Goal: Communication & Community: Ask a question

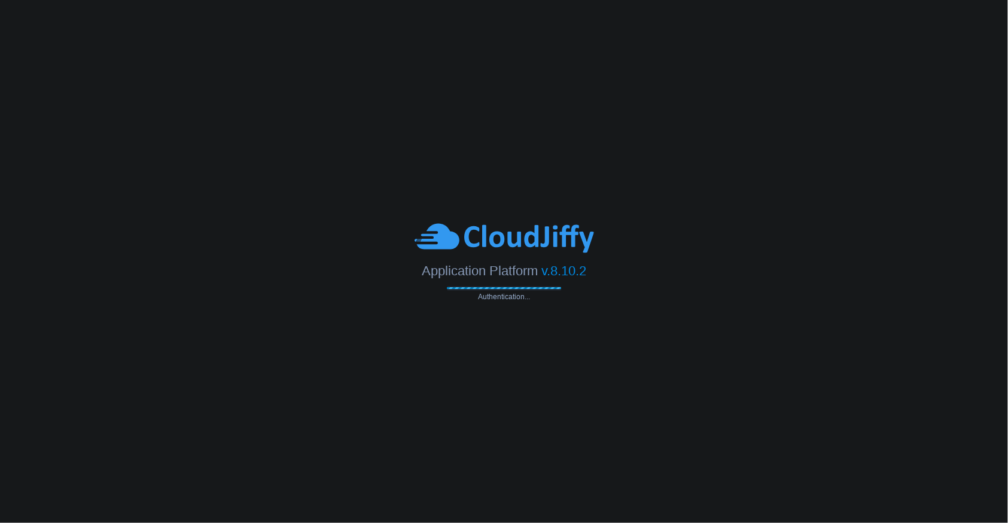
drag, startPoint x: 664, startPoint y: 156, endPoint x: 722, endPoint y: 434, distance: 284.9
click at [722, 434] on body "Application Platform v.8.10.2 Authentication..." at bounding box center [504, 261] width 1008 height 523
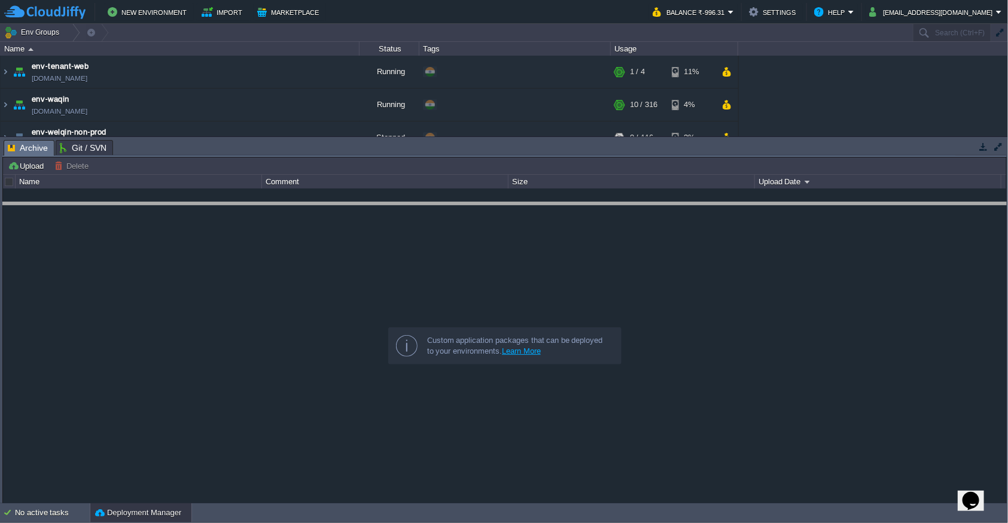
drag, startPoint x: 610, startPoint y: 151, endPoint x: 609, endPoint y: 288, distance: 137.1
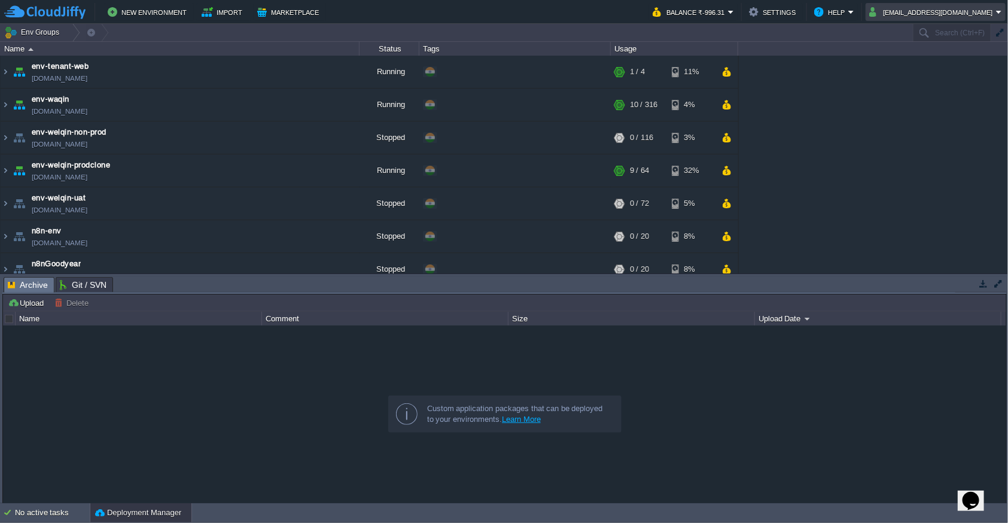
click at [983, 18] on button "shashiraja@gmail.com" at bounding box center [933, 12] width 127 height 14
click at [918, 57] on link "Sign out" at bounding box center [948, 63] width 112 height 13
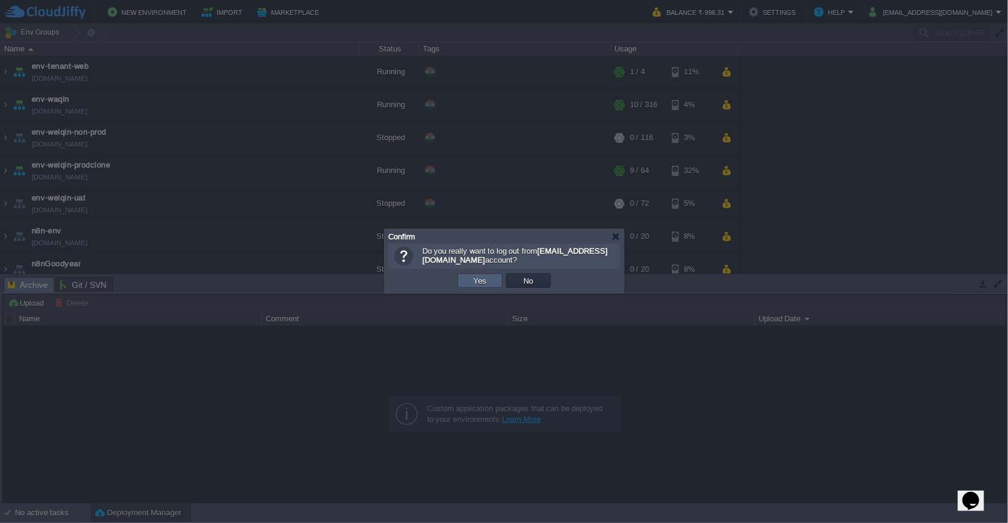
click at [488, 276] on button "Yes" at bounding box center [480, 280] width 20 height 11
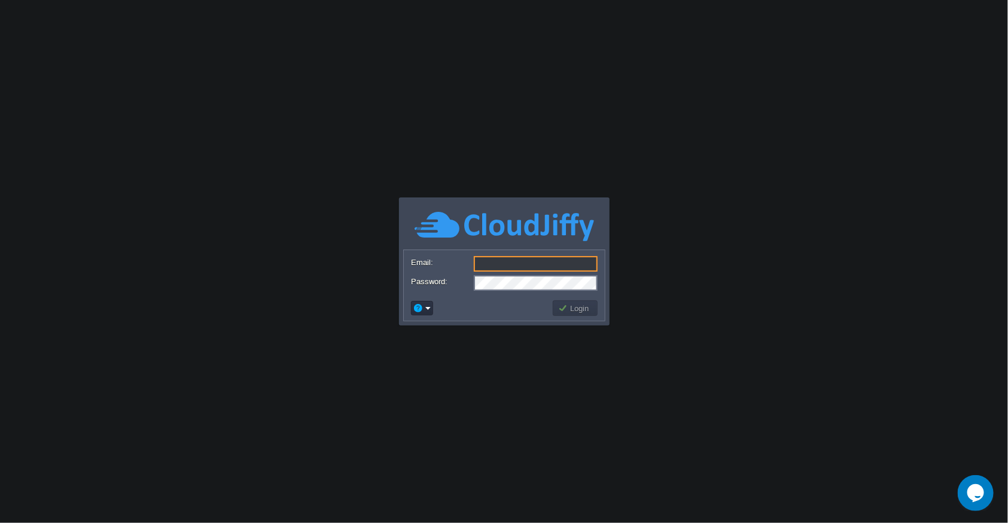
type input "[EMAIL_ADDRESS][DOMAIN_NAME]"
click at [587, 318] on div "Login" at bounding box center [504, 308] width 201 height 25
click at [584, 311] on button "Login" at bounding box center [575, 308] width 35 height 11
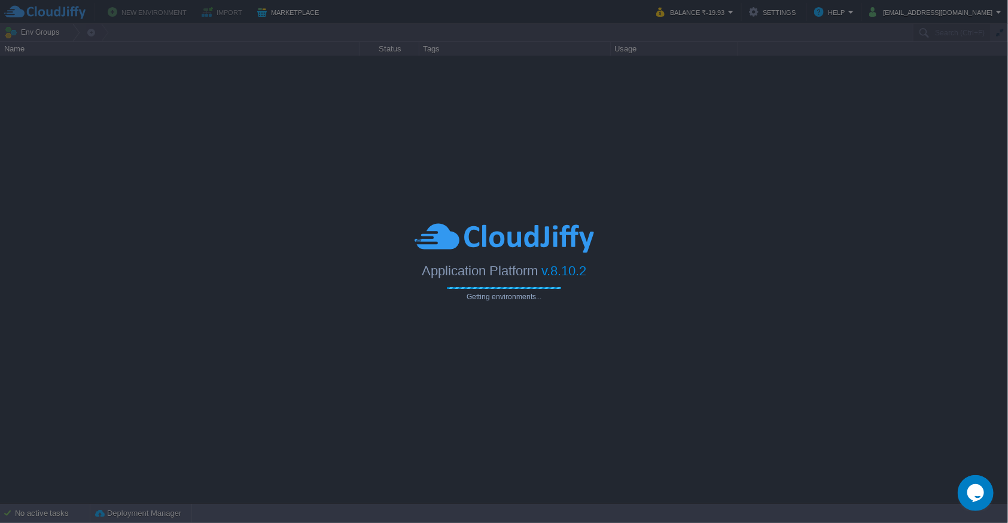
type input "Search (Ctrl+F)"
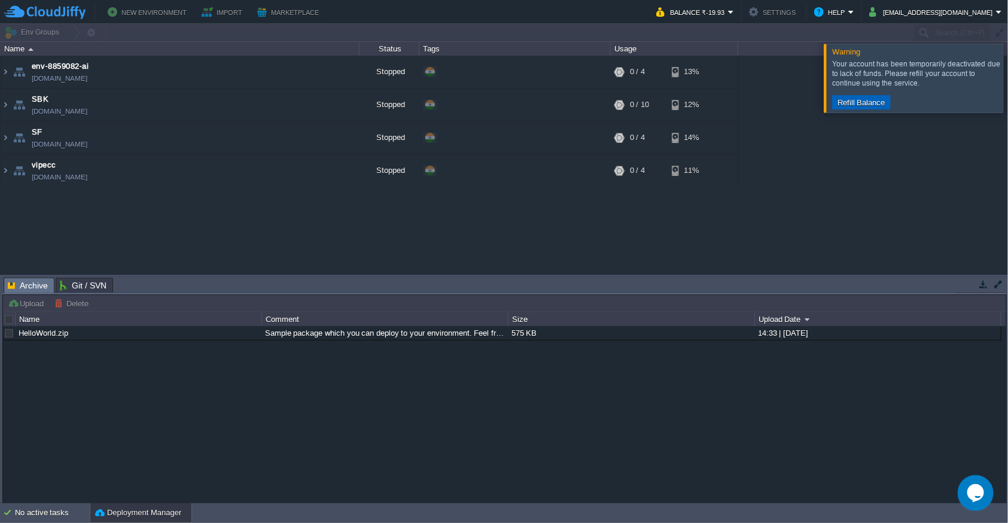
click at [847, 105] on button "Refill Balance" at bounding box center [861, 102] width 55 height 11
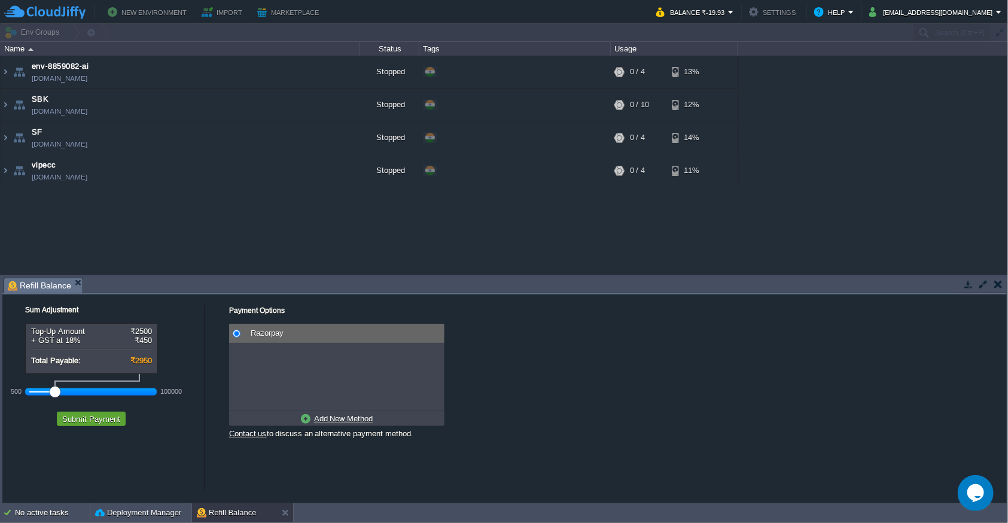
click at [974, 491] on icon "Chat widget" at bounding box center [975, 493] width 17 height 18
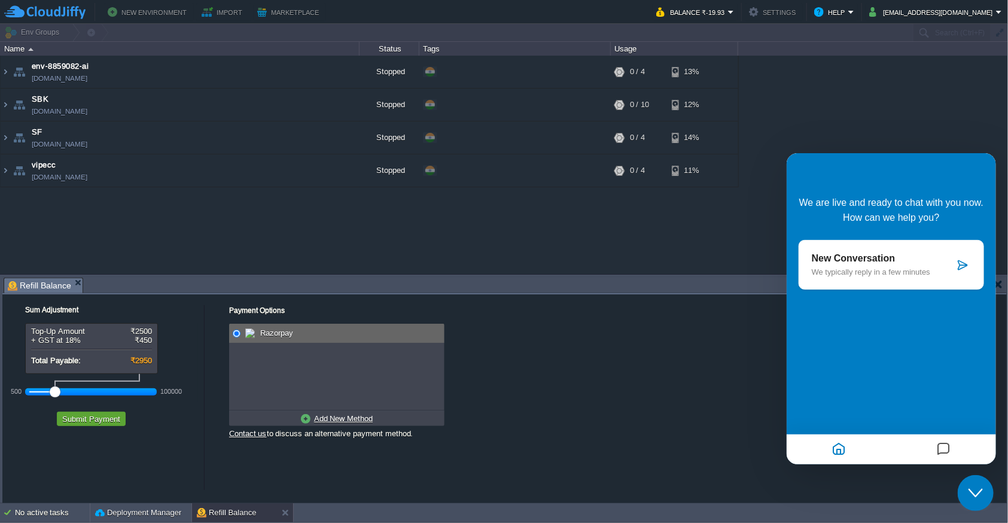
click at [884, 263] on p "New Conversation" at bounding box center [883, 258] width 142 height 11
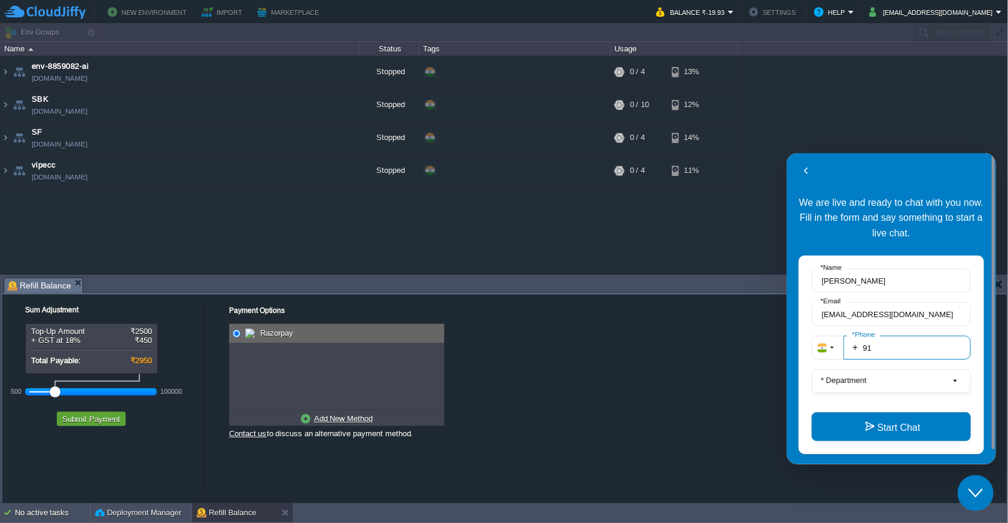
click at [889, 349] on input "91" at bounding box center [906, 347] width 127 height 24
drag, startPoint x: 52, startPoint y: 396, endPoint x: 11, endPoint y: 388, distance: 42.0
click at [25, 388] on div "500 100000" at bounding box center [91, 392] width 132 height 20
type input "919720361880"
click at [88, 415] on button "Submit Payment" at bounding box center [91, 419] width 65 height 11
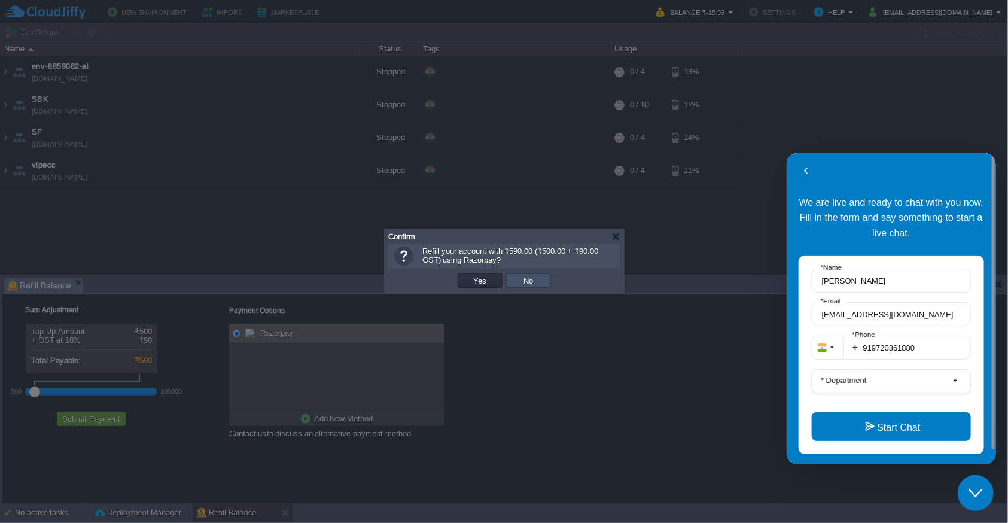
click at [526, 284] on button "No" at bounding box center [529, 280] width 17 height 11
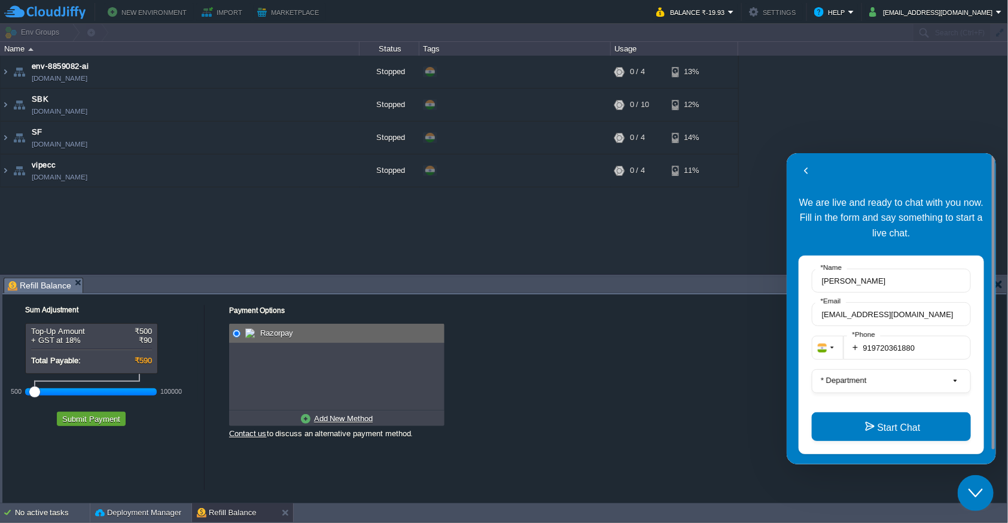
click at [324, 415] on u "Add New Method" at bounding box center [343, 418] width 59 height 9
radio input "true"
click at [308, 331] on span "Credit/Debit/Netbanking via RazorPay" at bounding box center [328, 333] width 133 height 9
click at [86, 421] on button "Submit Payment" at bounding box center [91, 419] width 65 height 11
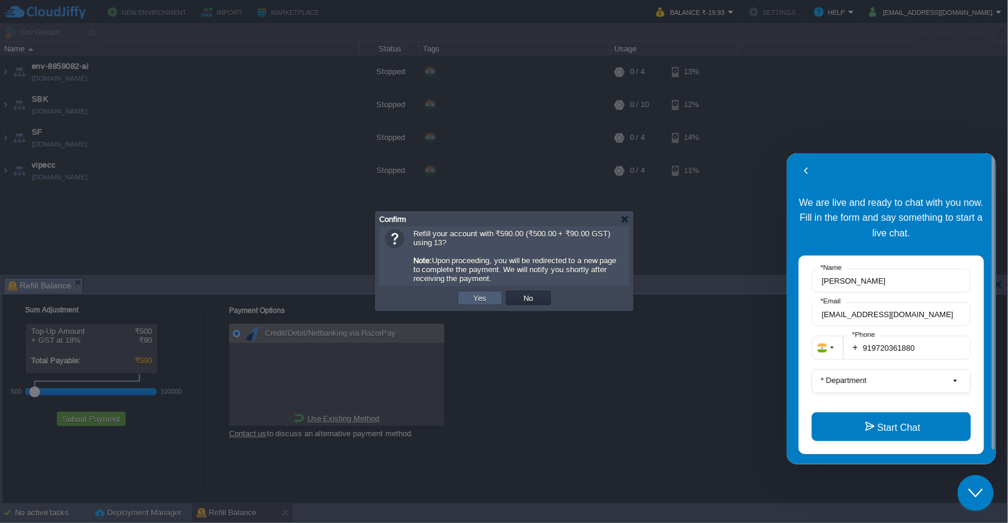
click at [469, 296] on td "Yes" at bounding box center [480, 298] width 45 height 14
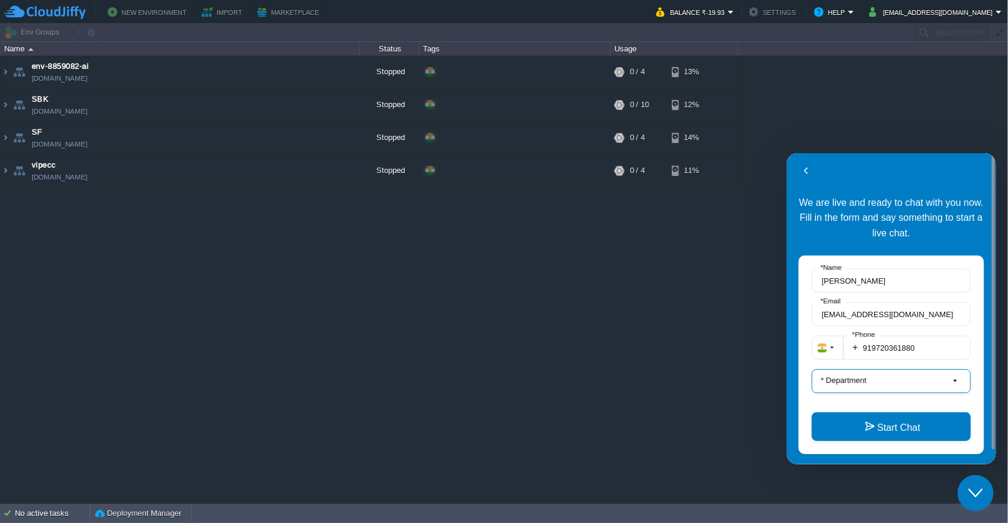
click at [876, 386] on button "* Department" at bounding box center [891, 381] width 159 height 24
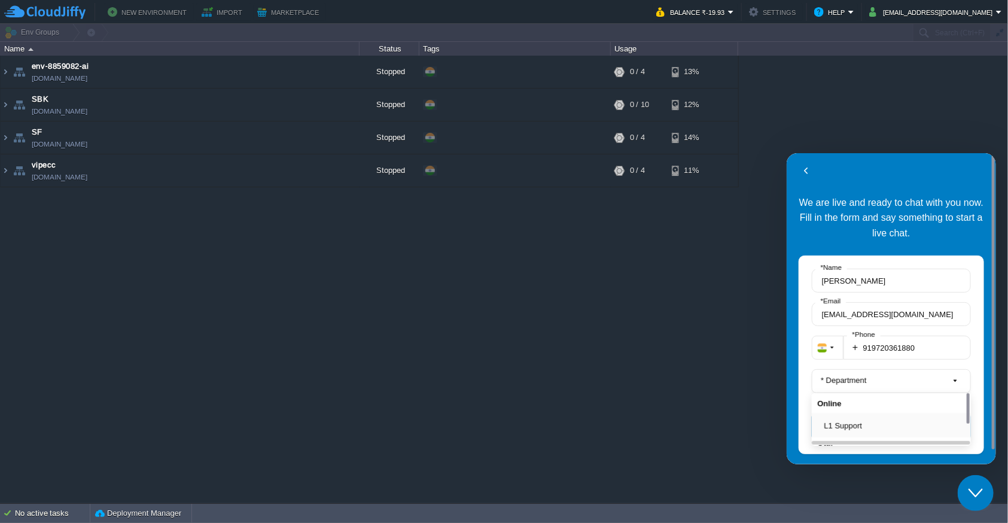
click at [853, 420] on button "L1 Support" at bounding box center [894, 425] width 141 height 13
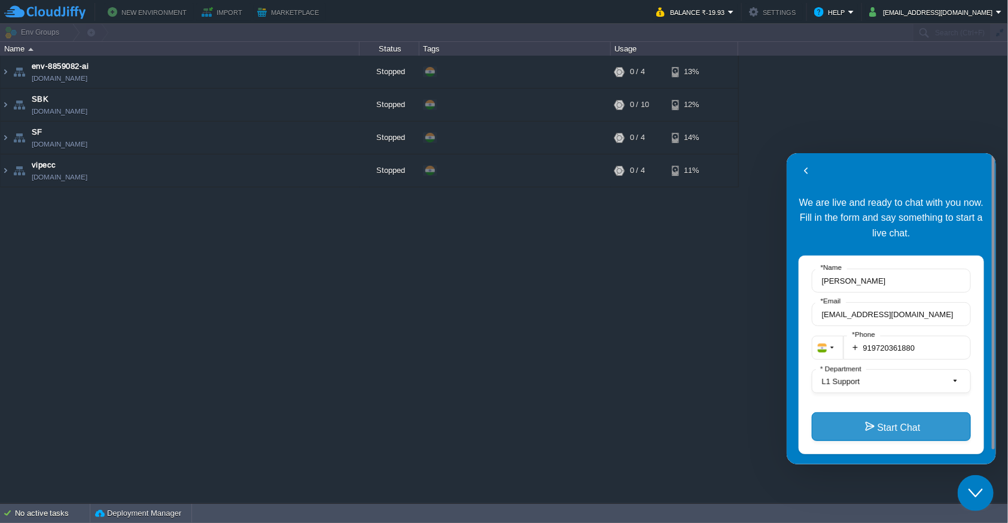
click at [868, 427] on button "Start Chat" at bounding box center [891, 426] width 159 height 29
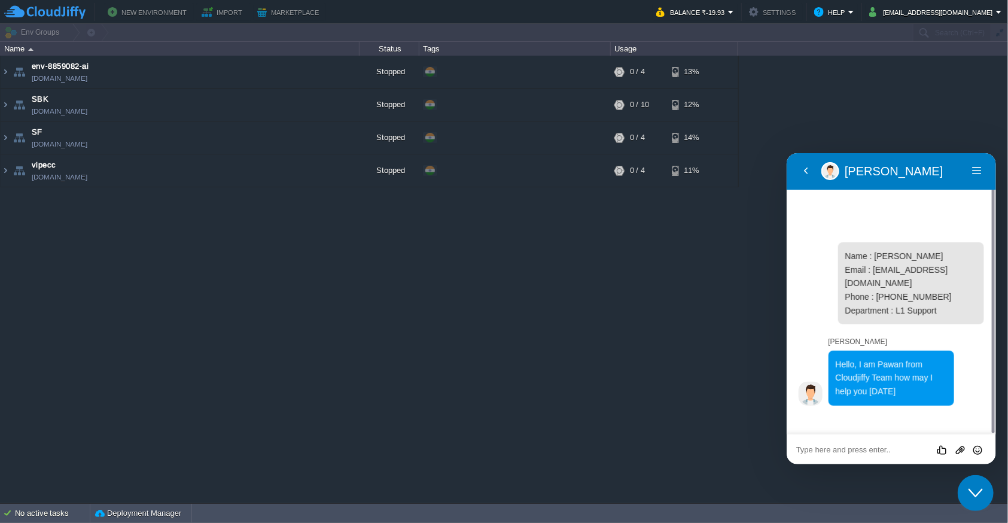
click at [867, 454] on textarea at bounding box center [891, 450] width 190 height 10
type textarea "Hi"
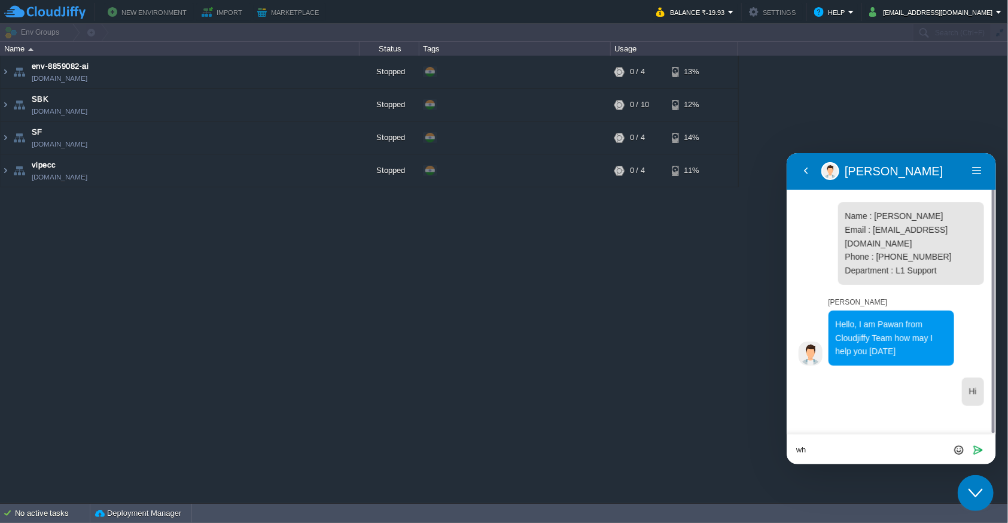
type textarea "w"
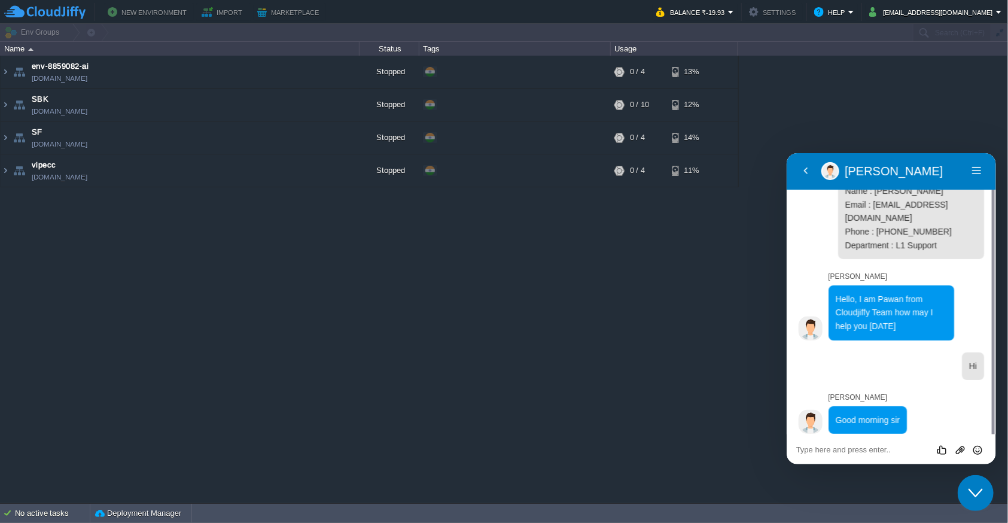
scroll to position [19, 0]
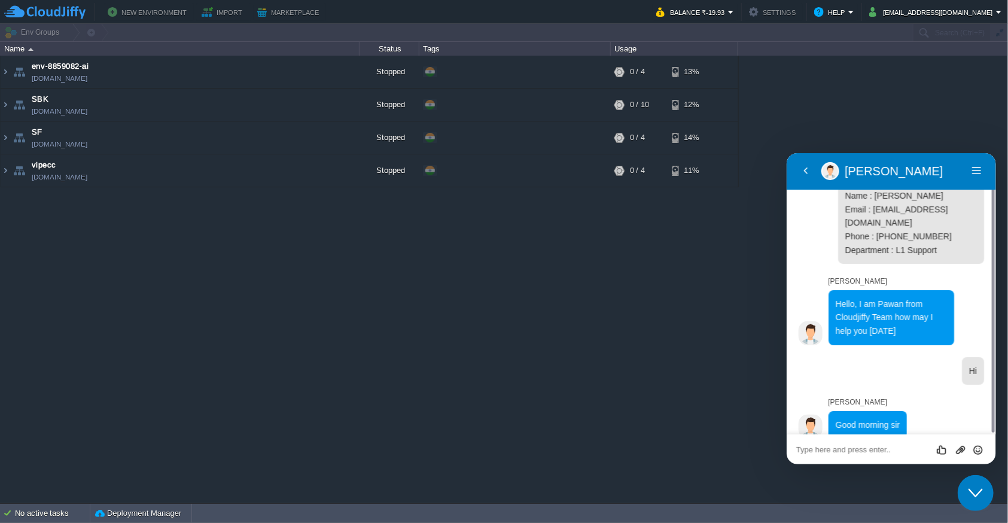
click at [847, 445] on textarea at bounding box center [891, 450] width 190 height 10
paste textarea "Yesterday, I raised the issue that my server went down due to a low balance. Un…"
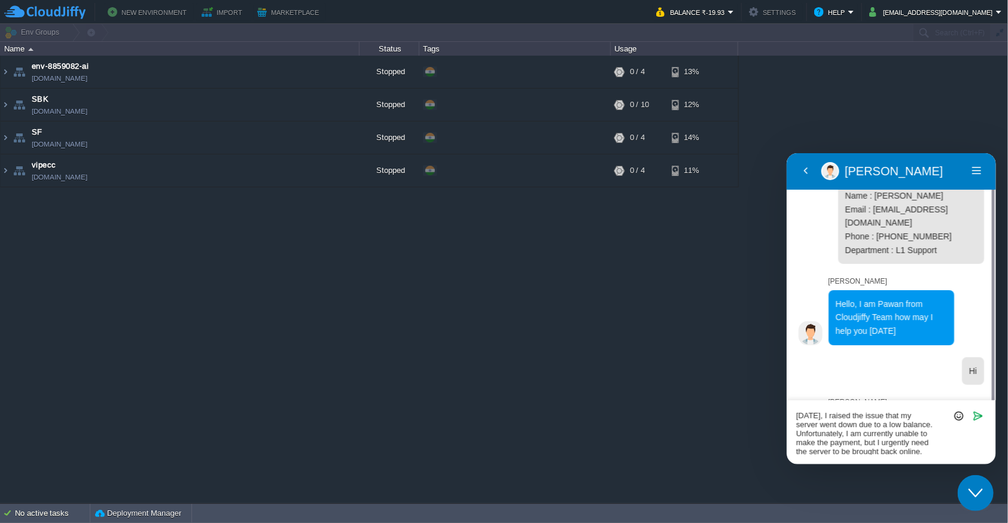
click at [885, 423] on textarea "Yesterday, I raised the issue that my server went down due to a low balance. Un…" at bounding box center [891, 433] width 190 height 44
click at [898, 439] on textarea "Yesterday, I raised the issue that my server went down due to a low balance. Un…" at bounding box center [891, 433] width 190 height 44
drag, startPoint x: 925, startPoint y: 449, endPoint x: 794, endPoint y: 435, distance: 131.8
click at [794, 435] on div "Yesterday, I raised the issue that my server went down due to a low balance. Un…" at bounding box center [890, 432] width 209 height 64
type textarea "Yesterday, I raised the issue that my server went down due to a low balance."
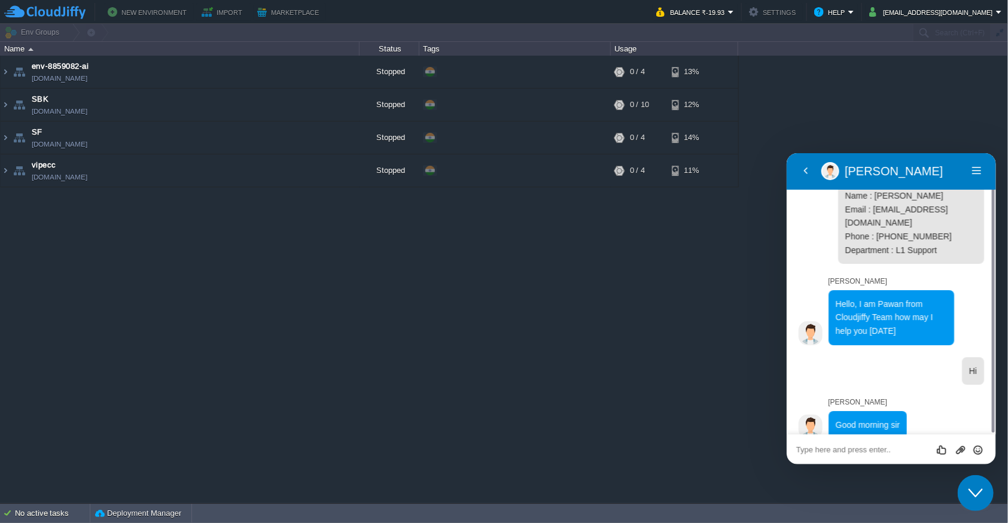
scroll to position [86, 0]
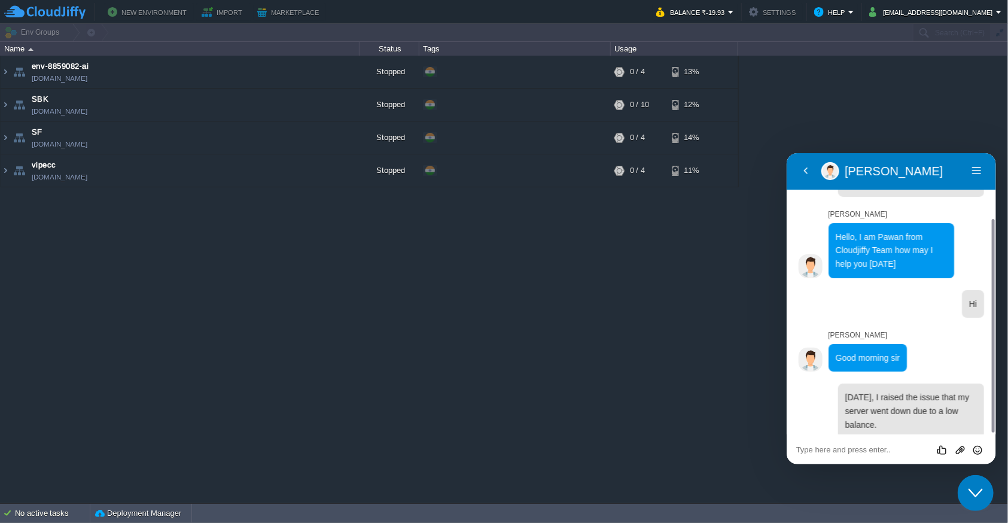
click at [840, 439] on div "Rate this chat Upload File Insert emoji" at bounding box center [890, 449] width 209 height 30
click at [853, 449] on textarea at bounding box center [891, 450] width 190 height 10
type textarea "A"
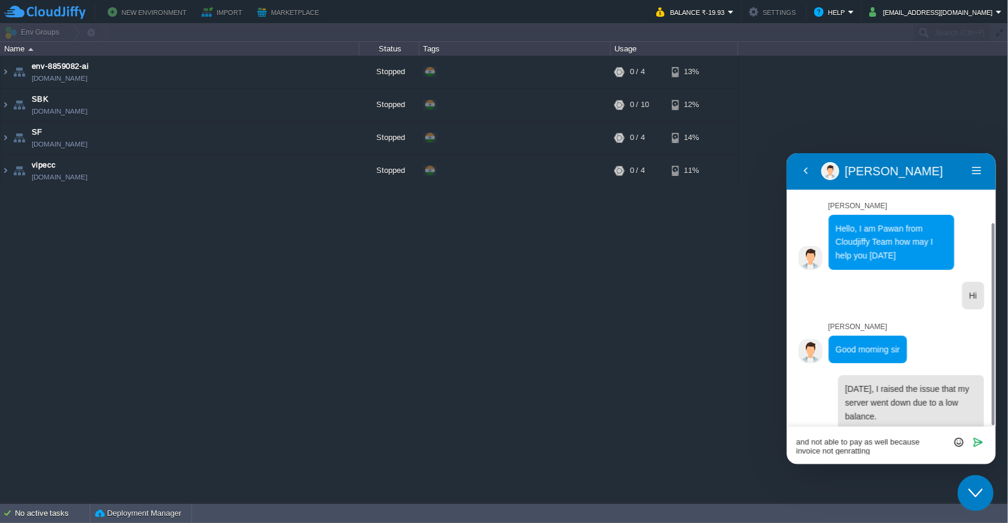
click at [889, 451] on textarea "and not able to pay as well because invoice not genratting" at bounding box center [891, 445] width 190 height 17
type textarea "and not able to pay as well because invoice not genratting, from your side"
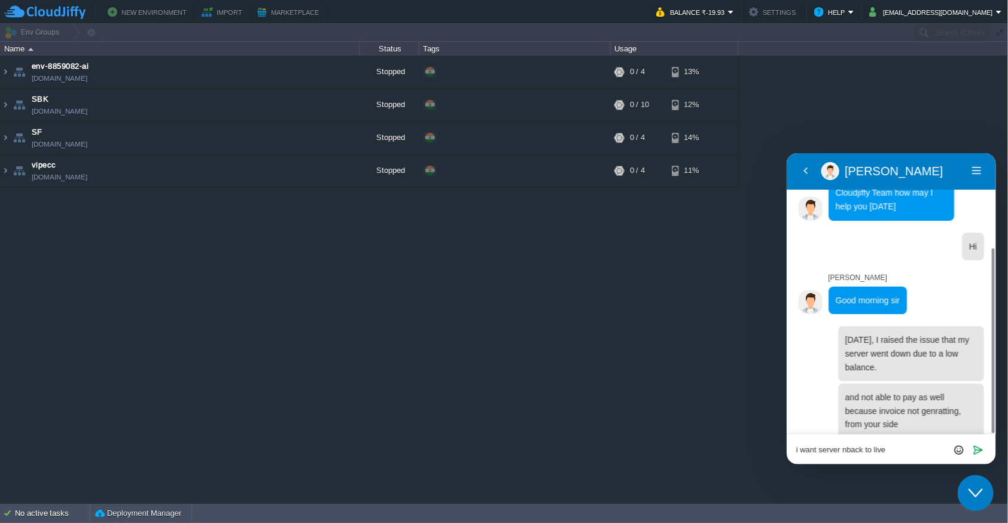
click at [849, 451] on textarea "i want server nback to live" at bounding box center [891, 450] width 190 height 10
click at [903, 449] on textarea "i want server back to live" at bounding box center [891, 450] width 190 height 10
click at [952, 13] on button "[EMAIL_ADDRESS][DOMAIN_NAME]" at bounding box center [933, 12] width 127 height 14
click at [8, 75] on img at bounding box center [6, 72] width 10 height 32
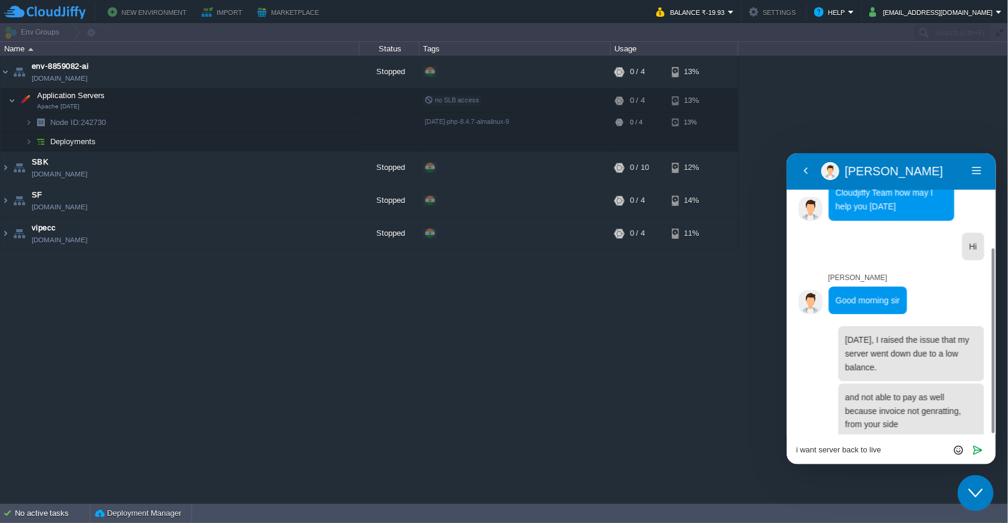
click at [882, 453] on textarea "i want server back to live" at bounding box center [891, 450] width 190 height 10
click at [811, 406] on div "07:19 Name : Jittu Email : jittupant12@gmail.com Phone : 919720361880 Departmen…" at bounding box center [890, 308] width 209 height 311
click at [931, 449] on textarea "i m closing my account from clodjiffy" at bounding box center [891, 450] width 190 height 10
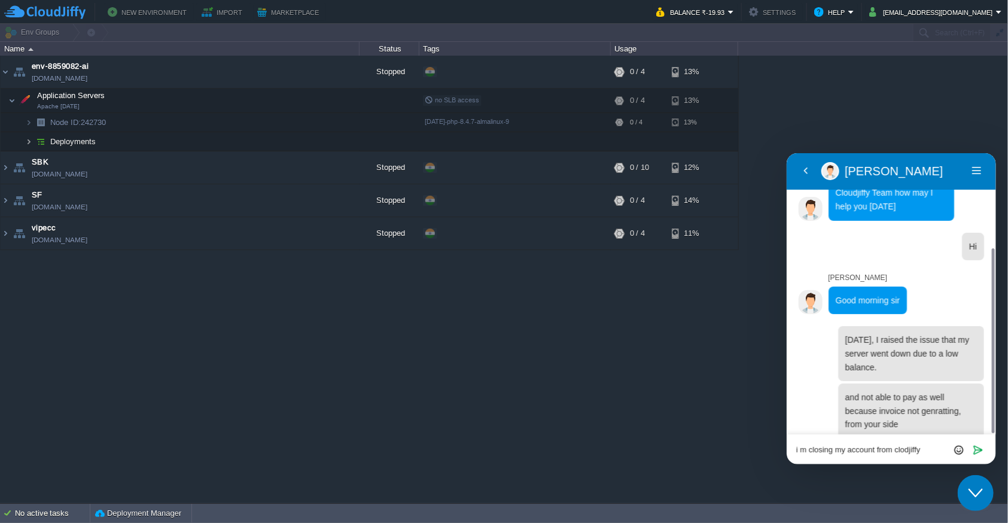
type textarea "i m closing my account from clodjiffy"
click at [29, 145] on img at bounding box center [28, 141] width 7 height 19
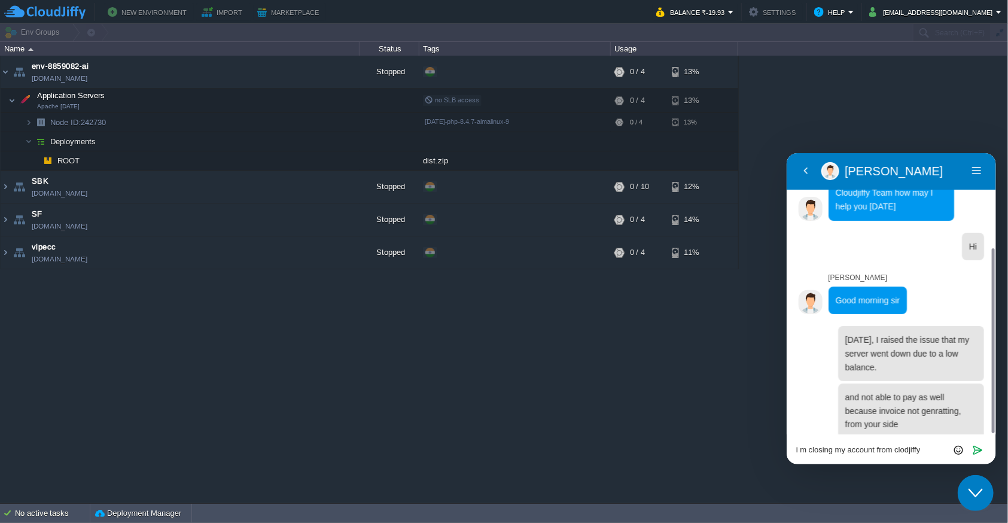
click at [80, 143] on span "Deployments" at bounding box center [73, 141] width 48 height 10
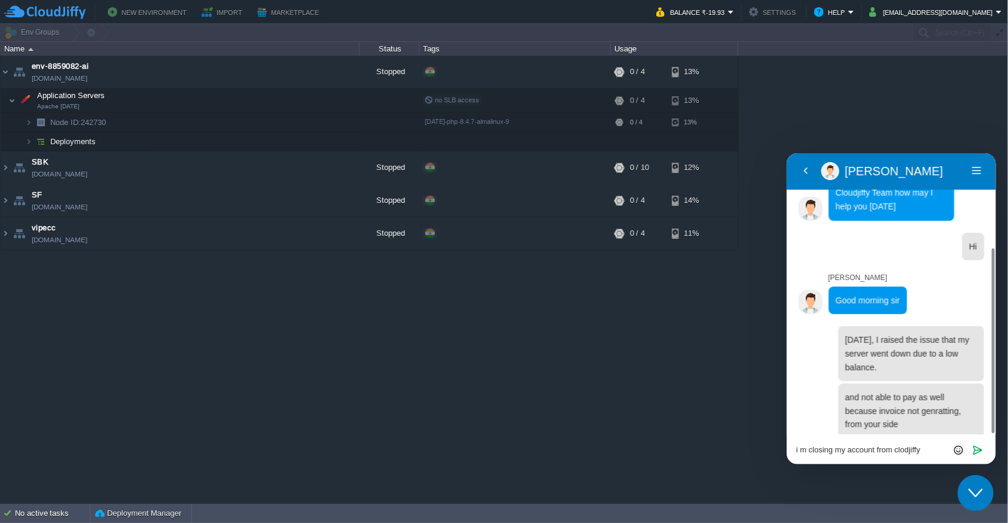
click at [80, 143] on span "Deployments" at bounding box center [73, 141] width 48 height 10
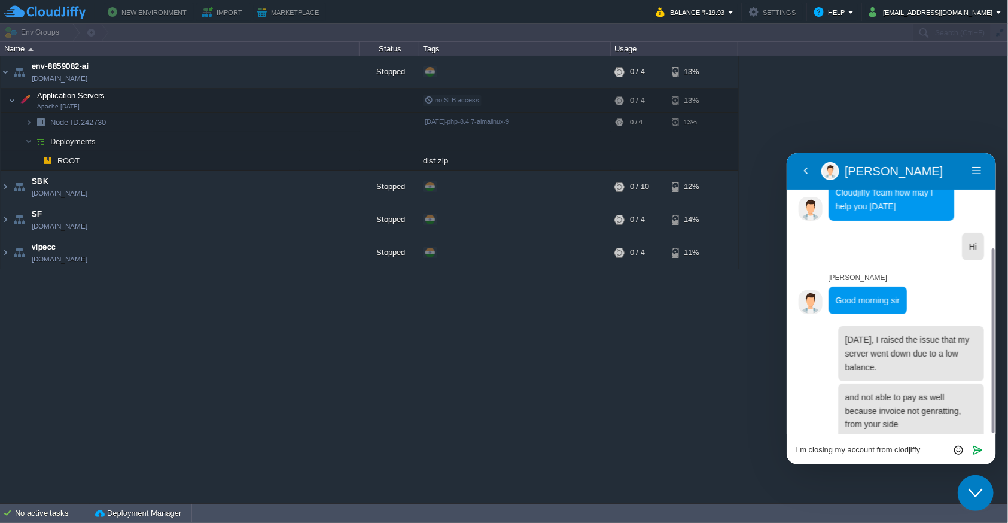
click at [68, 159] on span "ROOT" at bounding box center [68, 161] width 25 height 10
click at [38, 164] on td "ROOT" at bounding box center [180, 160] width 359 height 19
click at [27, 120] on img at bounding box center [28, 122] width 7 height 19
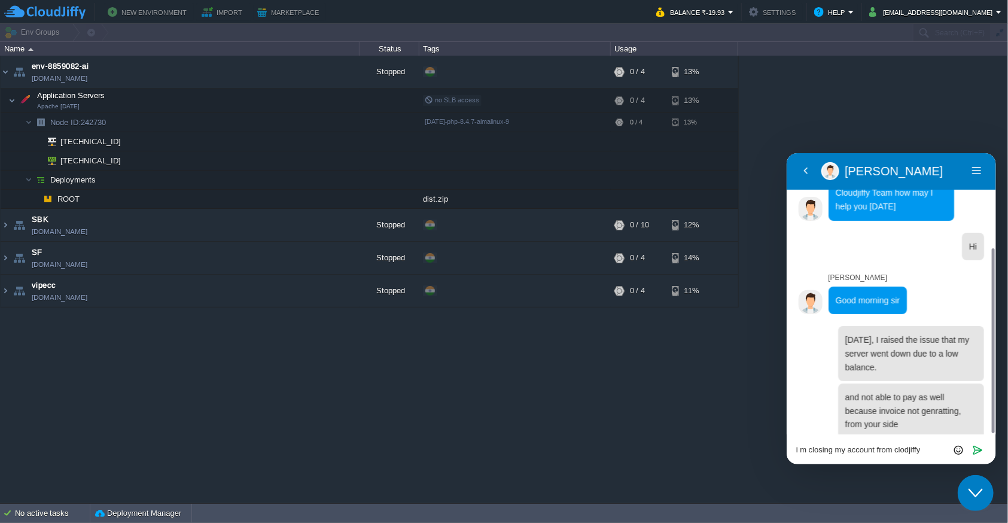
click at [971, 495] on icon "Close Chat This icon closes the chat window." at bounding box center [975, 492] width 14 height 14
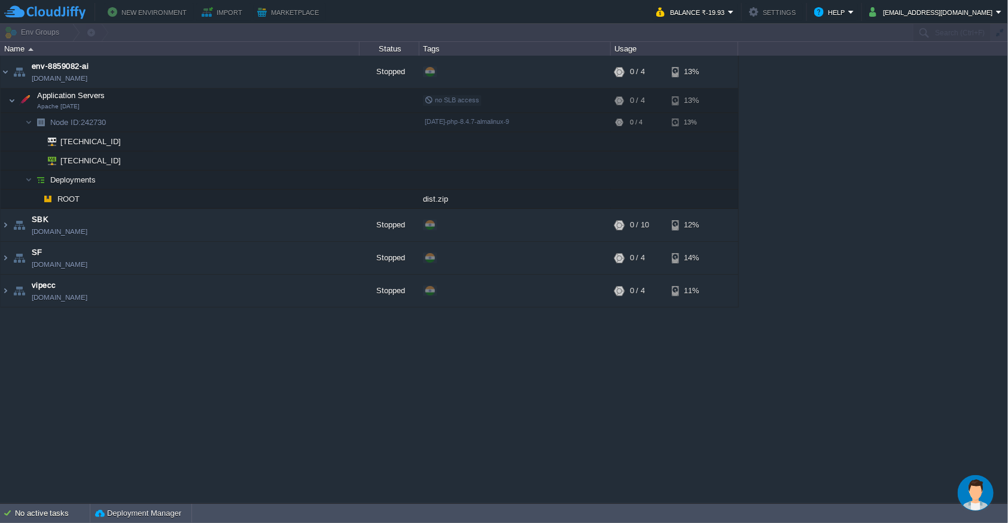
click at [969, 497] on img "Chat widget" at bounding box center [976, 493] width 36 height 36
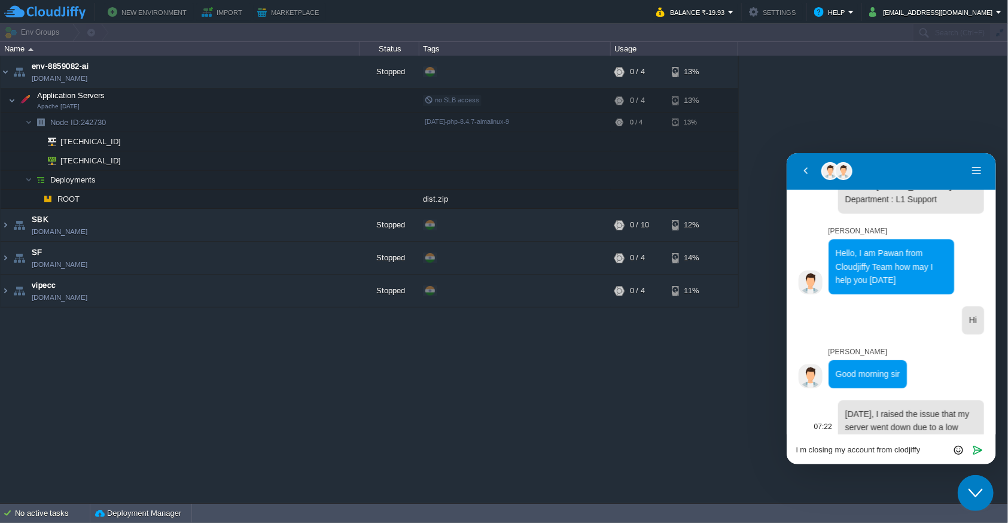
scroll to position [251, 0]
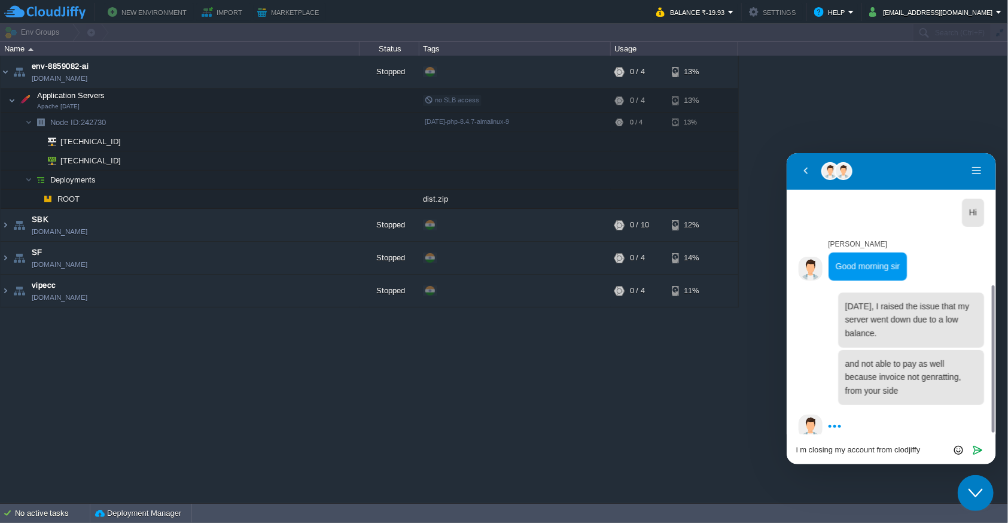
click at [928, 448] on textarea "i m closing my account from clodjiffy" at bounding box center [891, 450] width 190 height 10
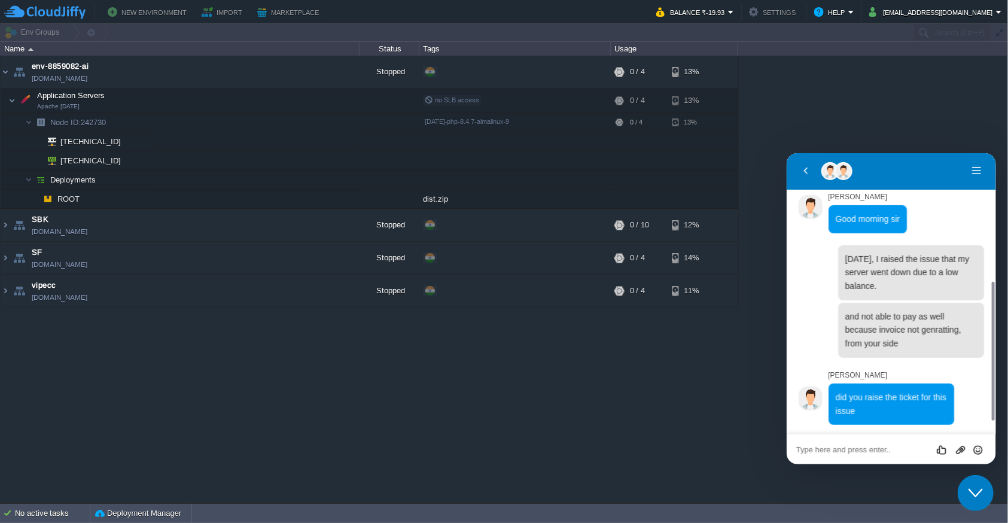
scroll to position [286, 0]
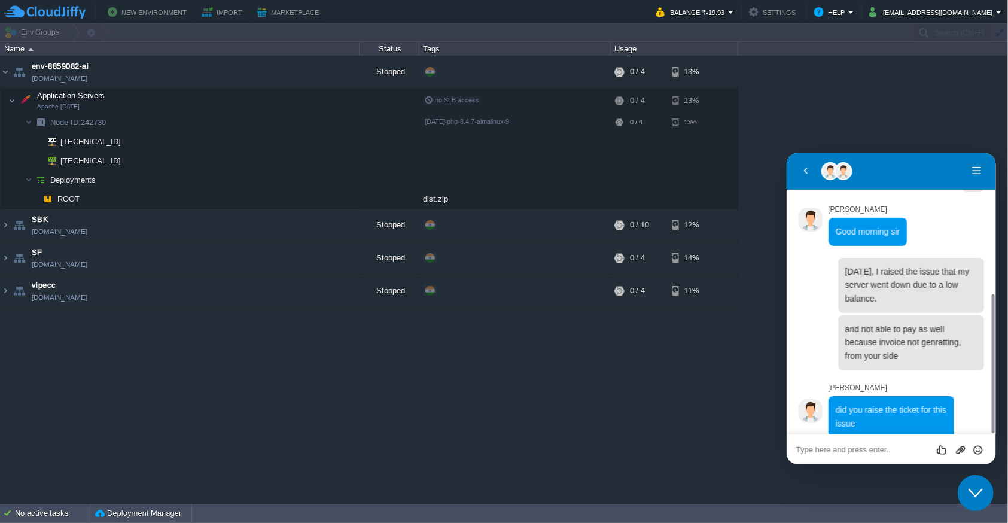
click at [865, 445] on textarea at bounding box center [891, 450] width 190 height 10
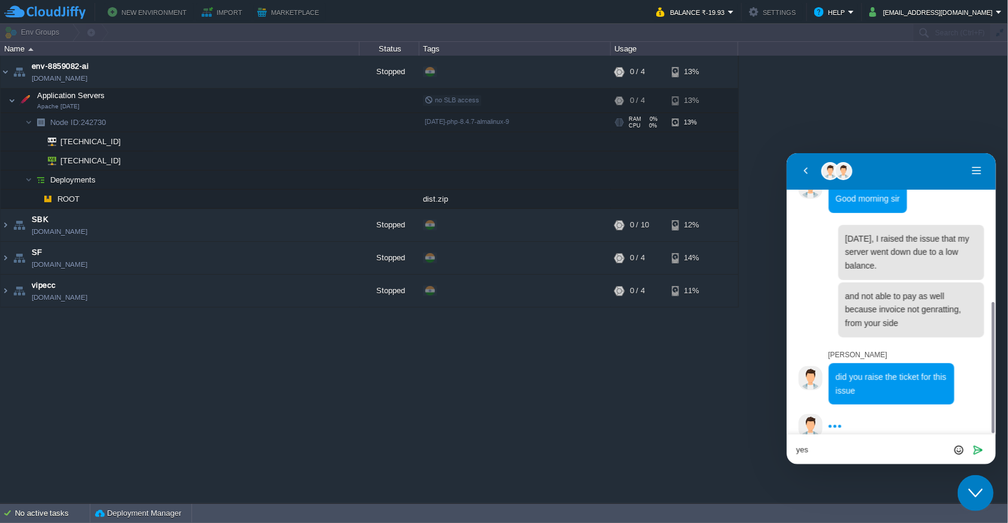
click at [111, 124] on td "Node ID: 242730" at bounding box center [180, 122] width 359 height 19
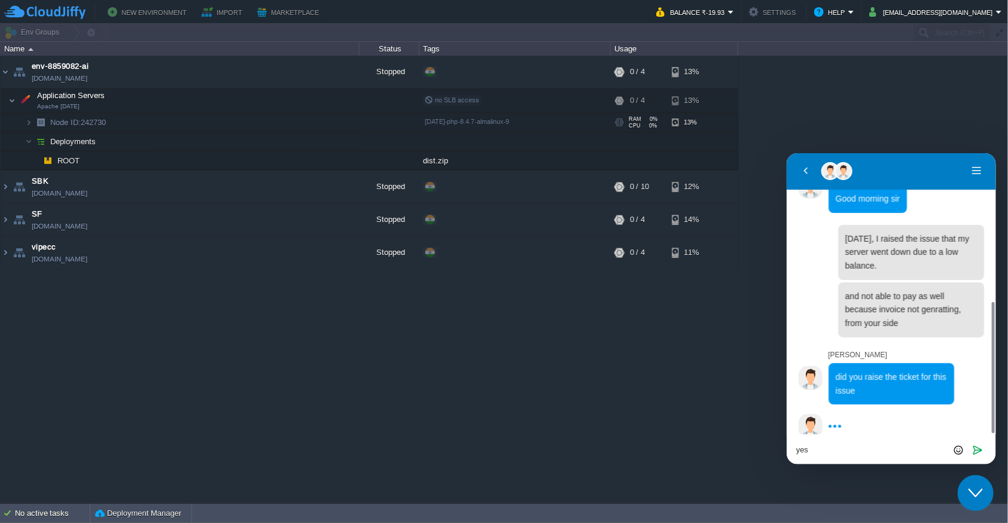
drag, startPoint x: 111, startPoint y: 124, endPoint x: 50, endPoint y: 126, distance: 61.7
click at [50, 126] on td "Node ID: 242730" at bounding box center [180, 122] width 359 height 19
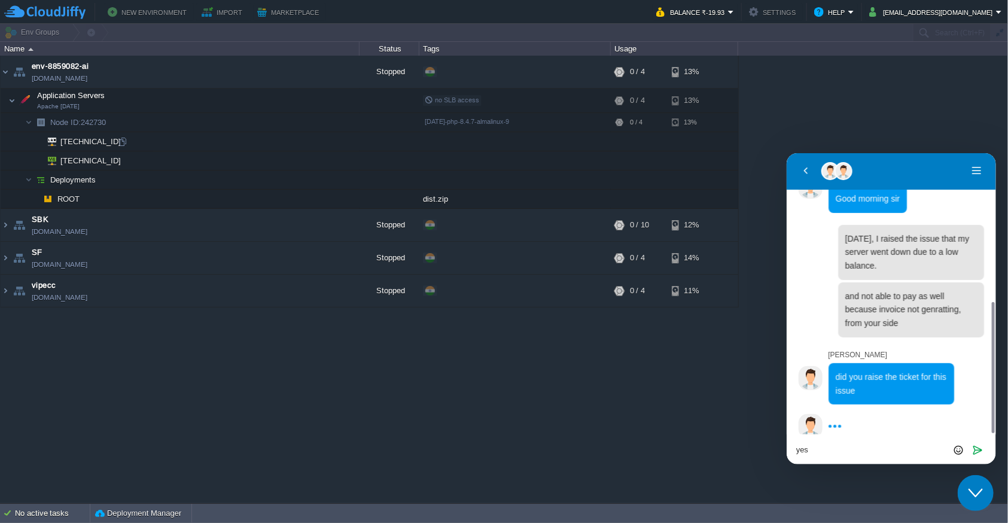
copy span "Node ID: 242730"
click at [825, 449] on textarea "yes" at bounding box center [891, 450] width 190 height 10
paste textarea "Node ID: 242730"
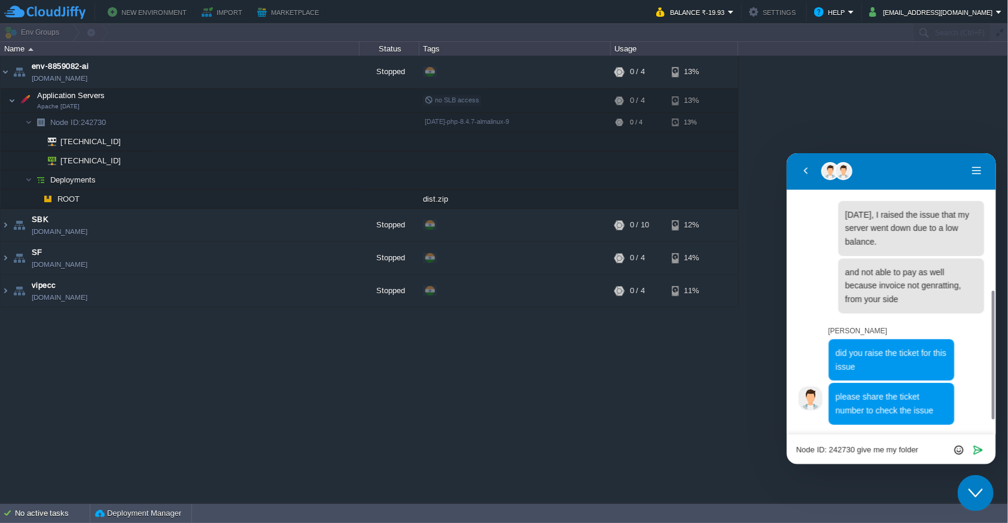
scroll to position [329, 0]
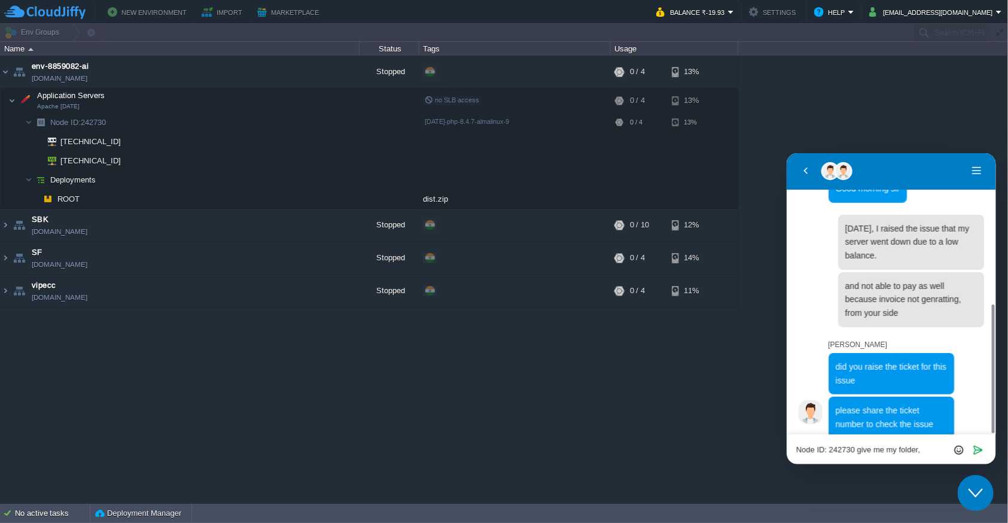
type textarea "Node ID: 242730 give me my folder,"
click at [843, 451] on textarea at bounding box center [891, 450] width 190 height 10
paste textarea "184461"
type textarea "184461"
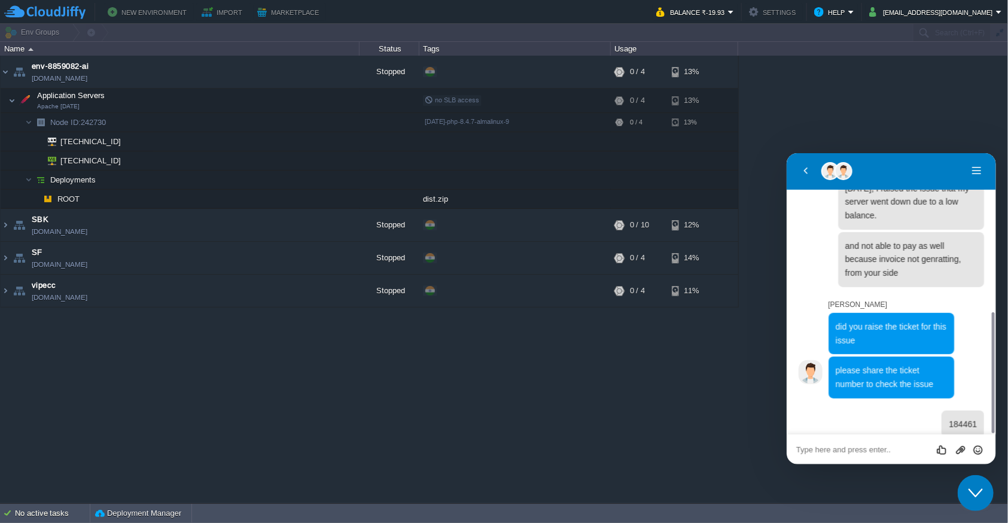
click at [840, 451] on textarea at bounding box center [891, 450] width 190 height 10
drag, startPoint x: 931, startPoint y: 446, endPoint x: 792, endPoint y: 157, distance: 320.4
click at [931, 446] on textarea "if you are not making live then give my" at bounding box center [891, 450] width 190 height 10
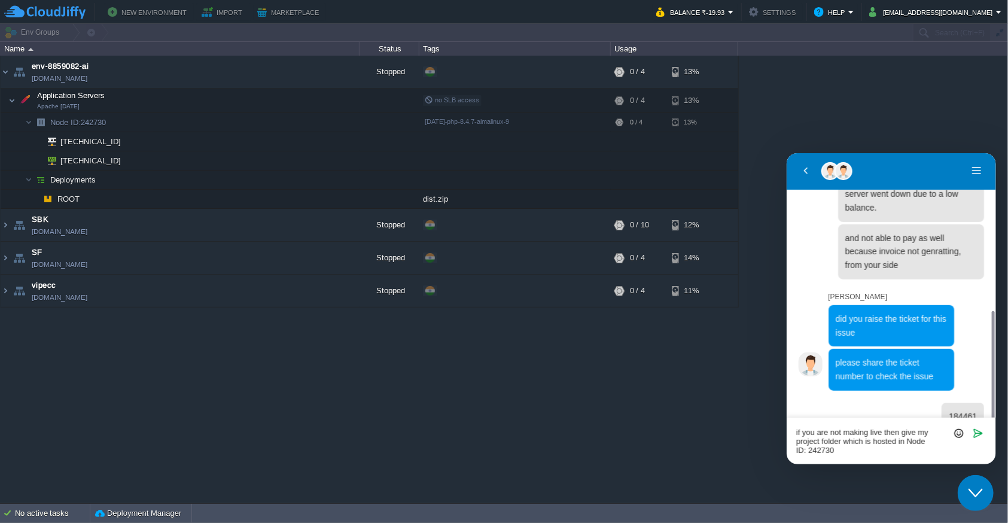
scroll to position [0, 0]
type textarea "if you are not making live then give my project folder which is hosted in Node …"
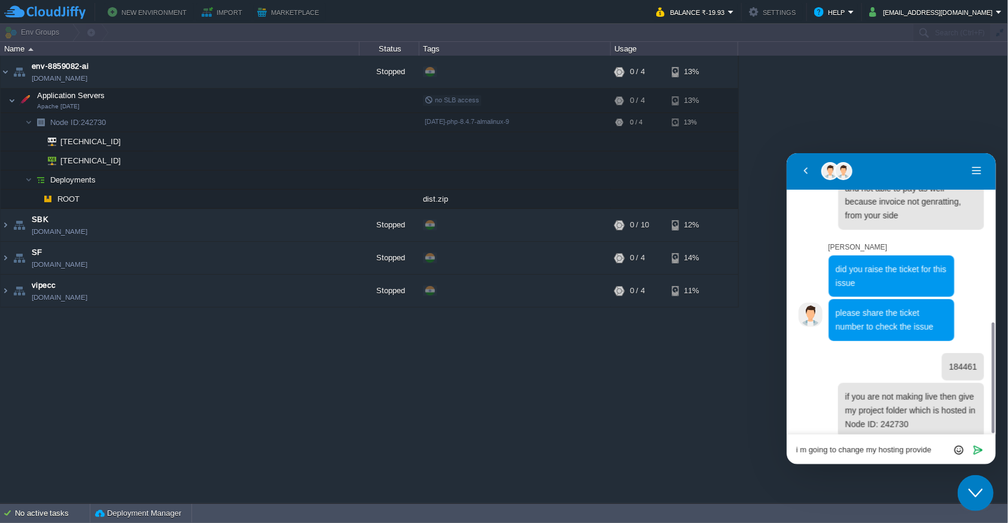
type textarea "i m going to change my hosting provider"
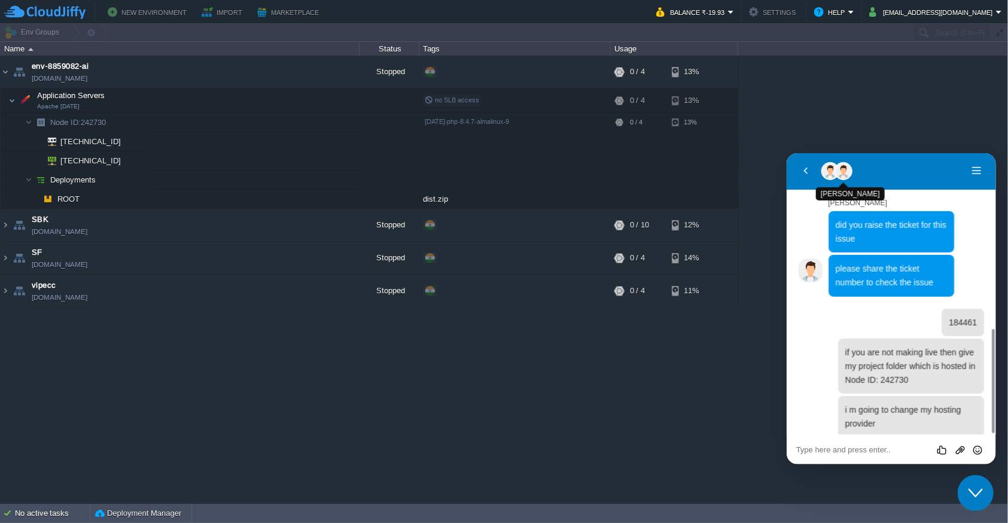
click at [841, 172] on img "Pawan Maithil" at bounding box center [843, 171] width 16 height 16
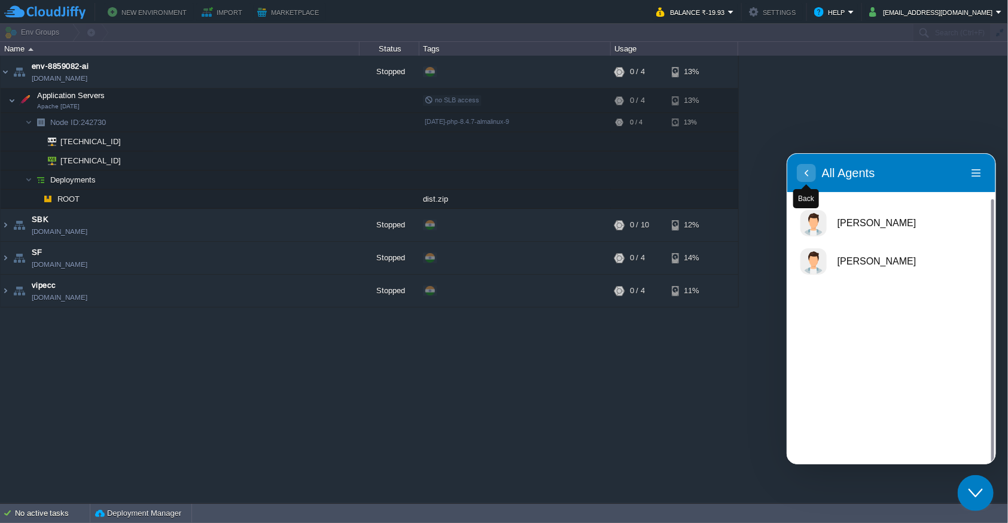
click at [807, 178] on icon "button" at bounding box center [806, 172] width 11 height 14
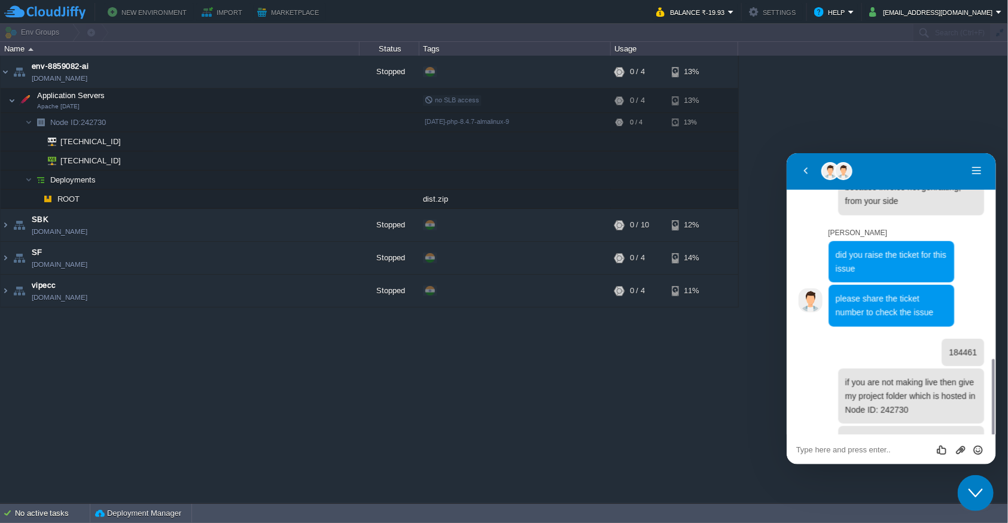
scroll to position [471, 0]
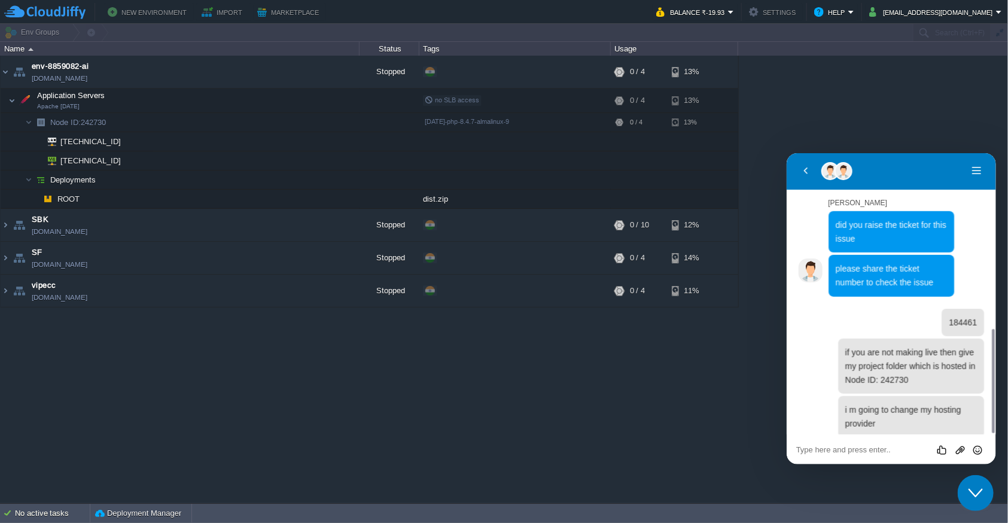
click at [553, 400] on div "env-8859082-ai env-8859082-ai.cloudjiffy.net Stopped + Add to Env Group RAM 0% …" at bounding box center [504, 280] width 1008 height 448
click at [870, 449] on textarea at bounding box center [891, 450] width 190 height 10
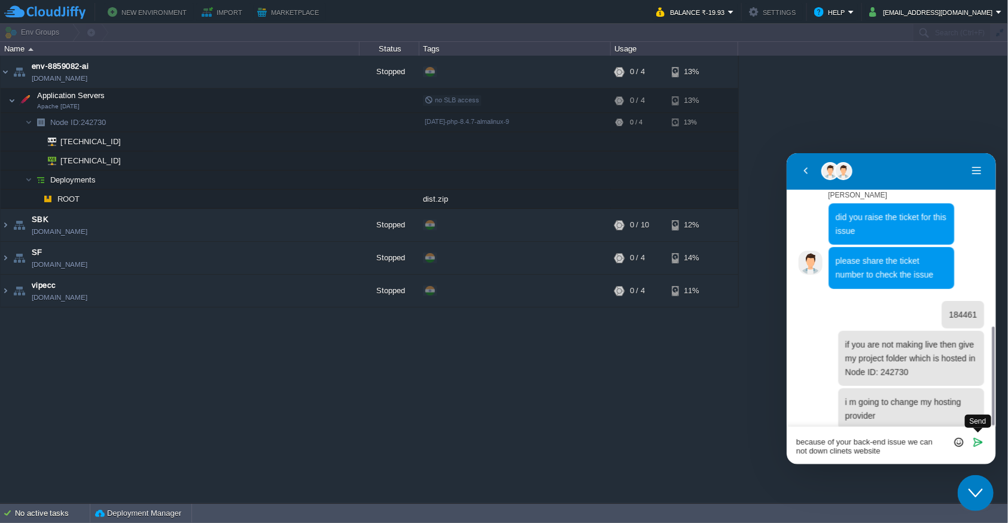
type textarea "because of your back-end issue we can not down clinets website"
click at [974, 439] on icon "Send" at bounding box center [978, 441] width 11 height 11
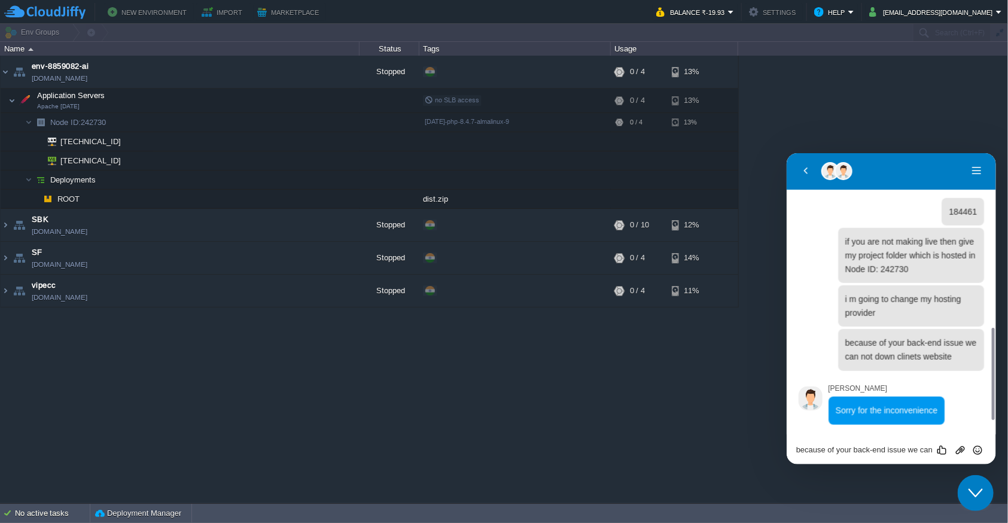
scroll to position [569, 0]
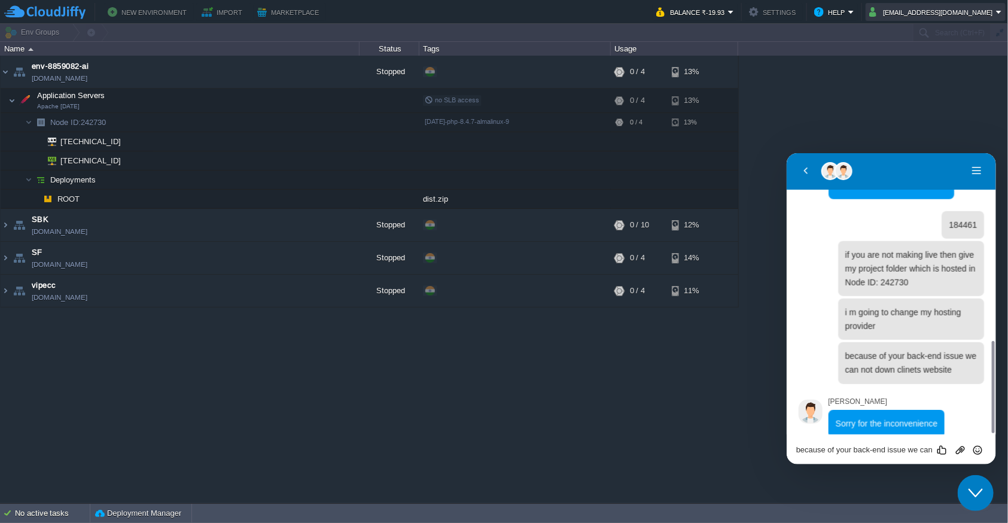
click at [952, 18] on button "[EMAIL_ADDRESS][DOMAIN_NAME]" at bounding box center [933, 12] width 127 height 14
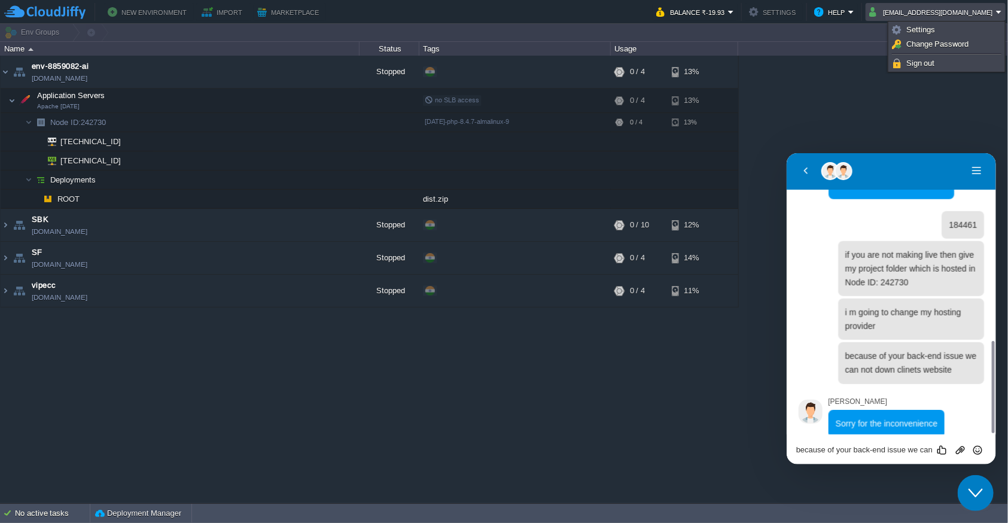
click at [877, 445] on textarea "because of your back-end issue we can not down clinets website" at bounding box center [891, 450] width 190 height 10
type textarea "e"
type textarea "tell me the solution"
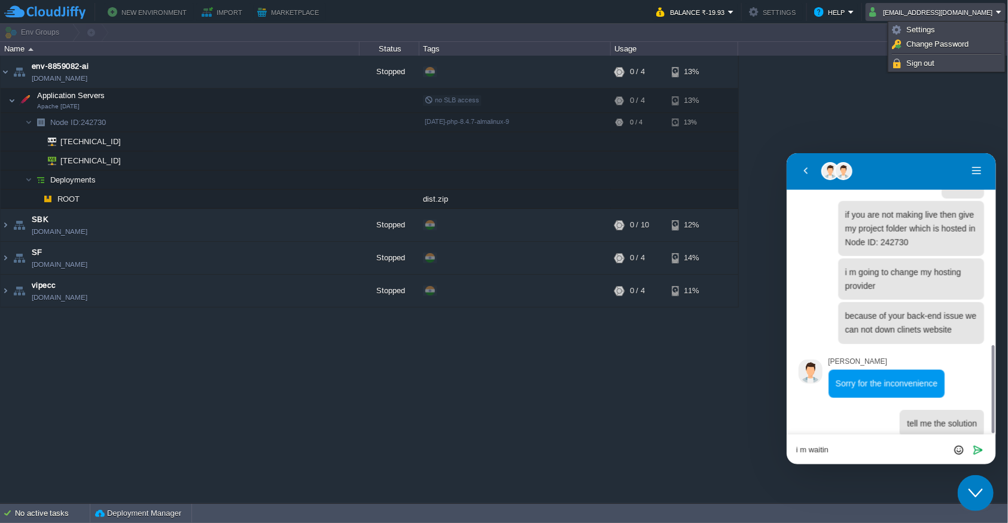
scroll to position [676, 0]
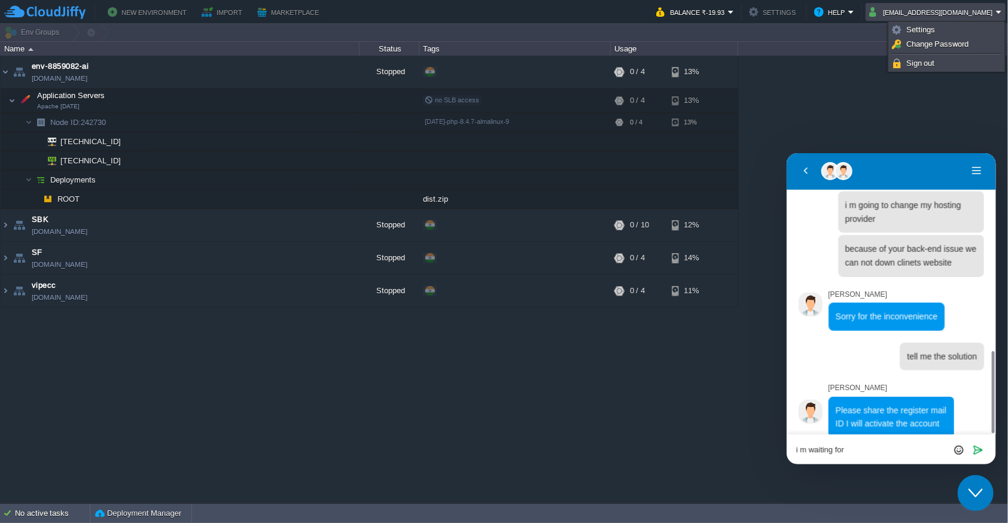
type textarea "i m waiting for"
type textarea "Jittupant12@gmail.com"
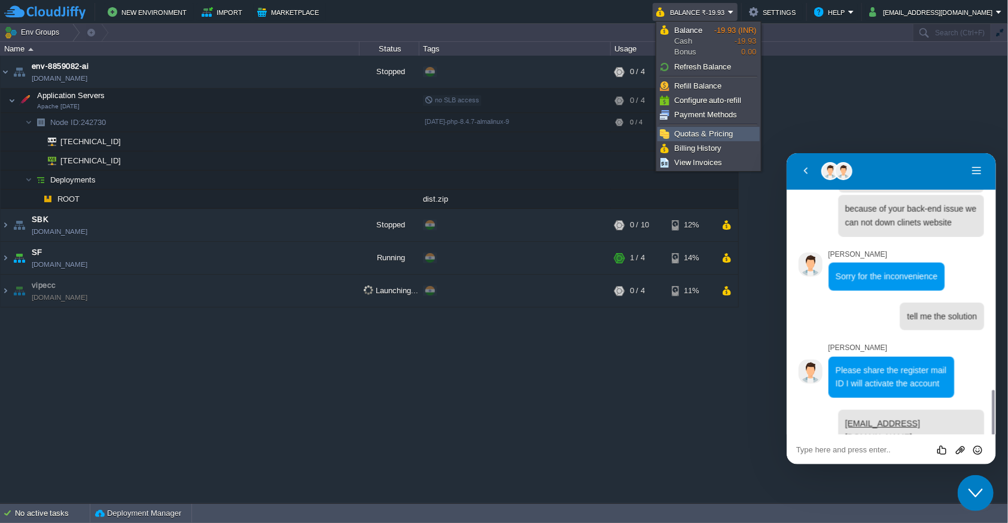
scroll to position [749, 0]
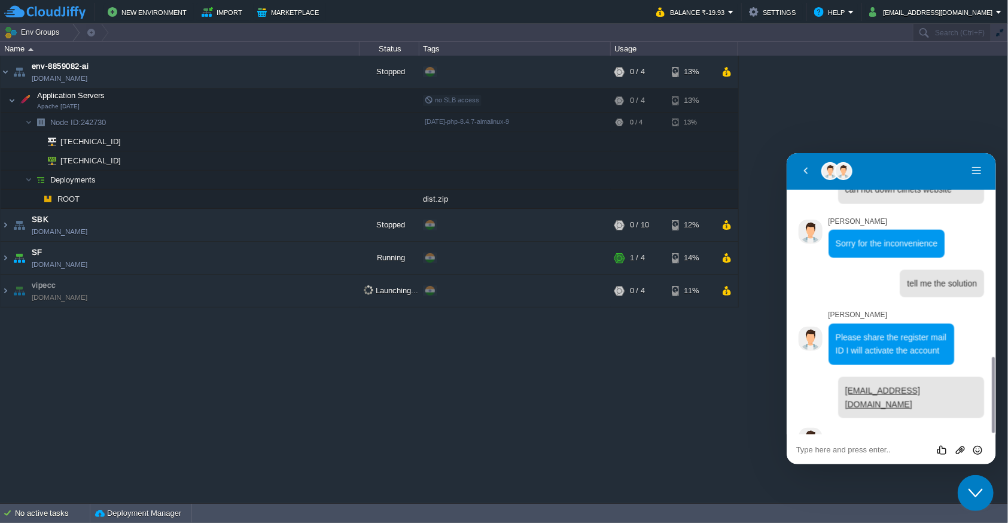
click at [614, 429] on div "env-8859082-ai env-8859082-ai.cloudjiffy.net Stopped + Add to Env Group RAM 0% …" at bounding box center [504, 280] width 1008 height 448
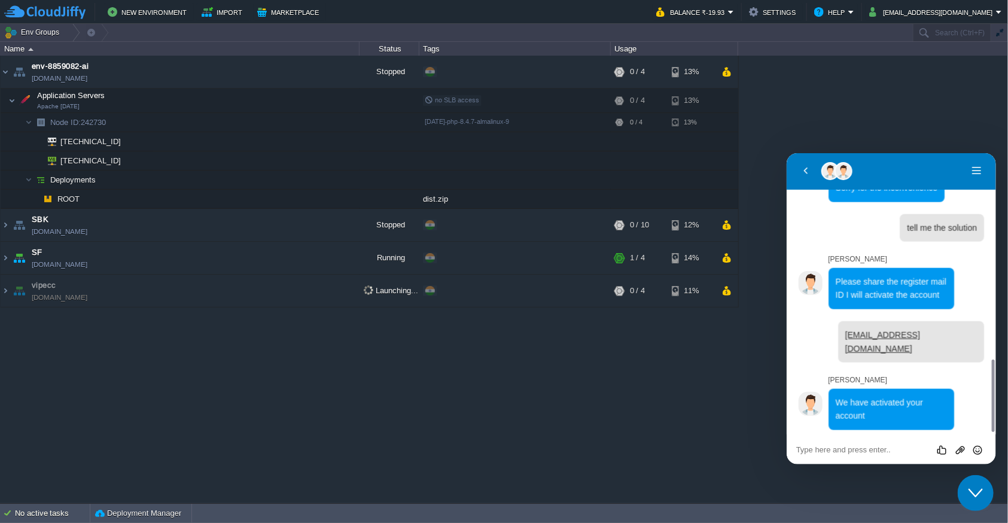
scroll to position [783, 0]
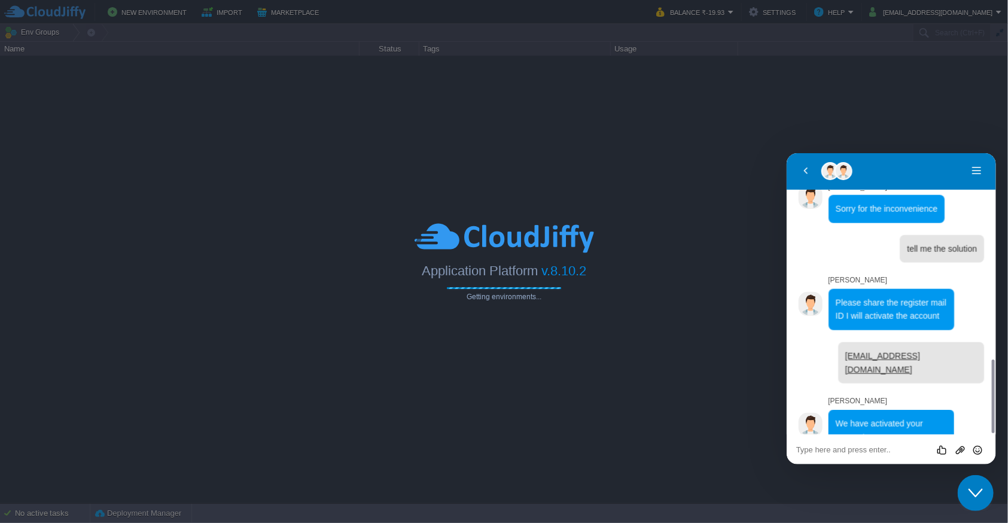
scroll to position [783, 0]
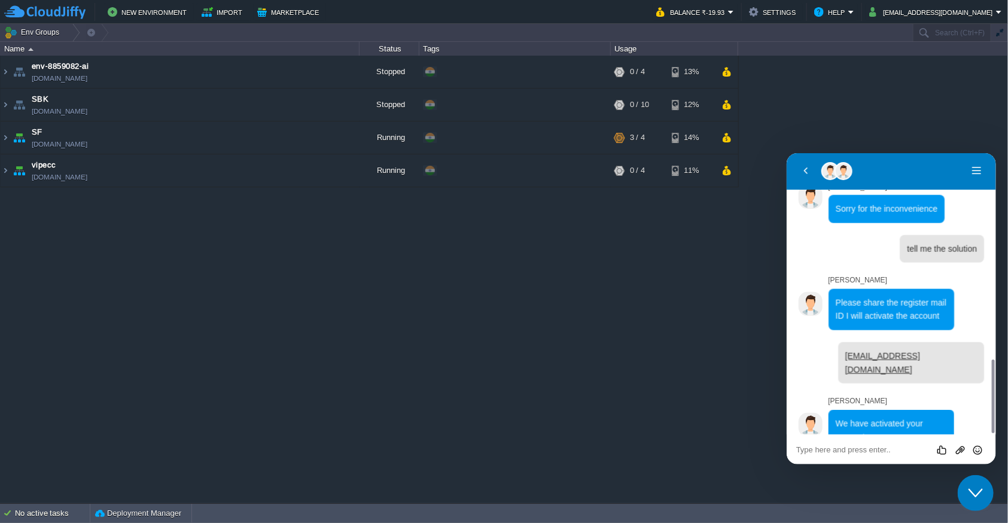
click at [824, 446] on textarea at bounding box center [891, 450] width 190 height 10
paste textarea "WaqinCW$1503"
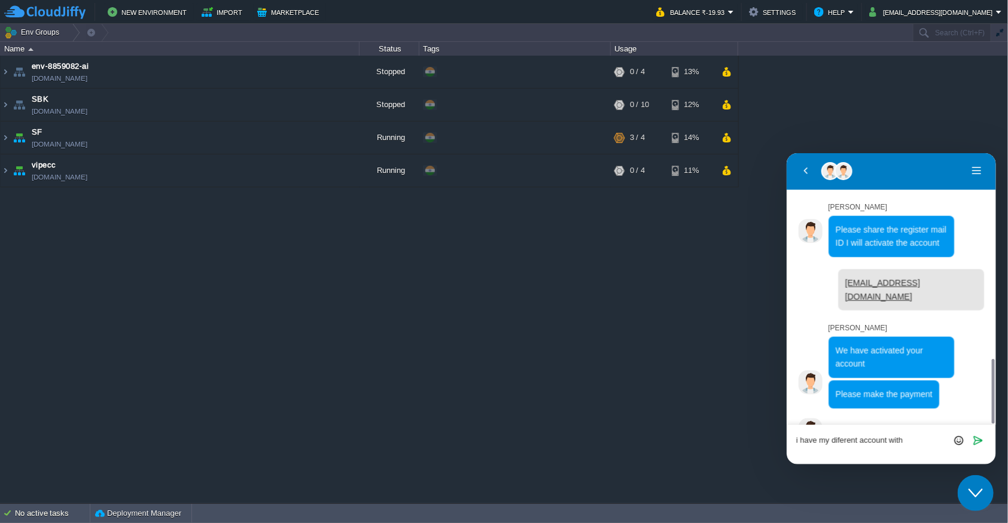
paste textarea "shashiraja@gmail.com"
type textarea "i have my diferent account with shashiraja@gmail.com"
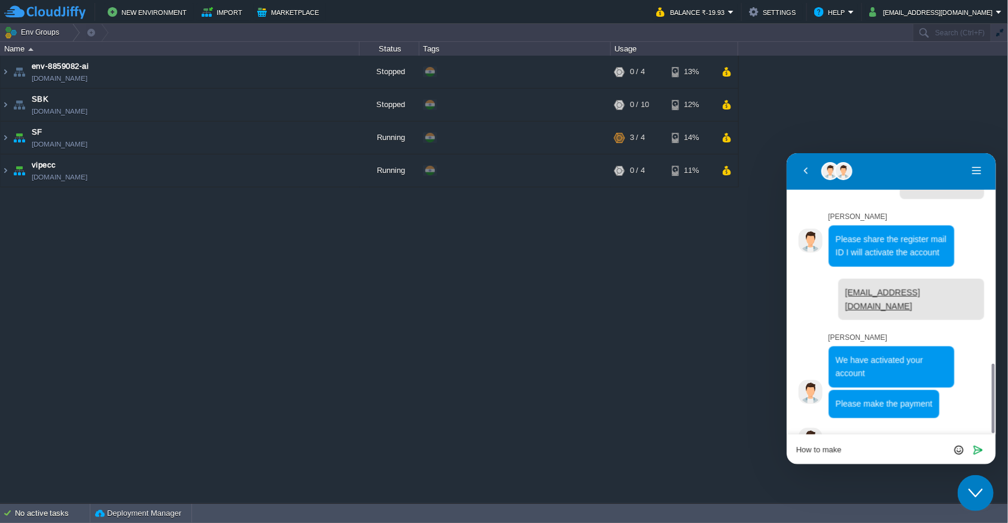
type textarea "How to make"
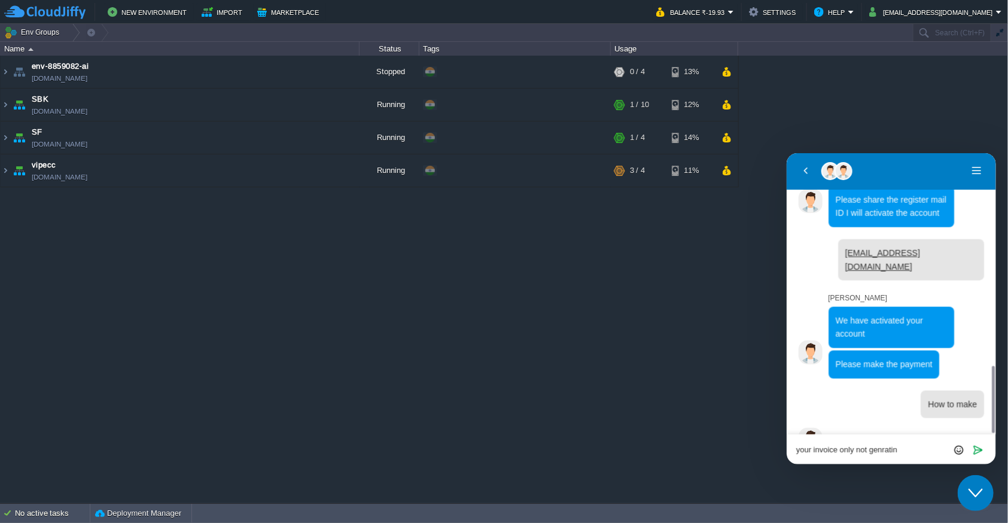
type textarea "your invoice only not genrating"
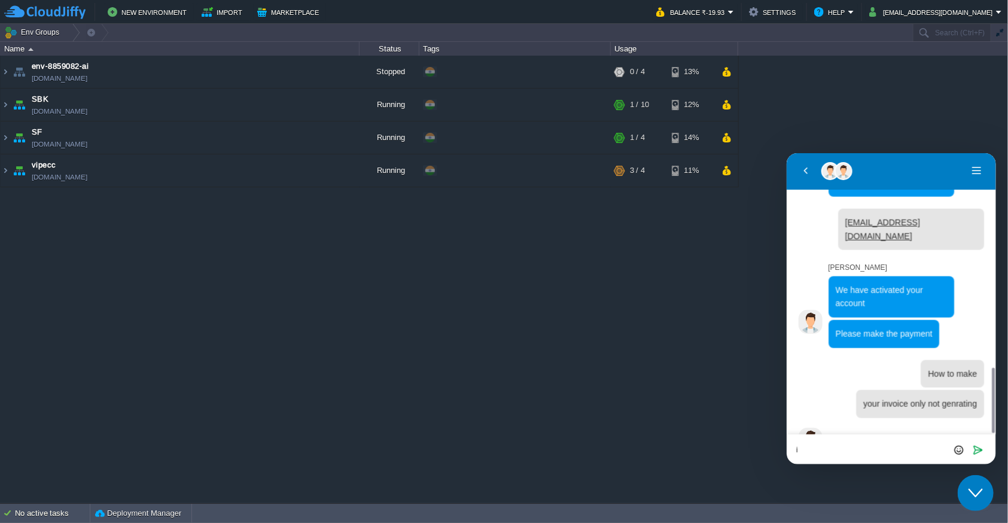
type textarea "i"
paste textarea "i have my diferent account with shashiraja@gmail.com"
click at [882, 445] on textarea "i have my different account with shashiraja@gmail.com" at bounding box center [891, 444] width 190 height 19
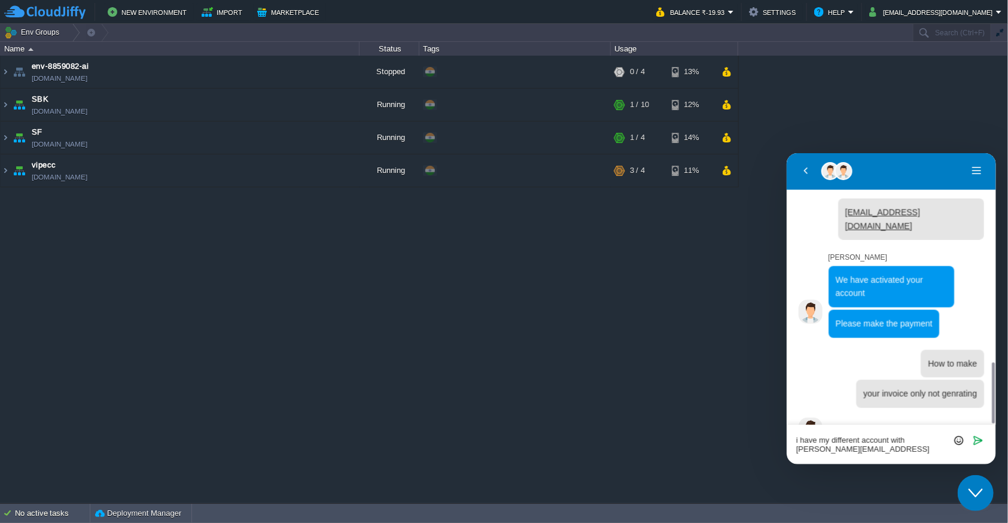
scroll to position [7, 0]
type textarea "i have my different account with shashiraja@gmail.com there also Swanil made"
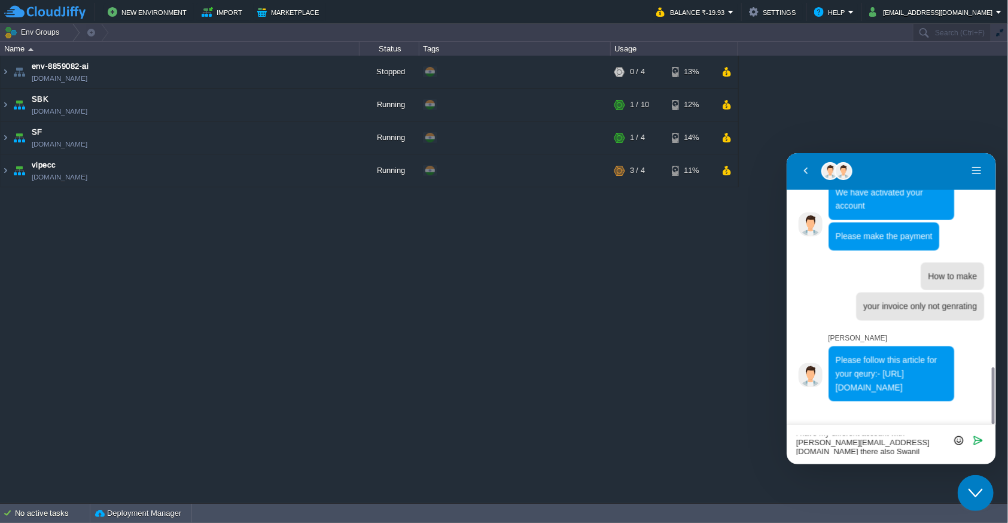
scroll to position [1015, 0]
click at [860, 451] on textarea "i have my different account with shashiraja@gmail.com there also Swanil made" at bounding box center [891, 444] width 190 height 19
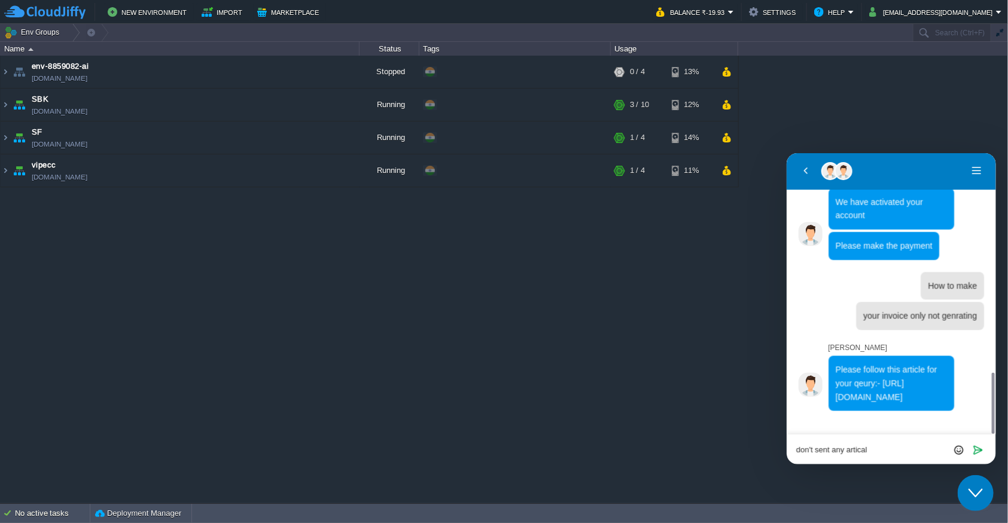
drag, startPoint x: 858, startPoint y: 448, endPoint x: 863, endPoint y: 443, distance: 6.8
click at [863, 443] on div "don't sent any artical Rate this chat Upload File Insert emoji Send" at bounding box center [891, 448] width 190 height 11
click at [876, 450] on textarea "don't sent any artical" at bounding box center [891, 450] width 190 height 10
type textarea "don't sent any article"
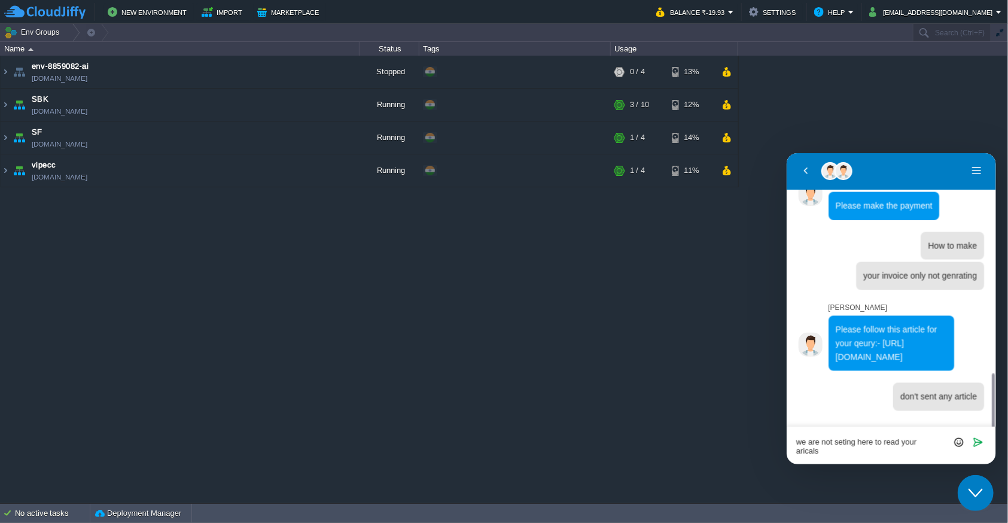
scroll to position [1053, 0]
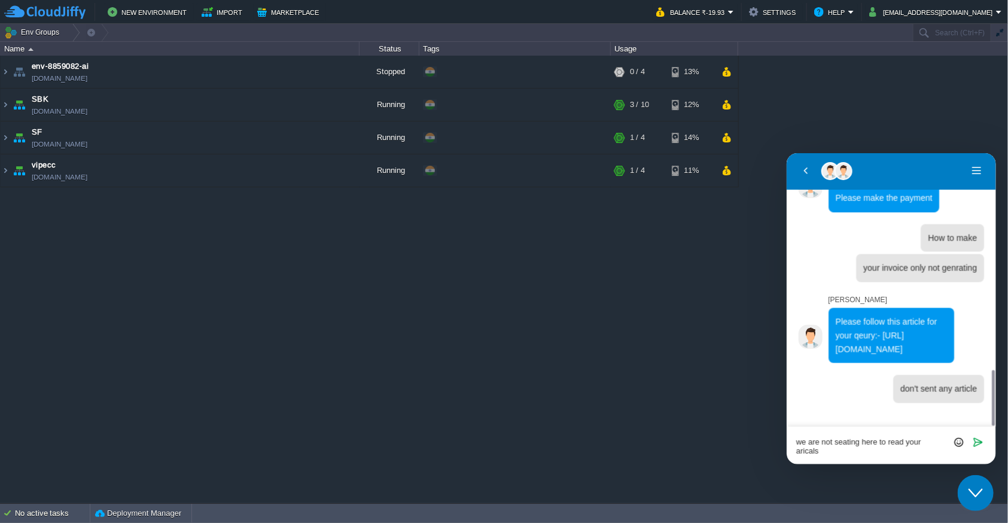
click at [832, 450] on textarea "we are not seating here to read your aricals" at bounding box center [891, 445] width 190 height 17
type textarea "we are not seating here to read your aricals, solve you server issue"
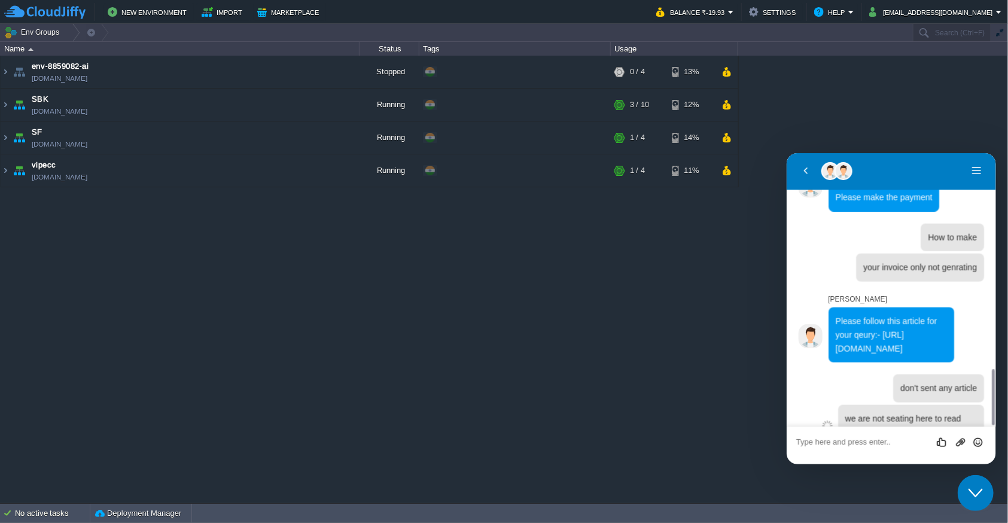
scroll to position [1089, 0]
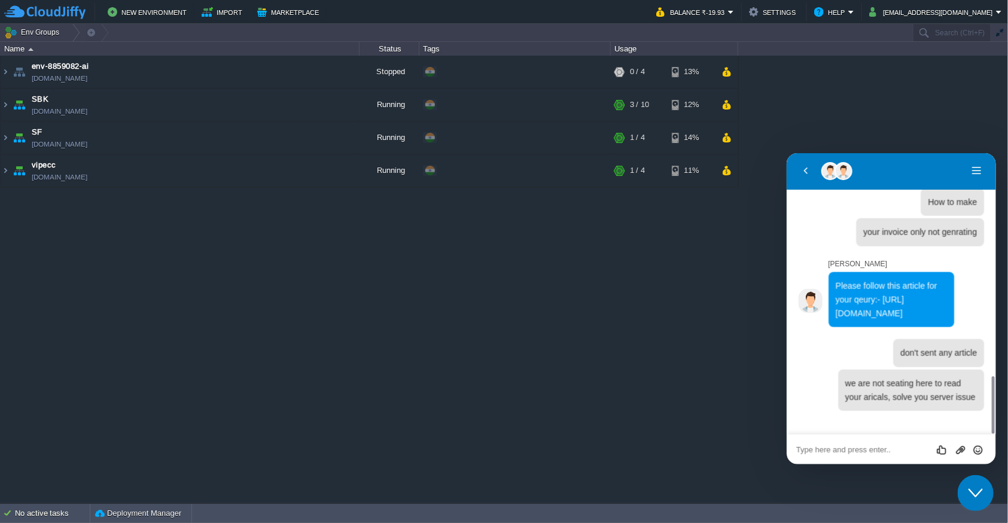
paste textarea "i have my different account with shashiraja@gmail.com there also Swanil made"
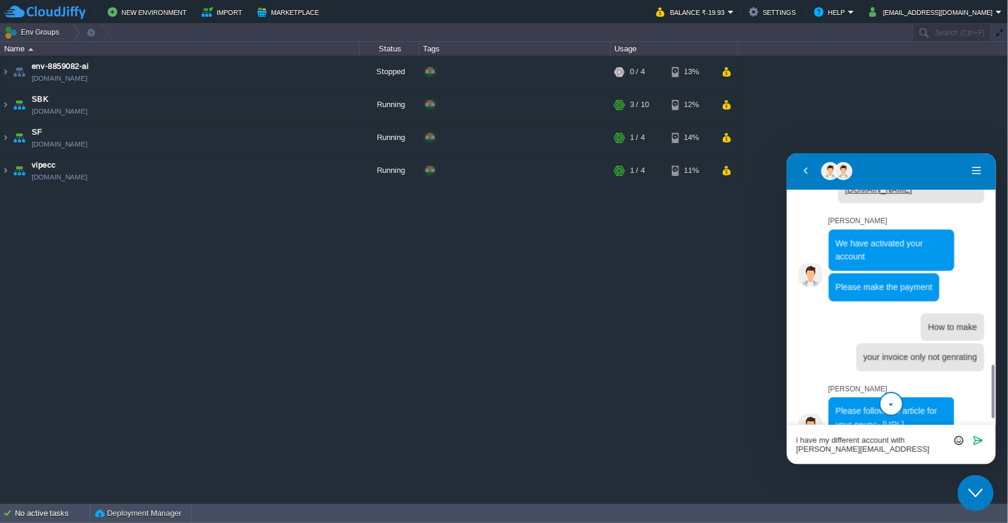
scroll to position [928, 0]
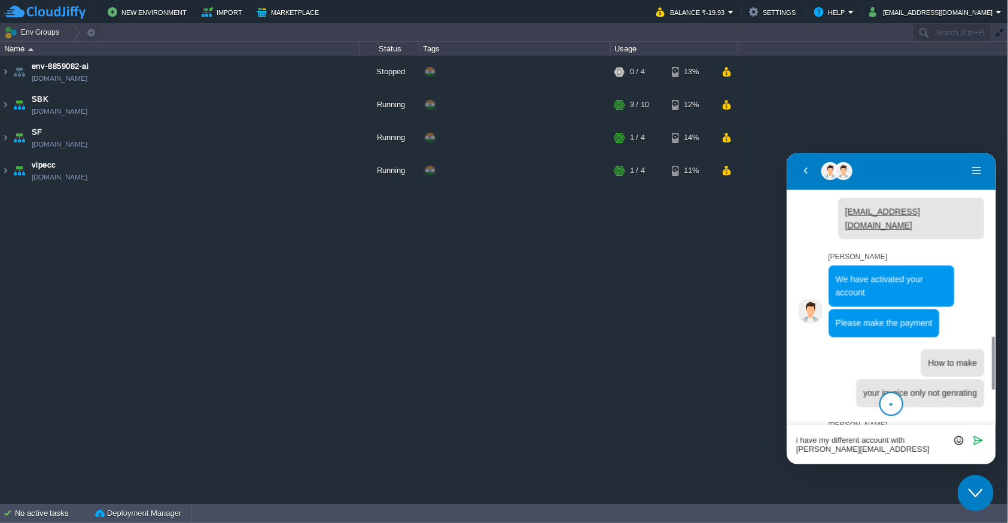
click at [917, 443] on textarea "i have my different account with shashiraja@gmail.com there also Swanil made" at bounding box center [891, 444] width 190 height 19
click at [914, 448] on textarea "i have my different account with shashiraja@gmail.com there also Swanil made" at bounding box center [891, 444] width 190 height 19
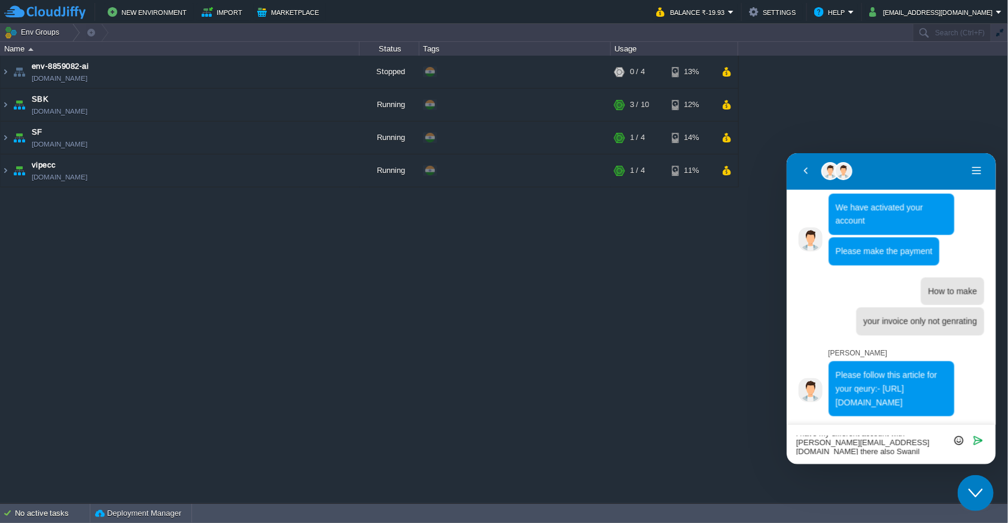
scroll to position [1099, 0]
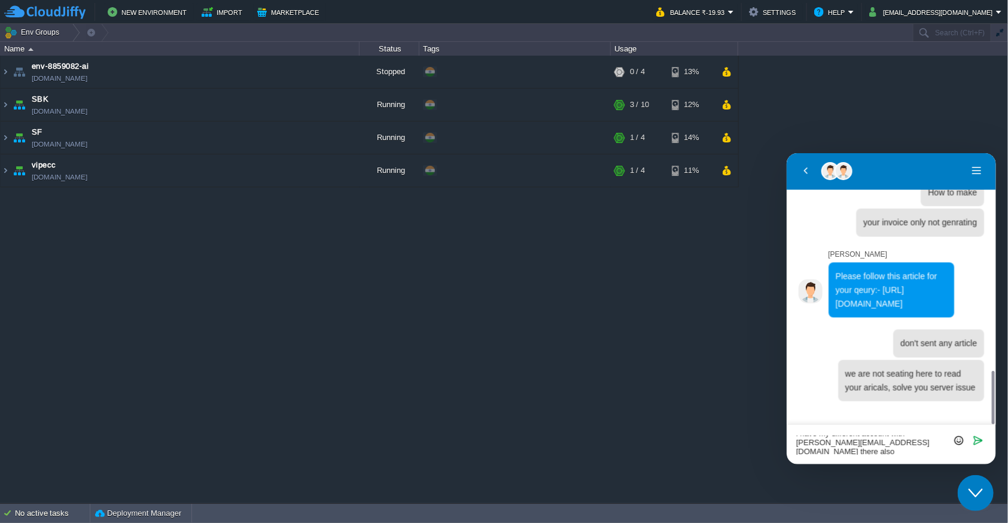
type textarea "i have my different account with shashiraja@gmail.com there also Swanil made ac…"
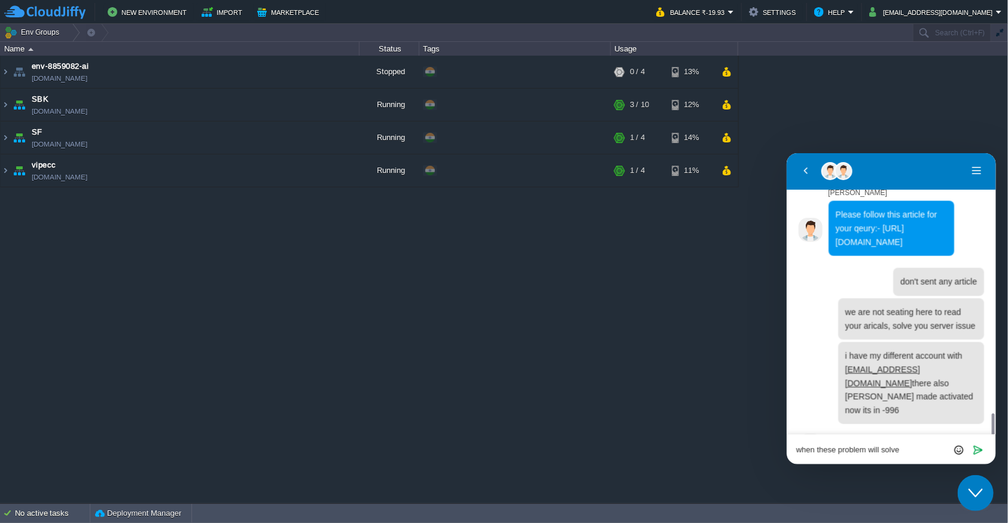
scroll to position [1193, 0]
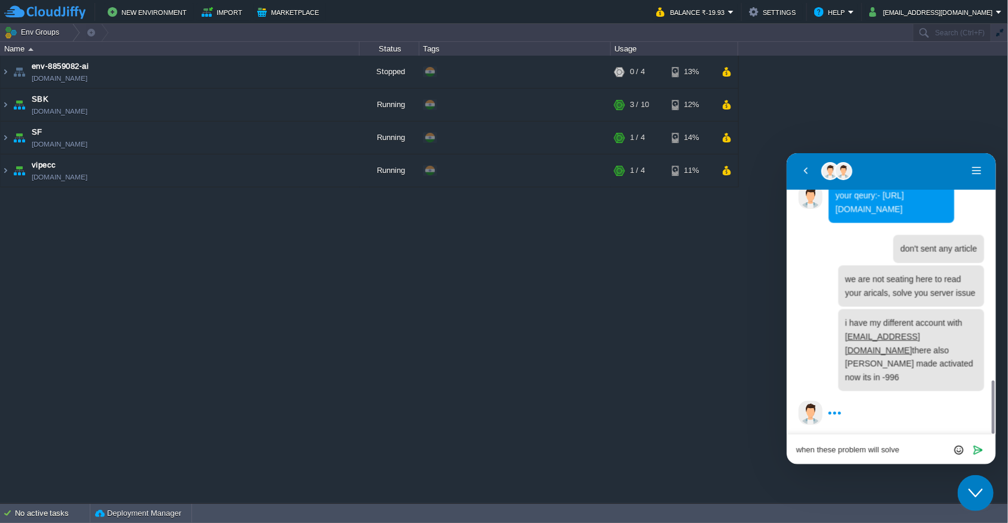
type textarea "when these problem will solve ?"
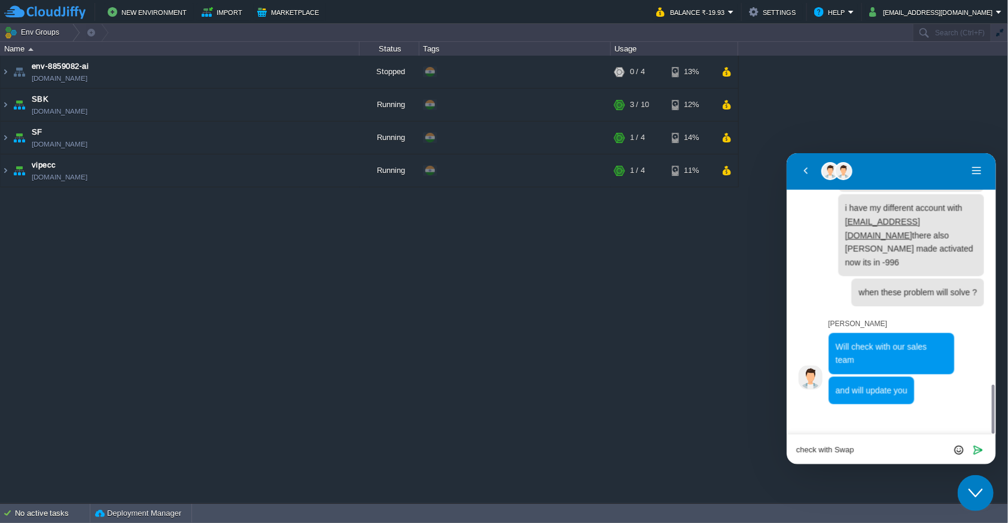
scroll to position [1288, 0]
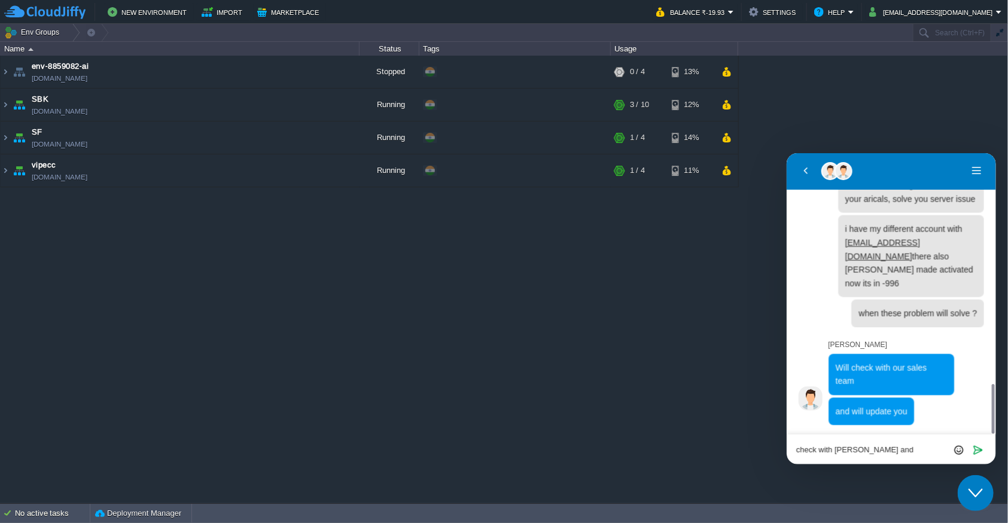
click at [810, 445] on textarea "check with Swapnil and" at bounding box center [891, 450] width 190 height 10
click at [892, 445] on textarea "check with Swapnil and" at bounding box center [891, 450] width 190 height 10
type textarea "okay"
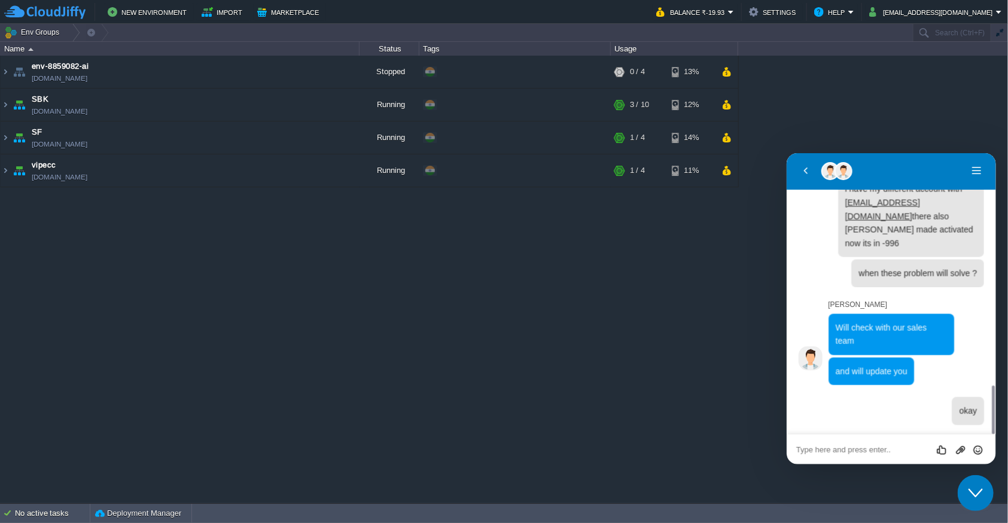
click at [987, 493] on div "Close Chat This icon closes the chat window." at bounding box center [976, 492] width 36 height 14
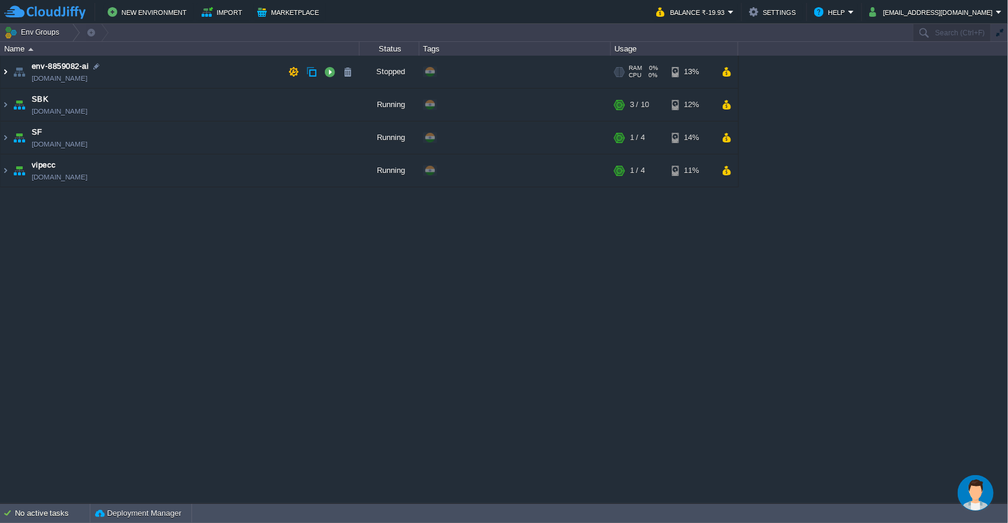
click at [6, 68] on img at bounding box center [6, 72] width 10 height 32
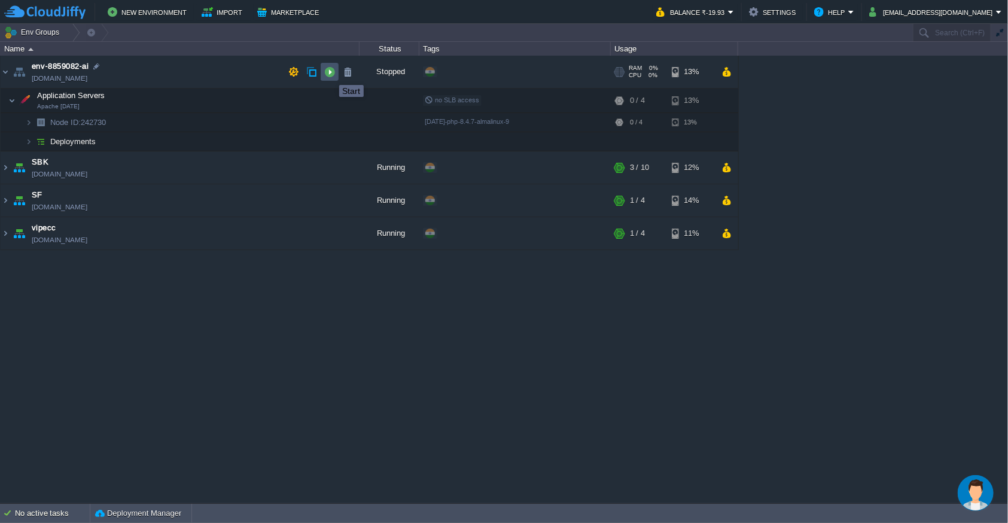
click at [330, 74] on button "button" at bounding box center [329, 71] width 11 height 11
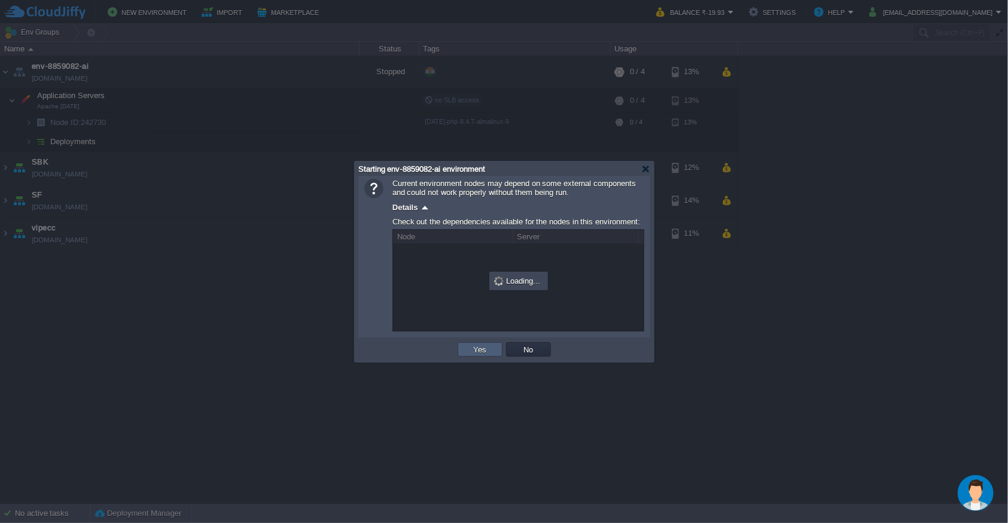
click at [488, 348] on button "Yes" at bounding box center [480, 349] width 20 height 11
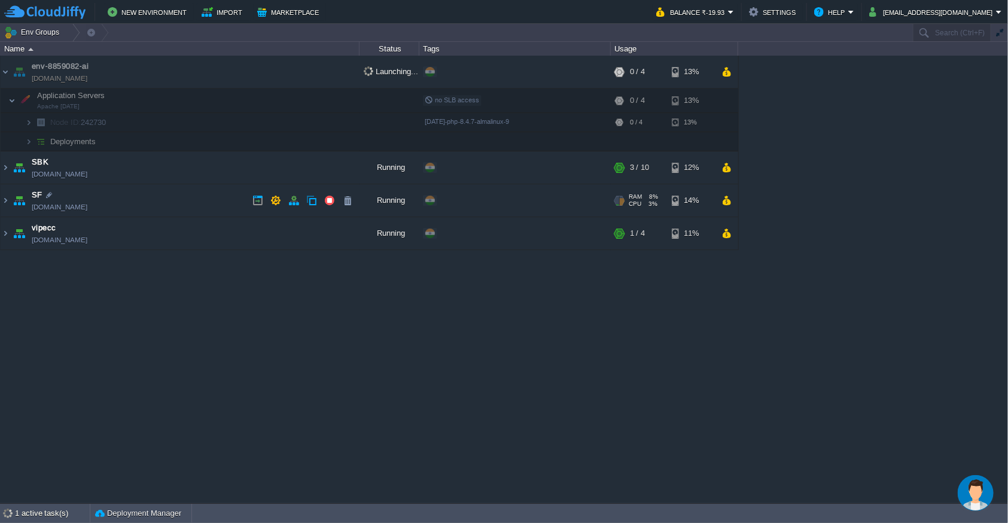
click at [11, 206] on img at bounding box center [19, 200] width 17 height 32
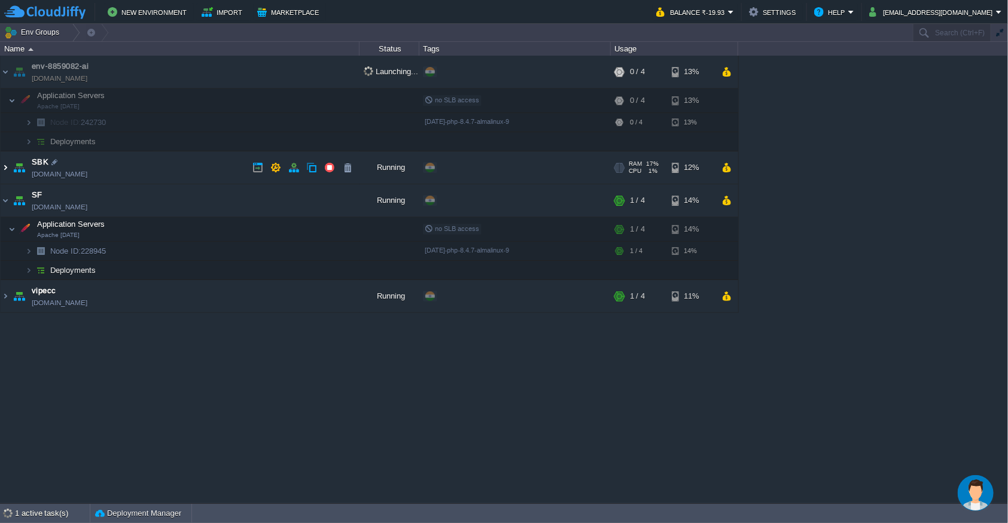
click at [5, 173] on img at bounding box center [6, 167] width 10 height 32
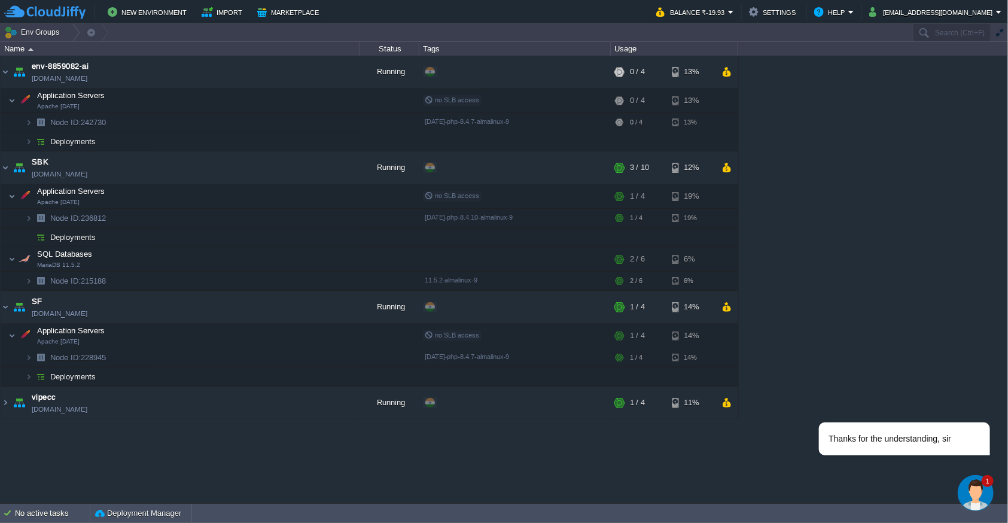
click at [973, 488] on img "Chat widget" at bounding box center [976, 493] width 36 height 36
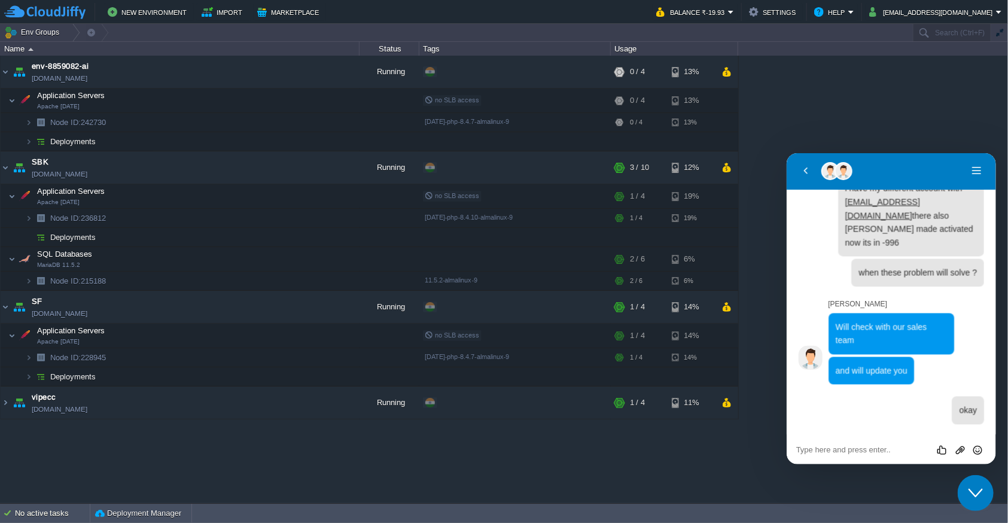
scroll to position [1395, 0]
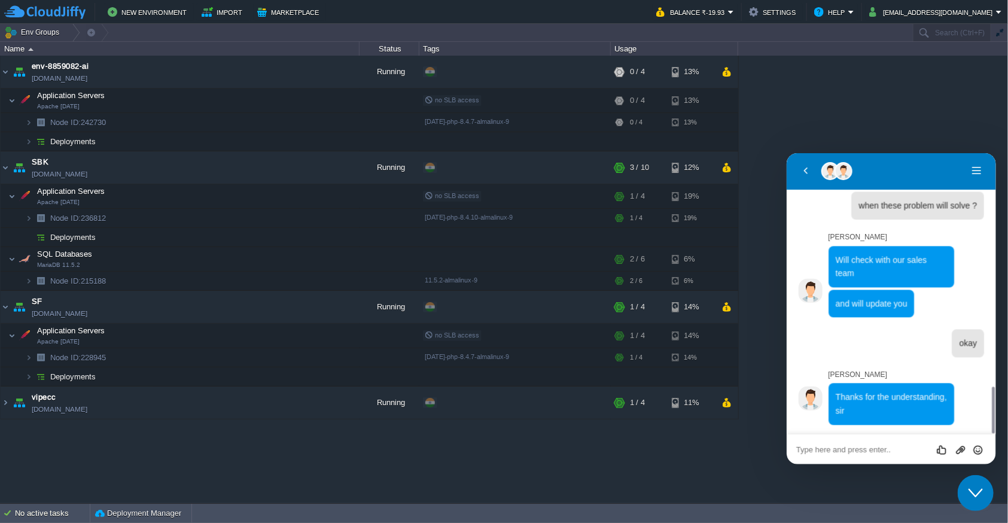
click at [857, 452] on textarea at bounding box center [891, 450] width 190 height 10
click at [979, 495] on icon "Close Chat This icon closes the chat window." at bounding box center [975, 492] width 14 height 14
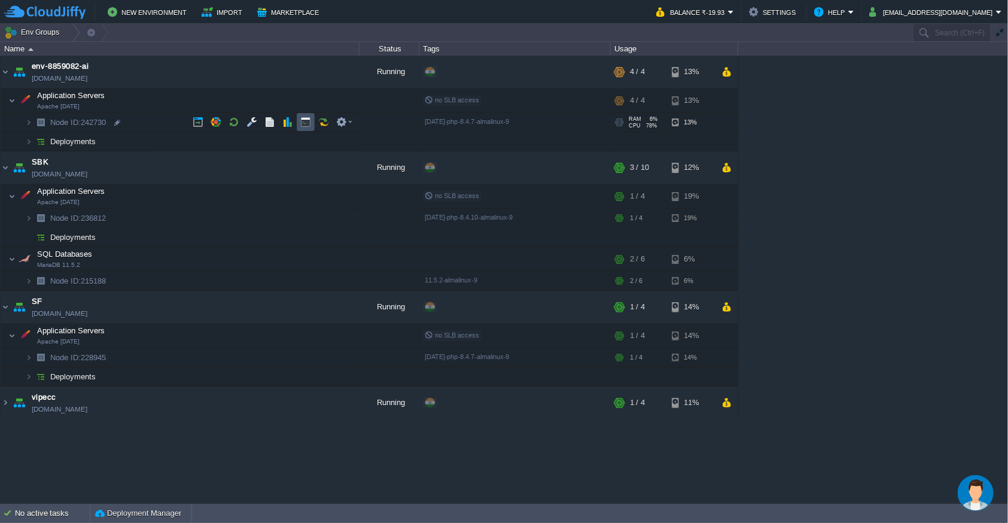
click at [302, 120] on button "button" at bounding box center [305, 122] width 11 height 11
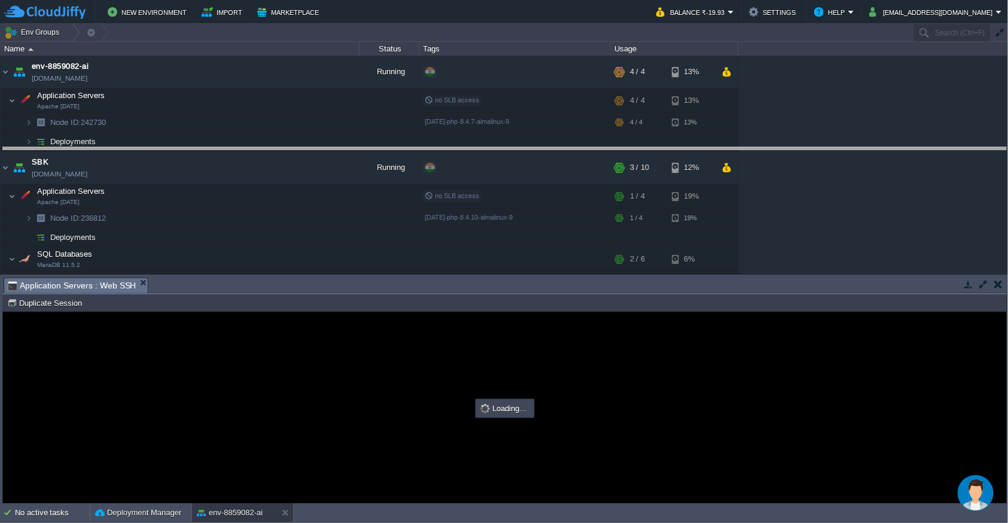
drag, startPoint x: 633, startPoint y: 293, endPoint x: 639, endPoint y: 162, distance: 130.6
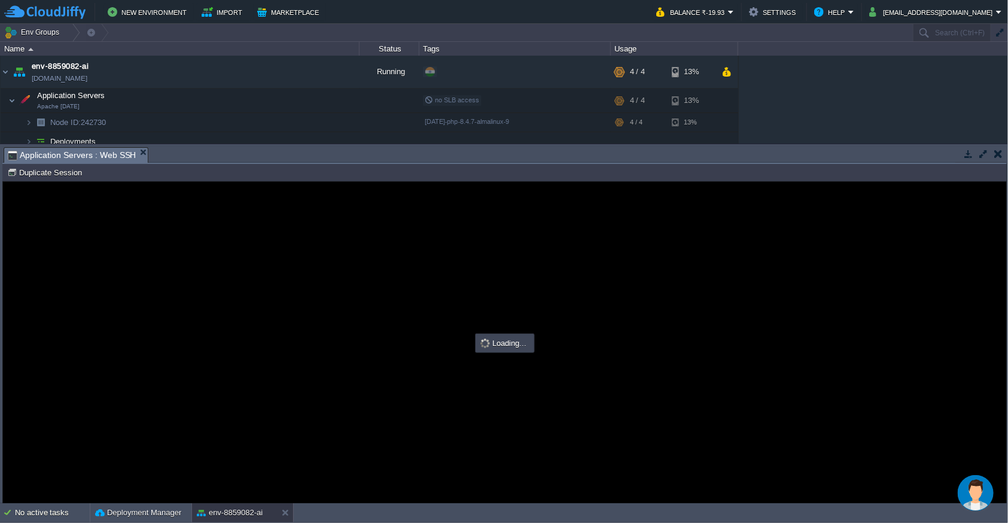
scroll to position [0, 0]
type input "#000000"
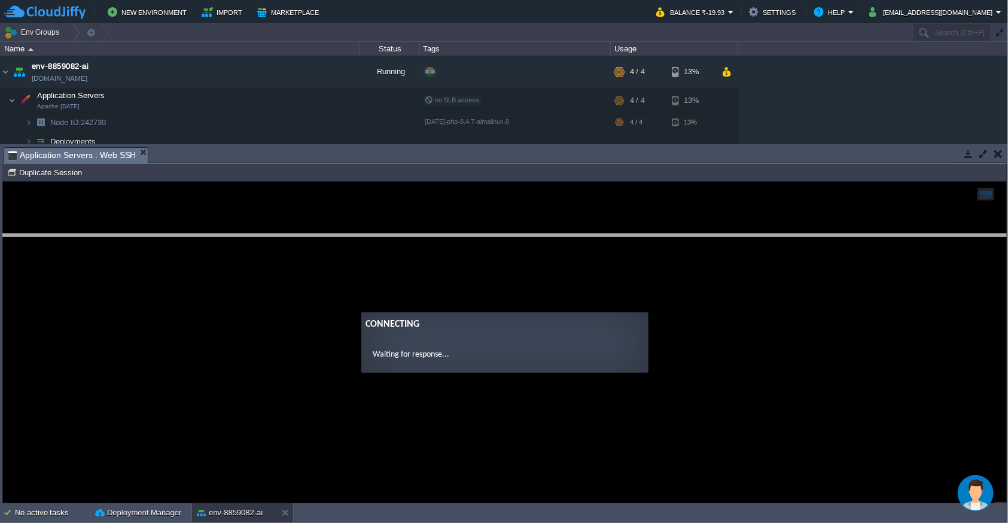
drag, startPoint x: 417, startPoint y: 161, endPoint x: 420, endPoint y: 284, distance: 123.3
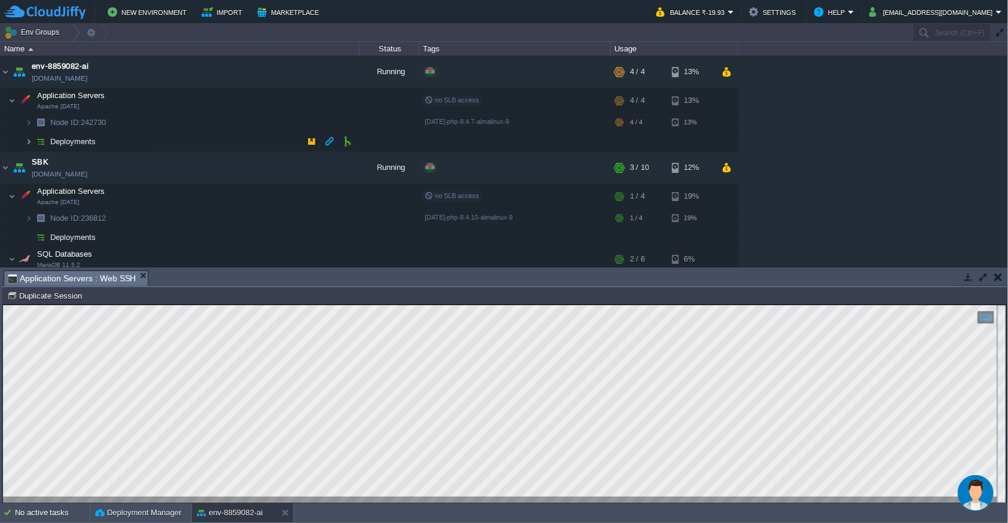
click at [26, 144] on img at bounding box center [28, 141] width 7 height 19
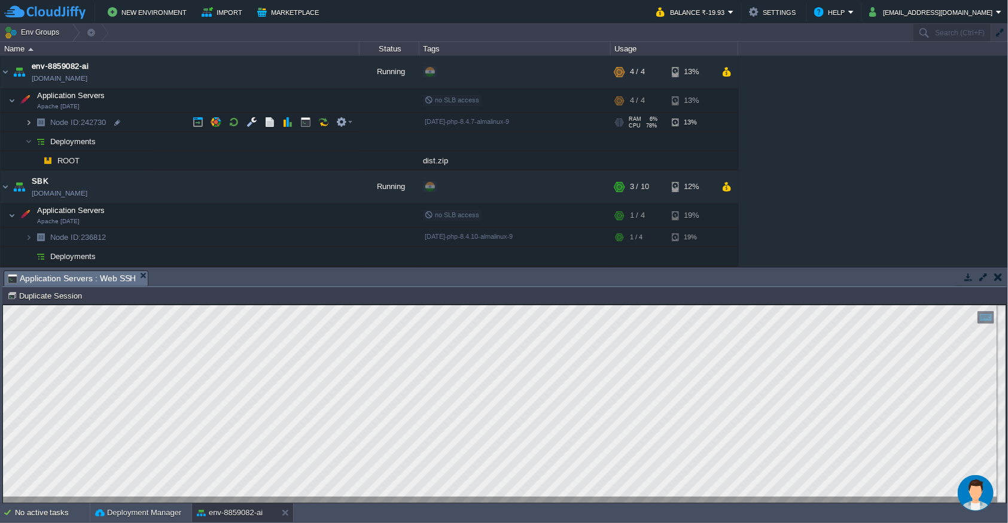
click at [29, 124] on img at bounding box center [28, 122] width 7 height 19
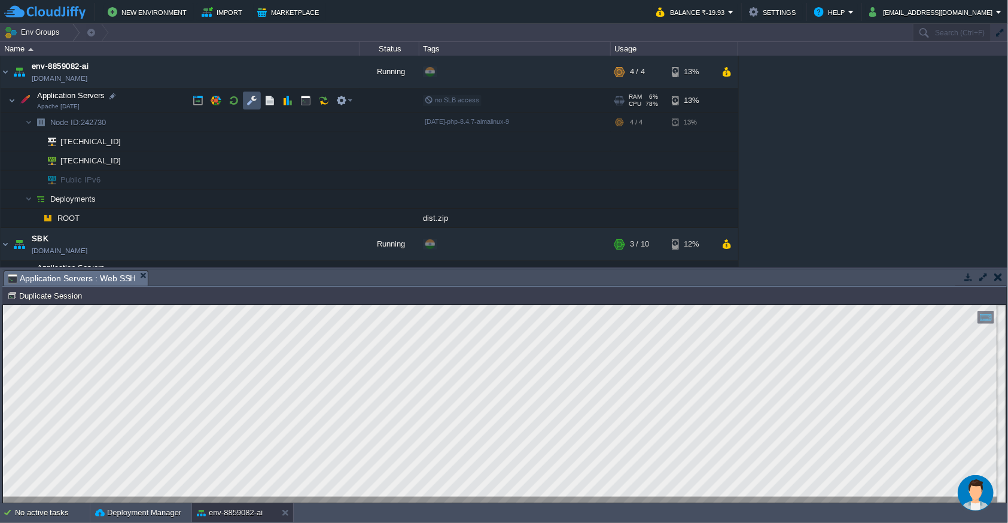
click at [251, 104] on button "button" at bounding box center [252, 100] width 11 height 11
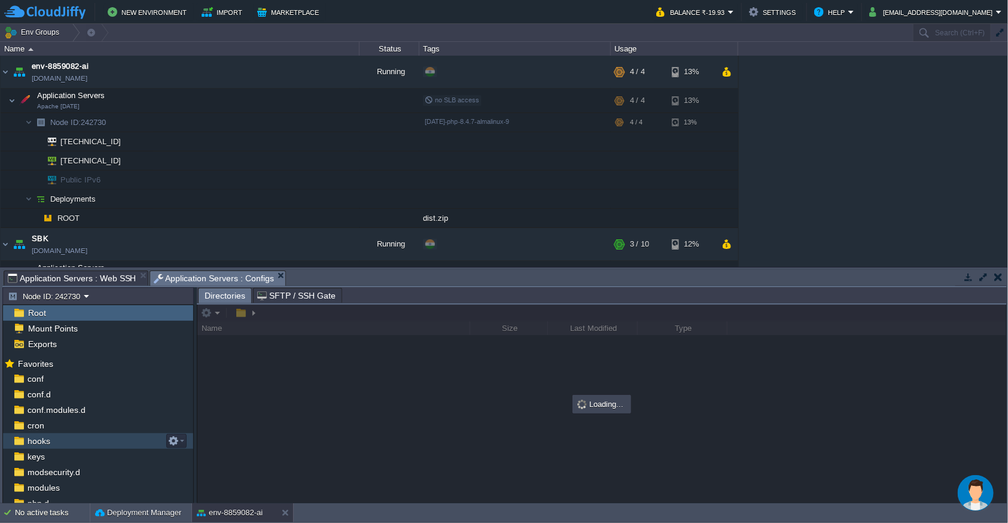
scroll to position [67, 0]
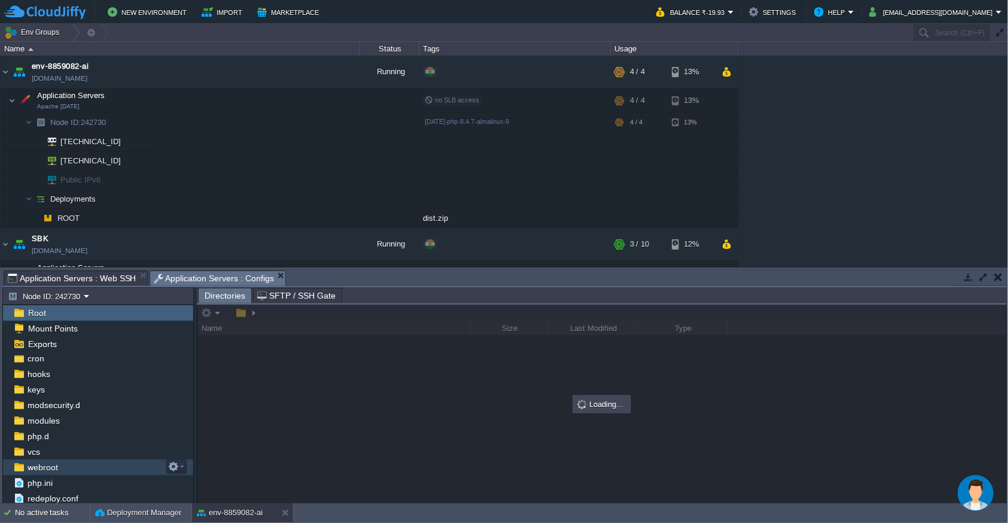
click at [83, 464] on div "webroot" at bounding box center [98, 468] width 190 height 16
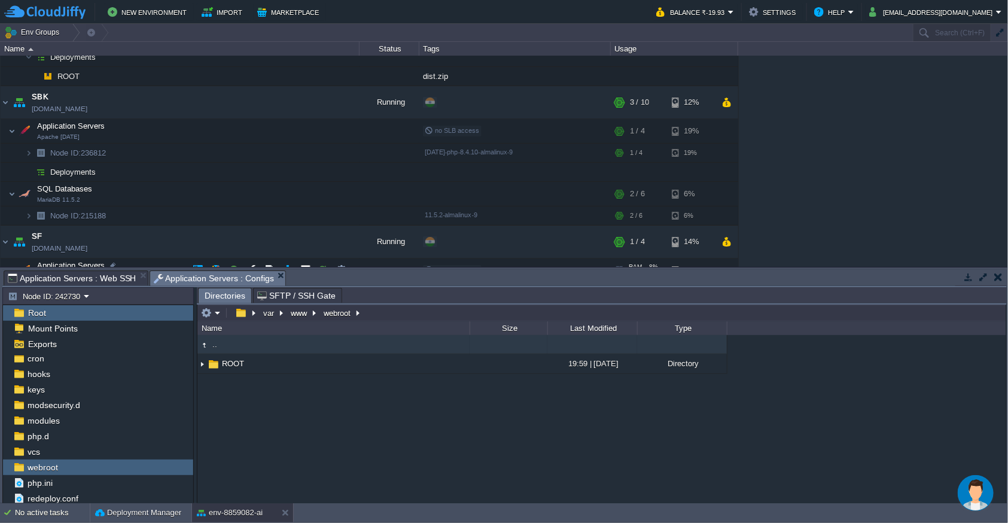
scroll to position [196, 0]
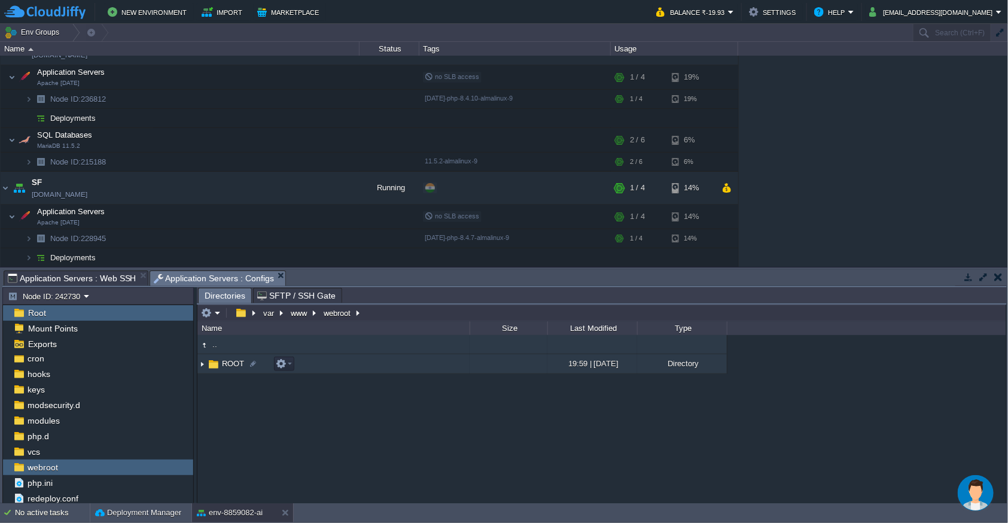
click at [315, 366] on td "ROOT" at bounding box center [333, 364] width 272 height 20
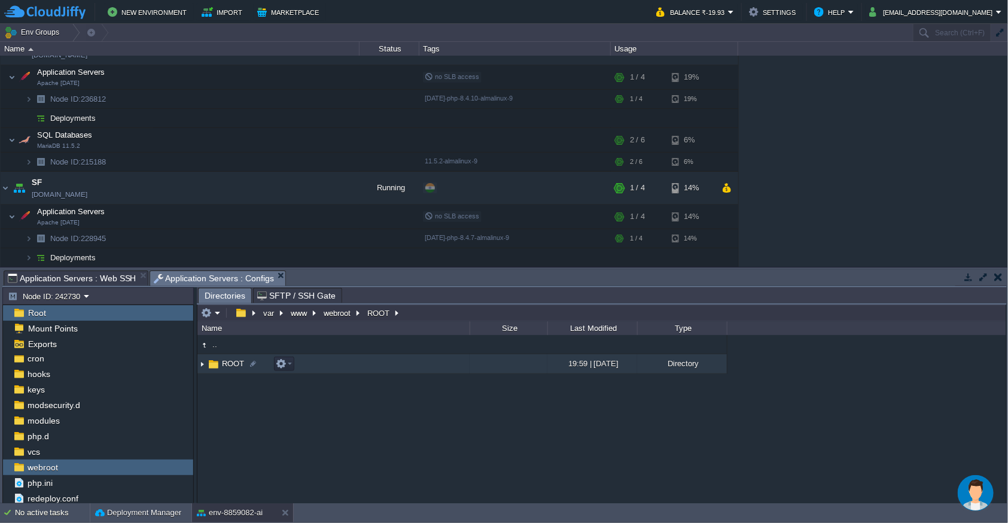
click at [315, 366] on td "ROOT" at bounding box center [333, 364] width 272 height 20
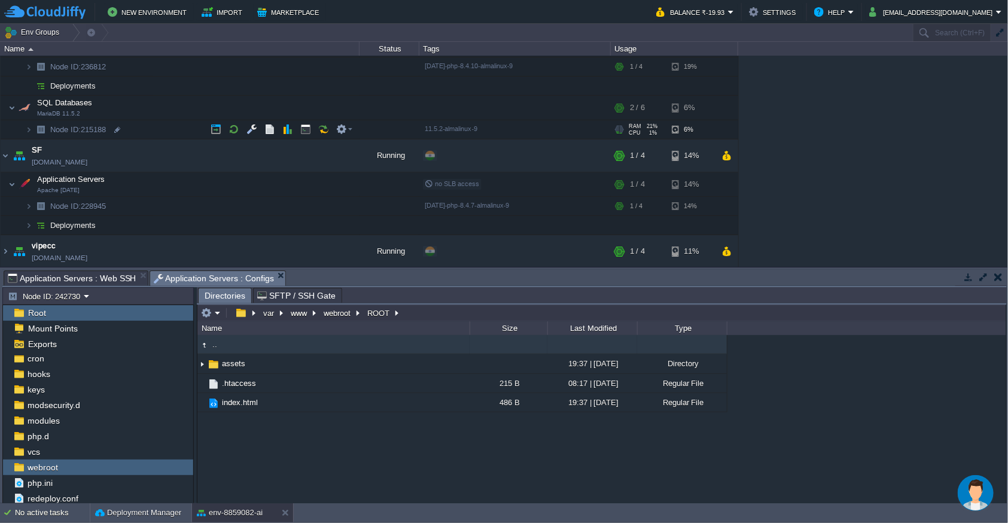
scroll to position [32, 0]
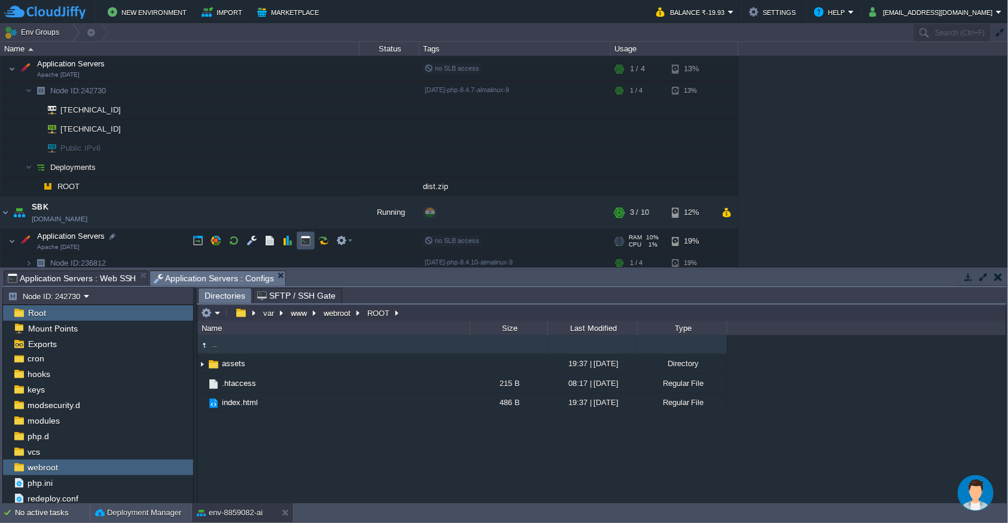
click at [301, 242] on button "button" at bounding box center [305, 240] width 11 height 11
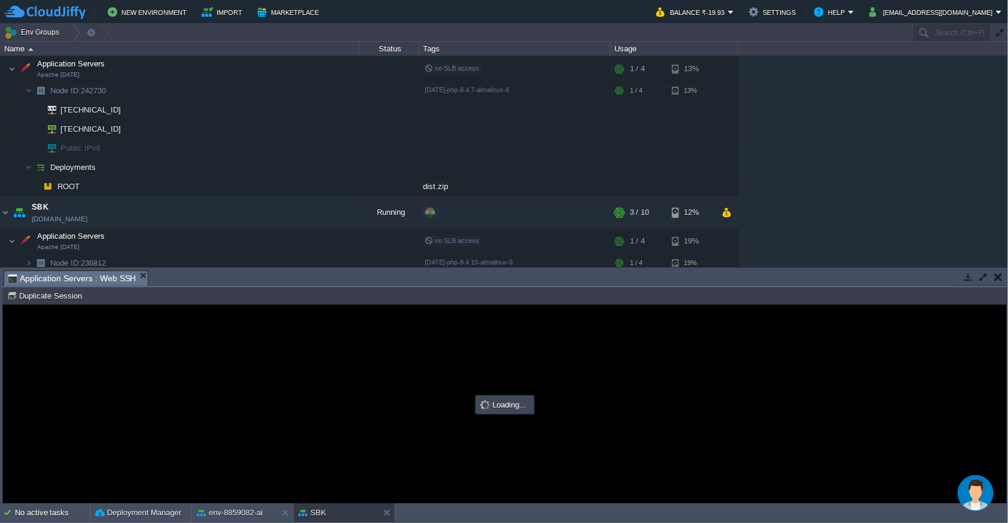
scroll to position [0, 0]
type input "#000000"
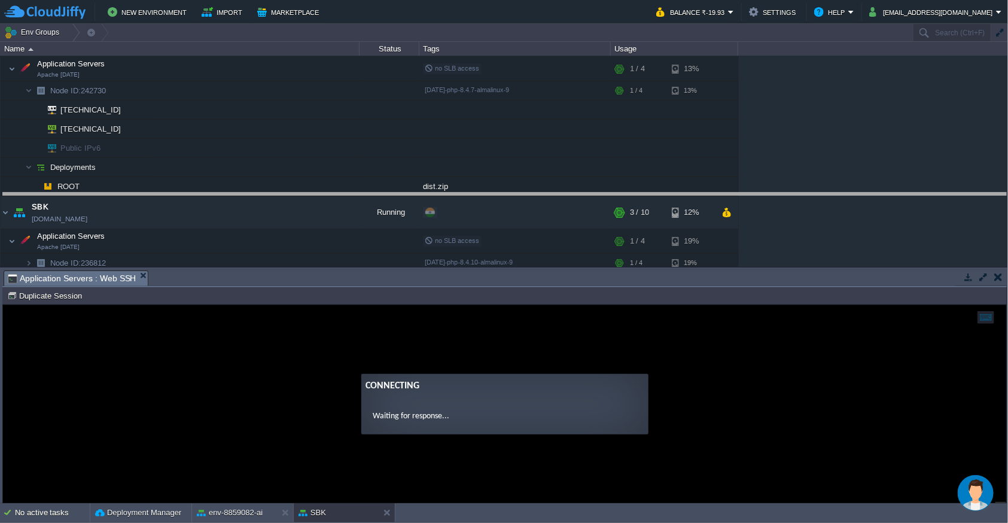
drag, startPoint x: 539, startPoint y: 284, endPoint x: 533, endPoint y: 255, distance: 29.3
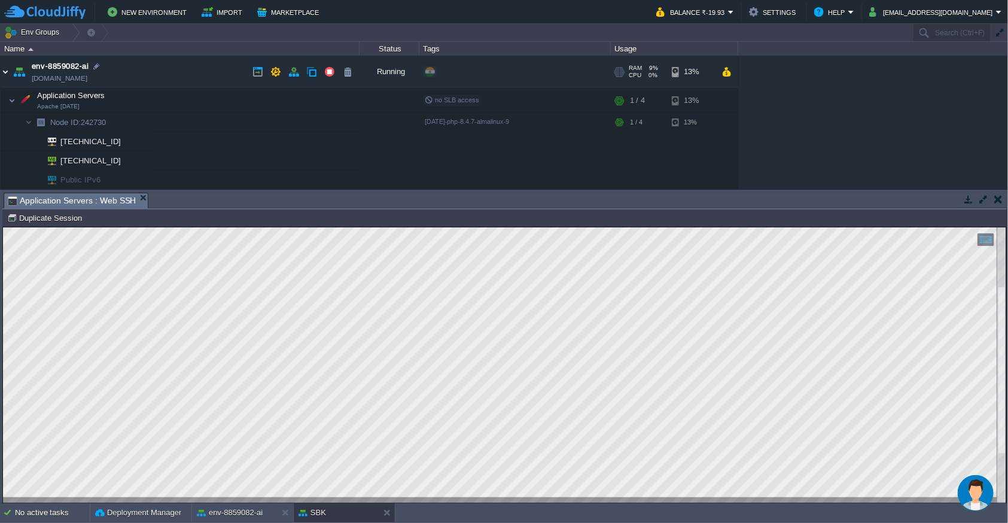
click at [2, 69] on img at bounding box center [6, 72] width 10 height 32
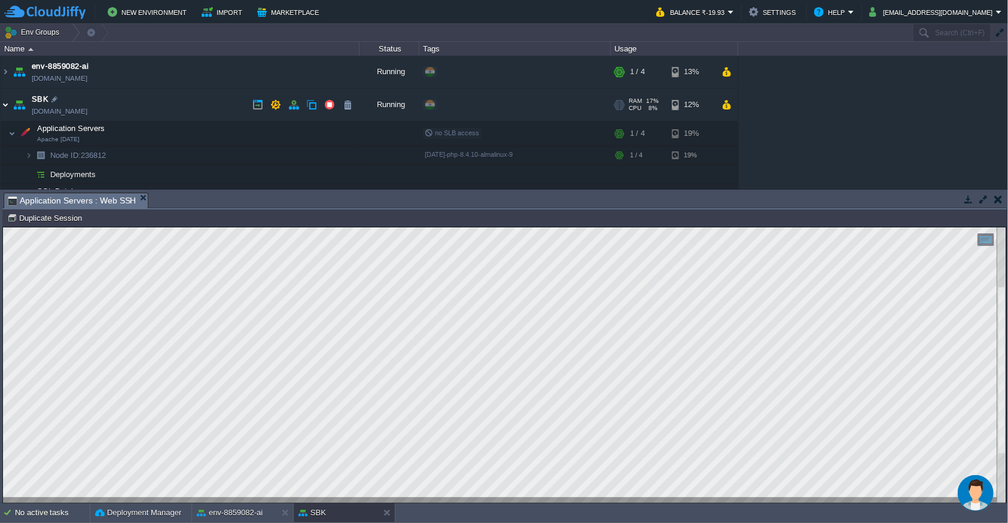
click at [3, 105] on img at bounding box center [6, 105] width 10 height 32
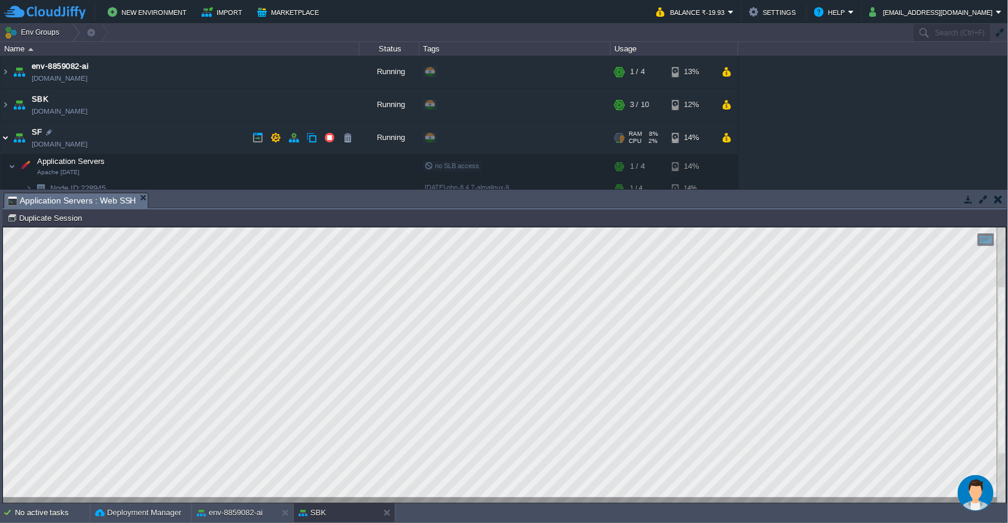
click at [7, 135] on img at bounding box center [6, 137] width 10 height 32
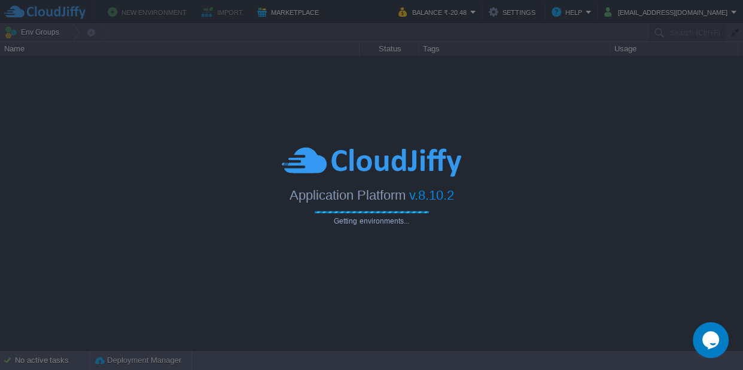
type input "Search (Ctrl+F)"
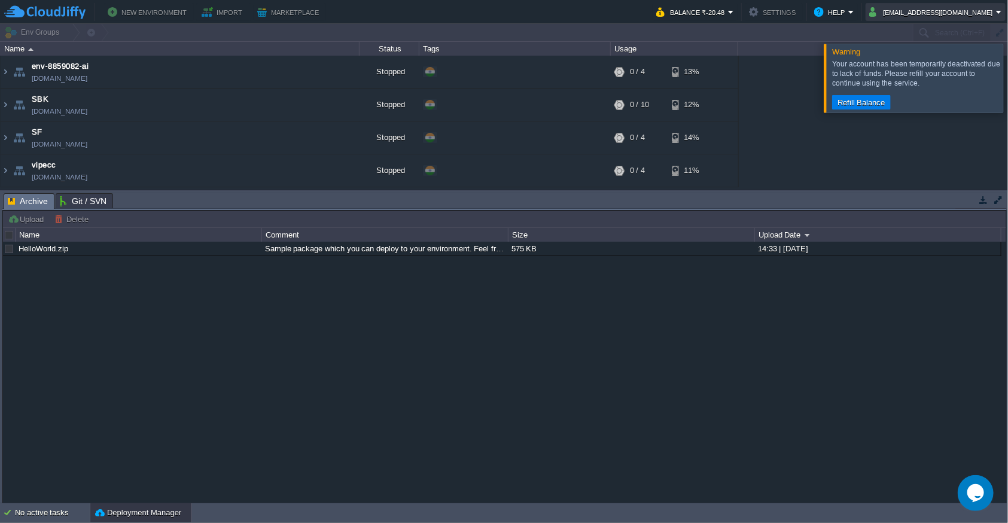
click at [743, 8] on button "[EMAIL_ADDRESS][DOMAIN_NAME]" at bounding box center [933, 12] width 127 height 14
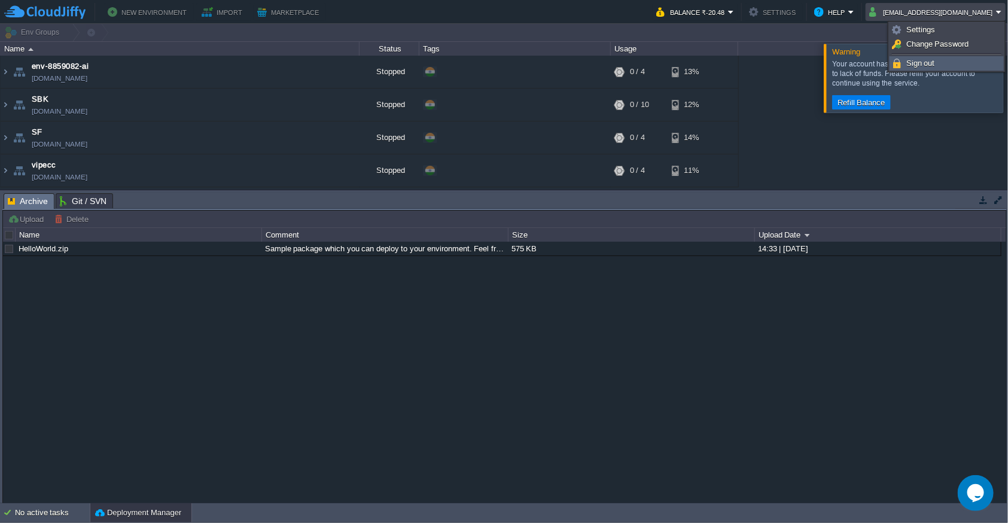
click at [743, 60] on span "Sign out" at bounding box center [921, 63] width 29 height 9
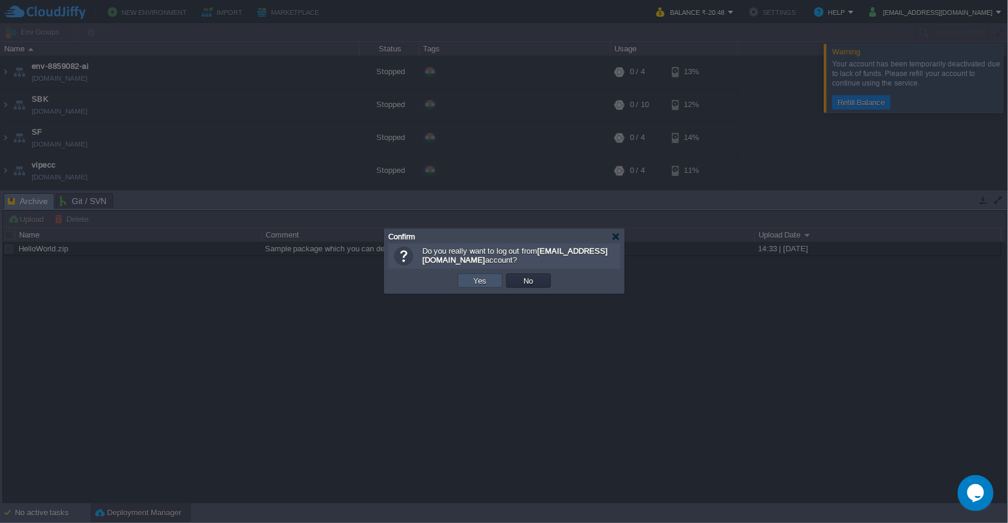
click at [486, 282] on button "Yes" at bounding box center [480, 280] width 20 height 11
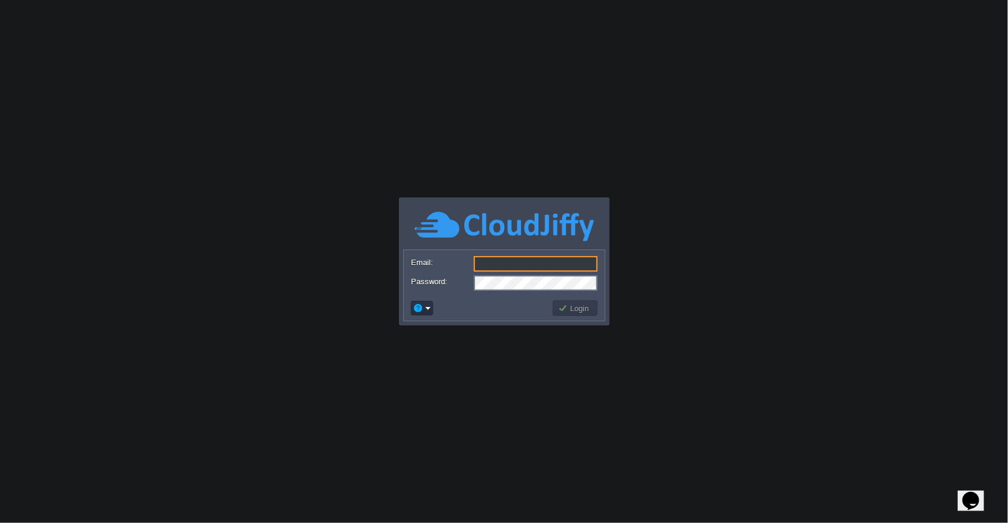
type input "[EMAIL_ADDRESS][DOMAIN_NAME]"
click at [517, 317] on td at bounding box center [480, 308] width 142 height 19
click at [585, 311] on button "Login" at bounding box center [575, 308] width 35 height 11
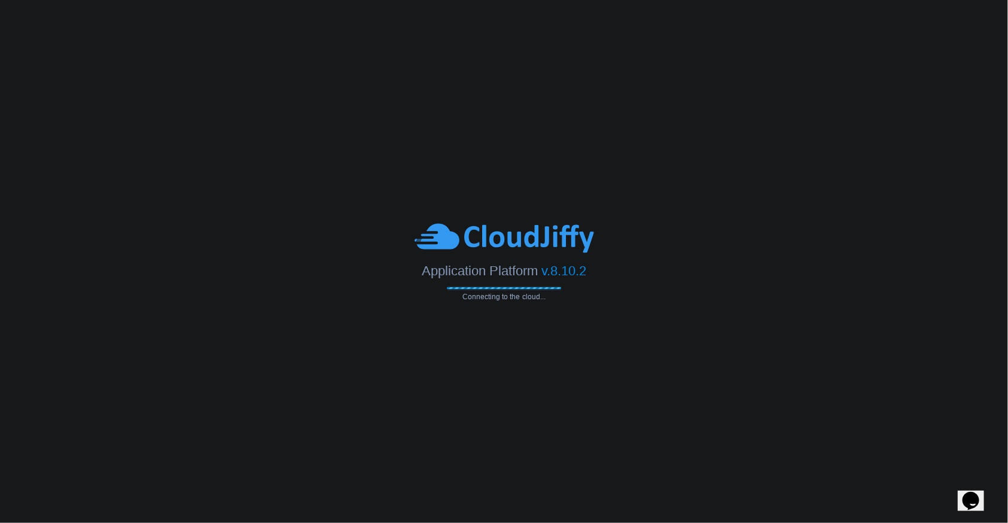
click at [814, 136] on body "Application Platform v.8.10.2 Connecting to the cloud... Email: jittupant12@gma…" at bounding box center [504, 261] width 1008 height 523
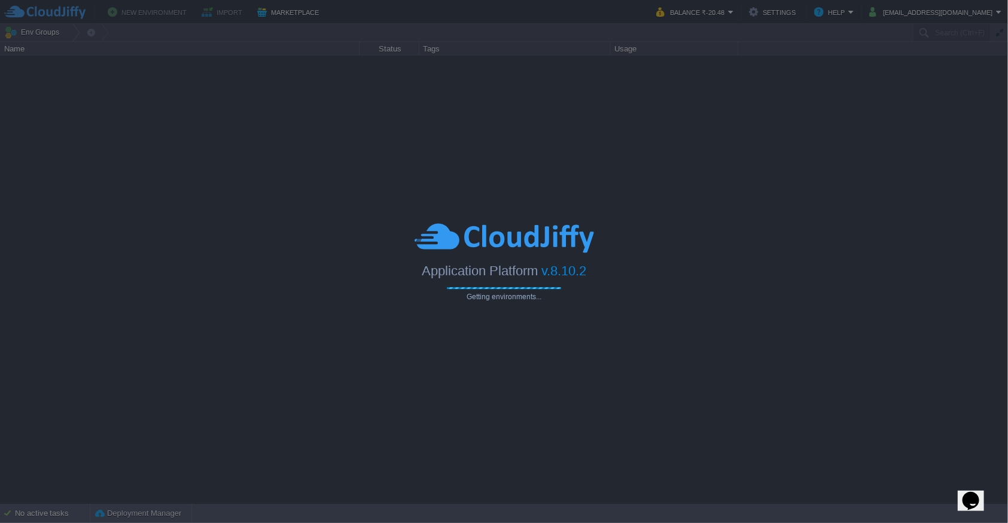
type input "Search (Ctrl+F)"
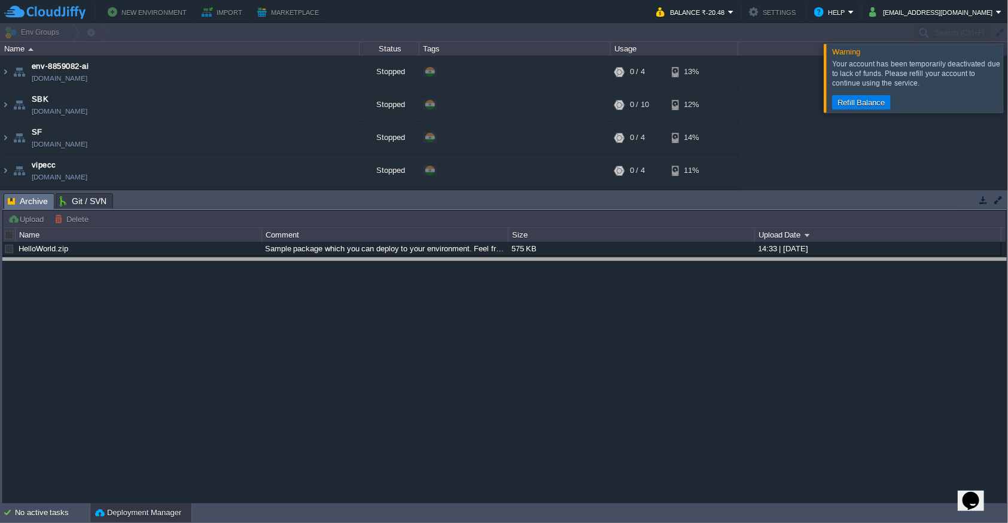
drag, startPoint x: 452, startPoint y: 202, endPoint x: 452, endPoint y: 257, distance: 55.7
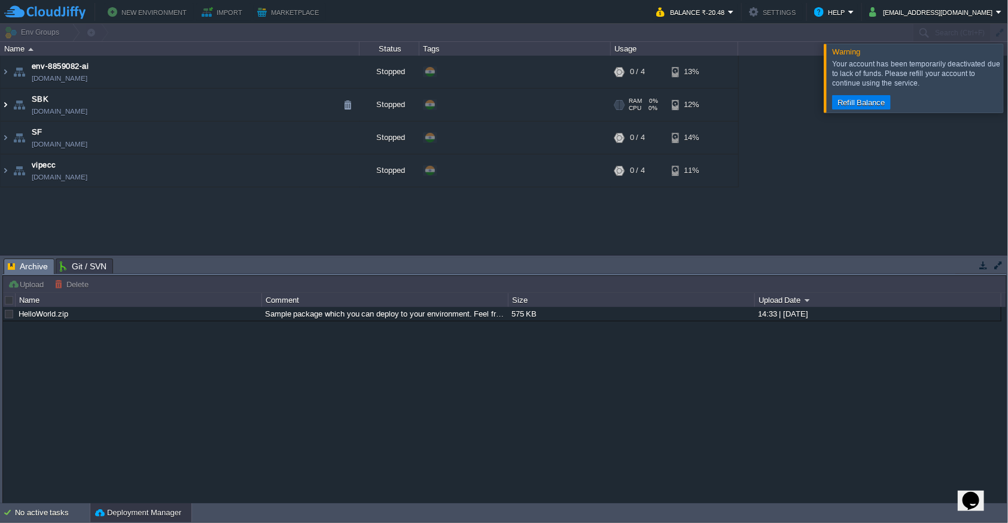
click at [9, 105] on img at bounding box center [6, 105] width 10 height 32
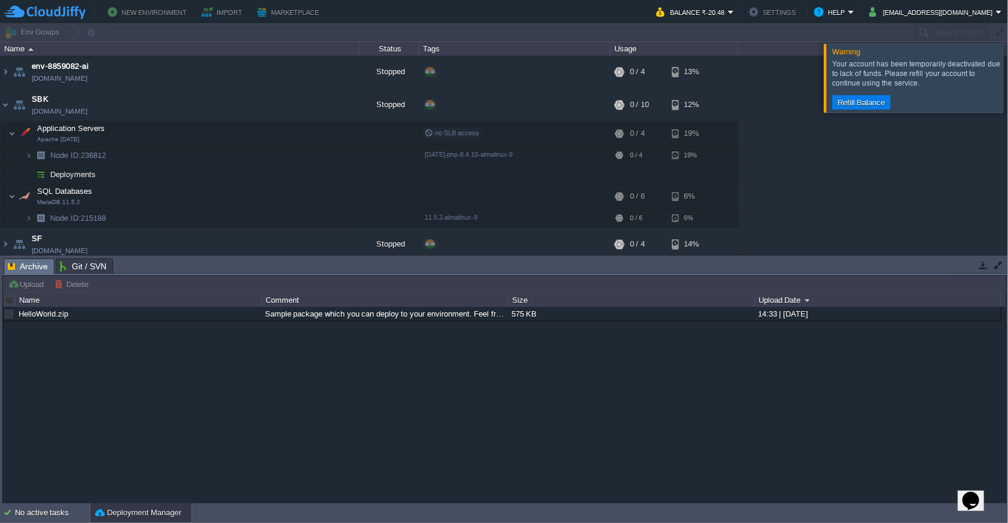
click at [976, 491] on icon "Chat widget" at bounding box center [970, 500] width 17 height 18
click at [889, 522] on p "New Conversation" at bounding box center [891, 527] width 200 height 11
type input "919720361880"
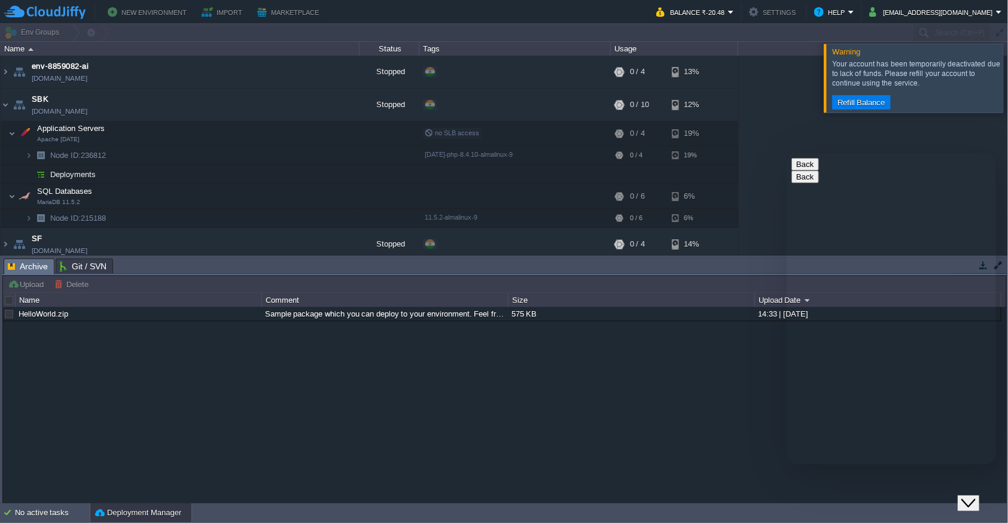
type textarea "why its inactiveted again"
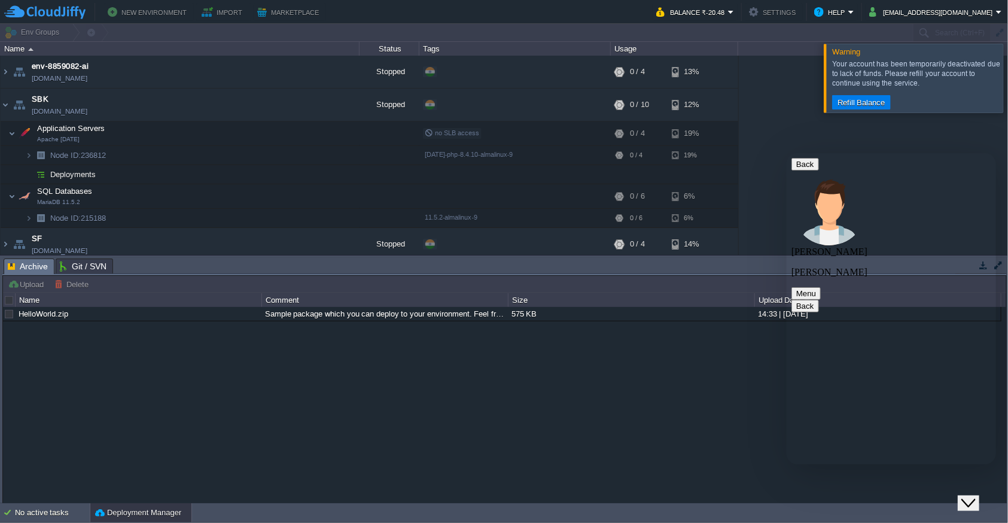
type textarea "Jittupant12@gmail.com"
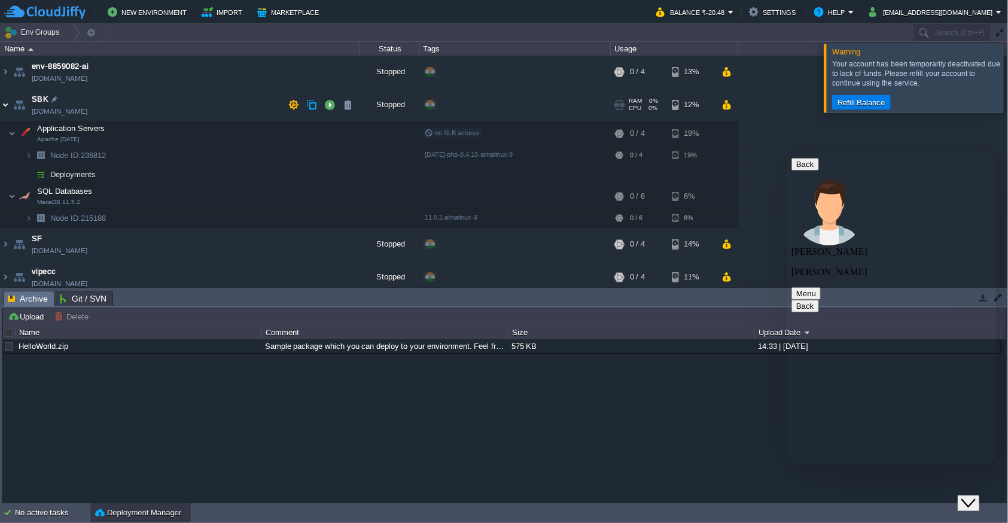
click at [7, 110] on img at bounding box center [6, 105] width 10 height 32
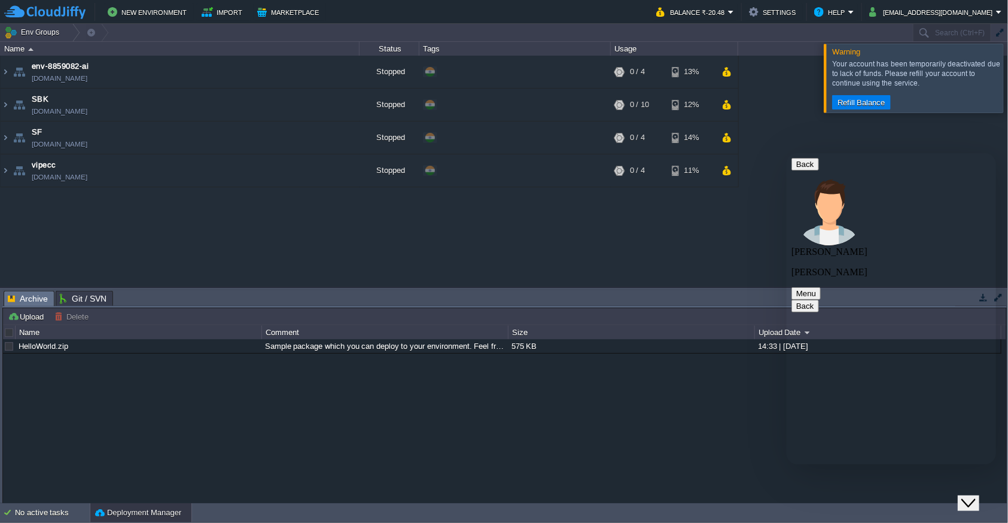
scroll to position [29, 0]
type textarea "do i need to seat and monitor every time"
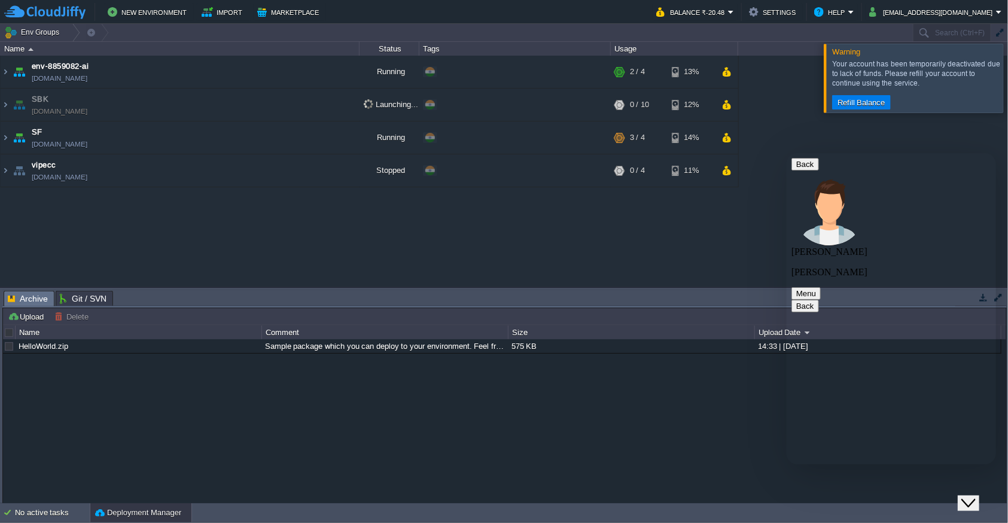
paste textarea "Do I need to sit and monitor every time?"
type textarea "Do I need to sit and monitor every time?"
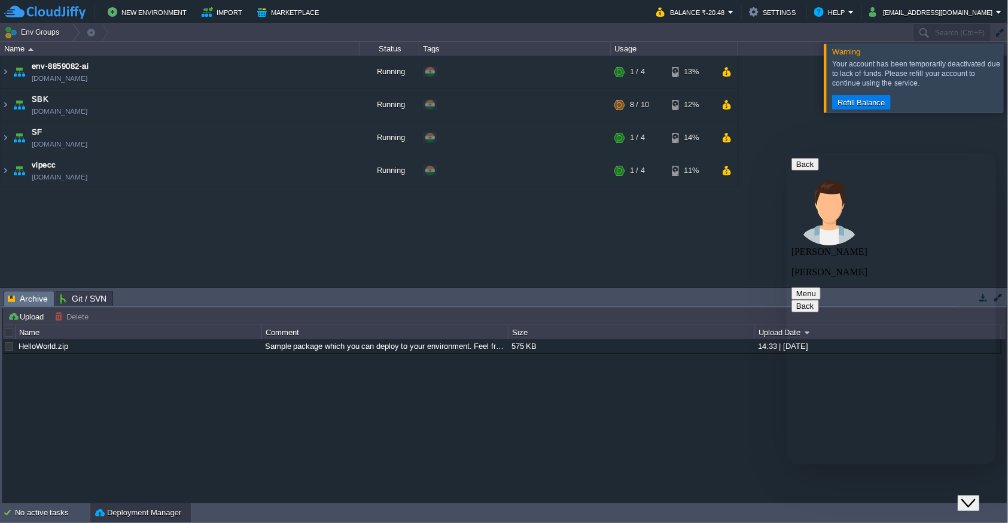
scroll to position [0, 0]
type textarea "take your time but don't down the server"
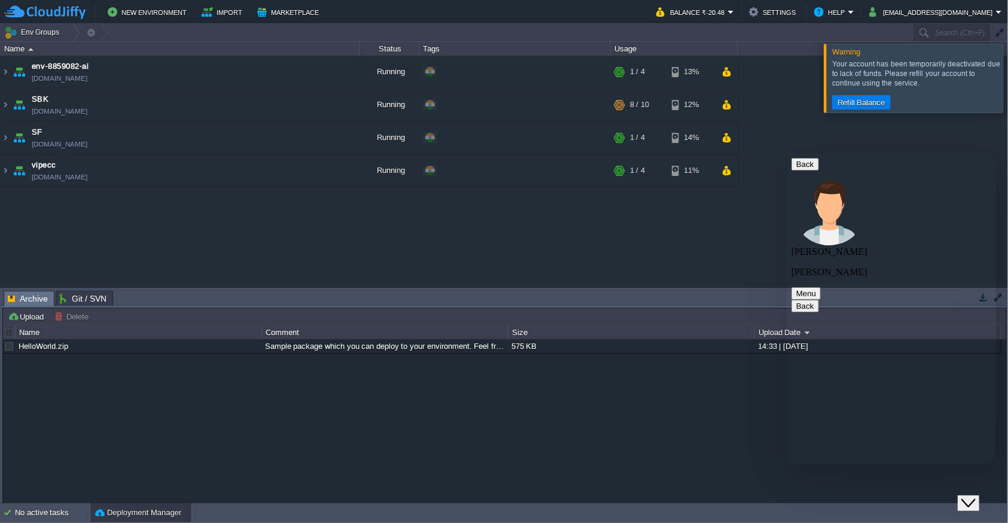
click at [979, 503] on button "Close Chat This icon closes the chat window." at bounding box center [969, 503] width 22 height 16
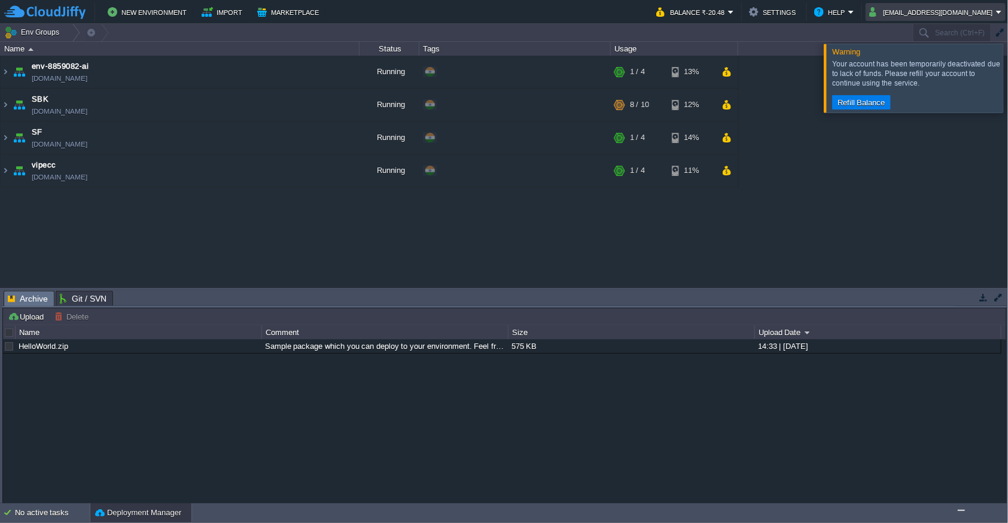
click at [952, 16] on button "[EMAIL_ADDRESS][DOMAIN_NAME]" at bounding box center [933, 12] width 127 height 14
click at [913, 63] on span "Sign out" at bounding box center [921, 63] width 29 height 9
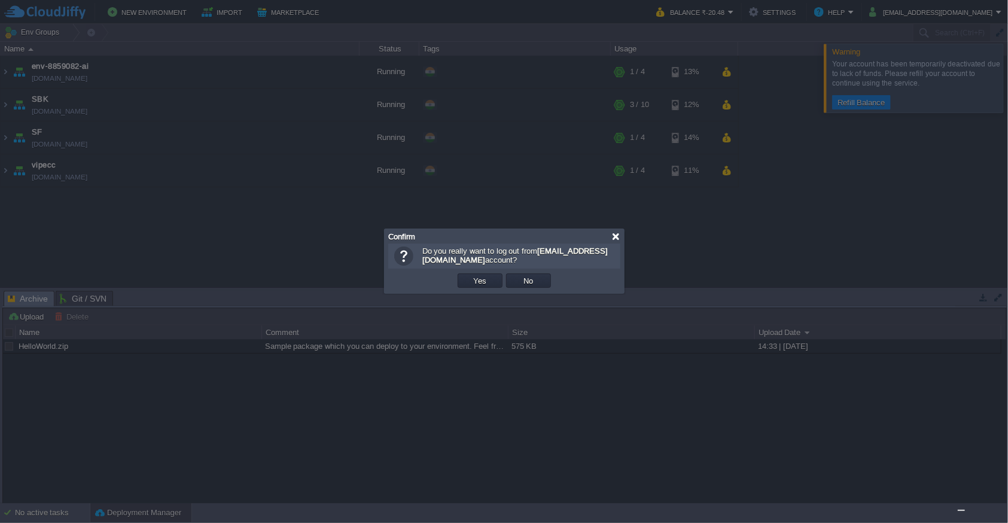
click at [616, 238] on div at bounding box center [616, 236] width 9 height 9
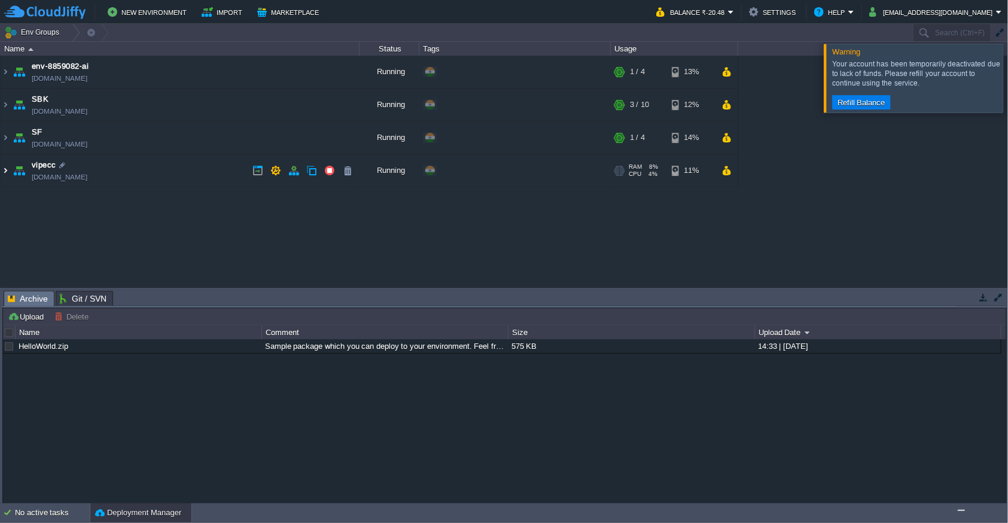
click at [5, 172] on img at bounding box center [6, 170] width 10 height 32
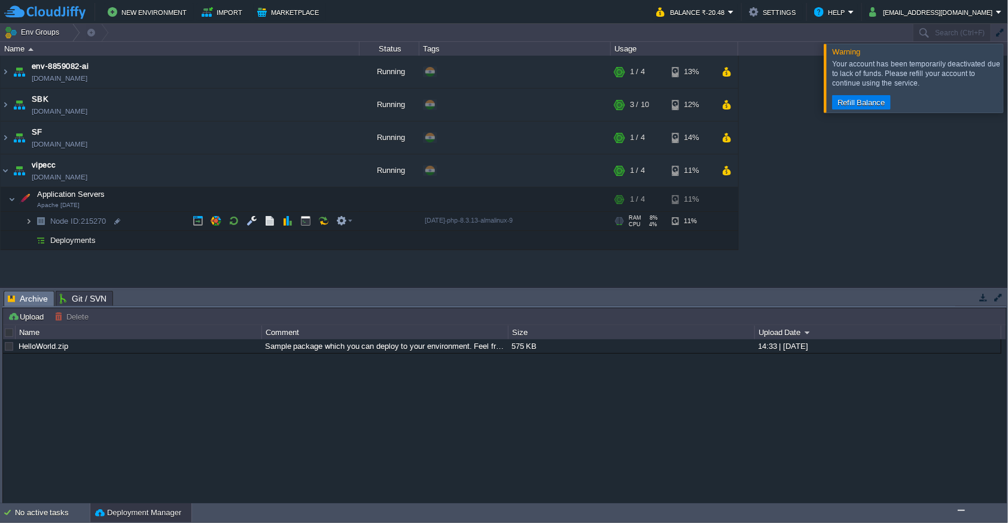
click at [28, 221] on img at bounding box center [28, 221] width 7 height 19
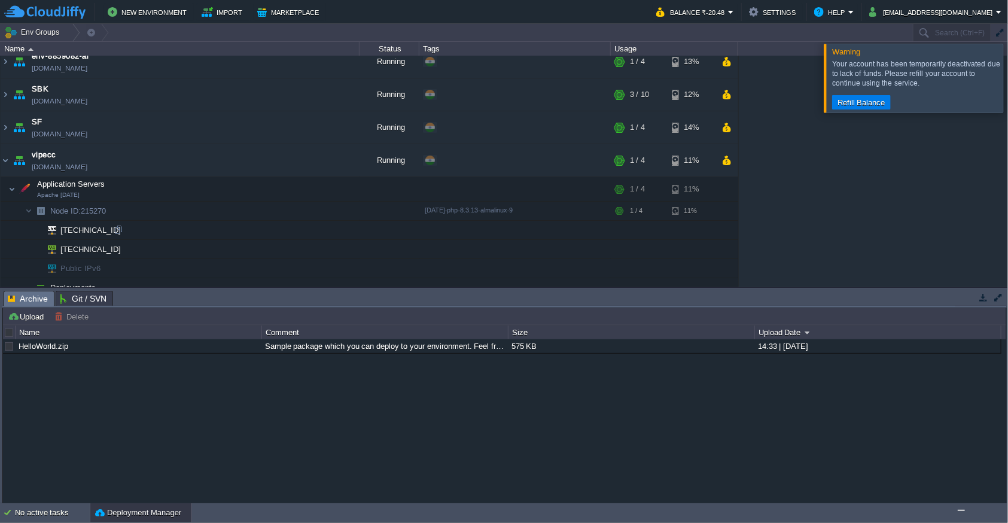
scroll to position [19, 0]
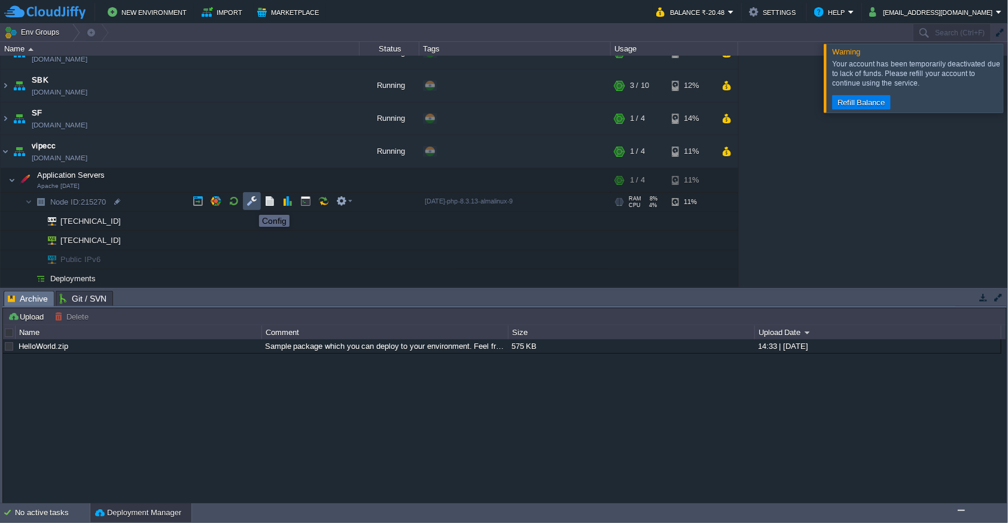
click at [250, 204] on button "button" at bounding box center [252, 201] width 11 height 11
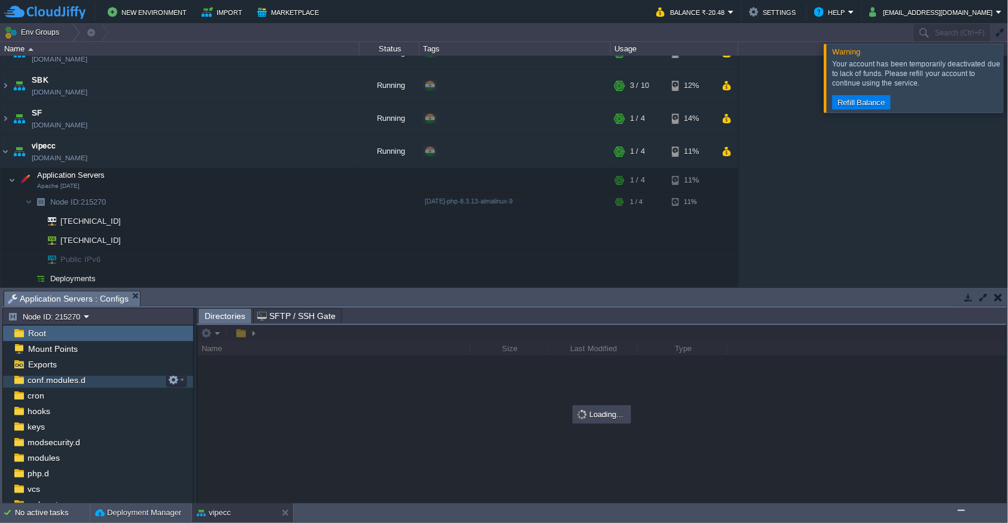
scroll to position [87, 0]
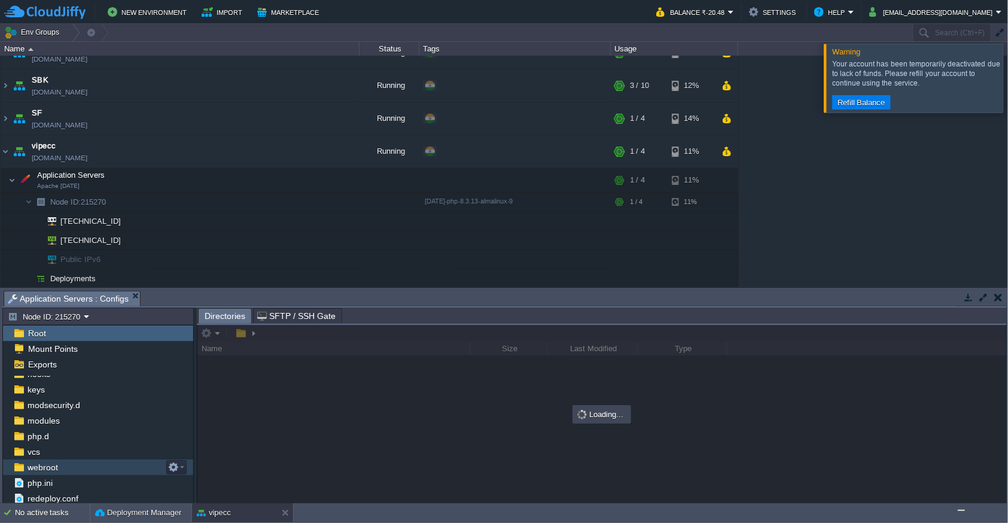
click at [90, 468] on div "webroot" at bounding box center [98, 468] width 190 height 16
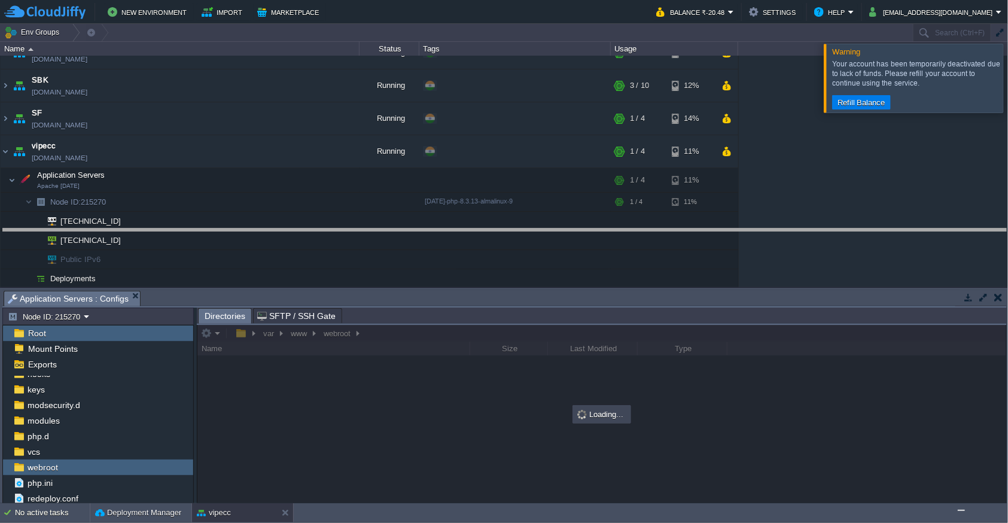
drag, startPoint x: 482, startPoint y: 305, endPoint x: 484, endPoint y: 221, distance: 83.8
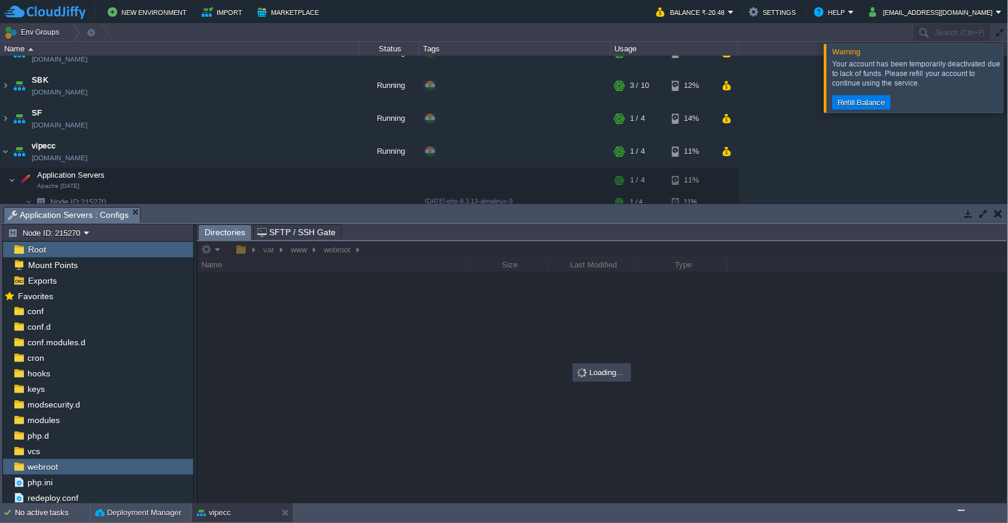
scroll to position [4, 0]
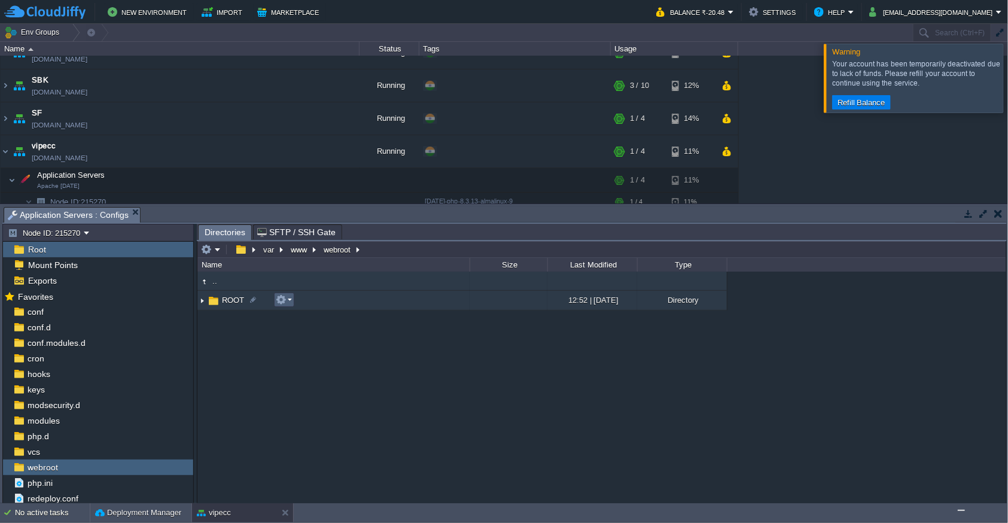
click at [294, 303] on table at bounding box center [284, 300] width 20 height 14
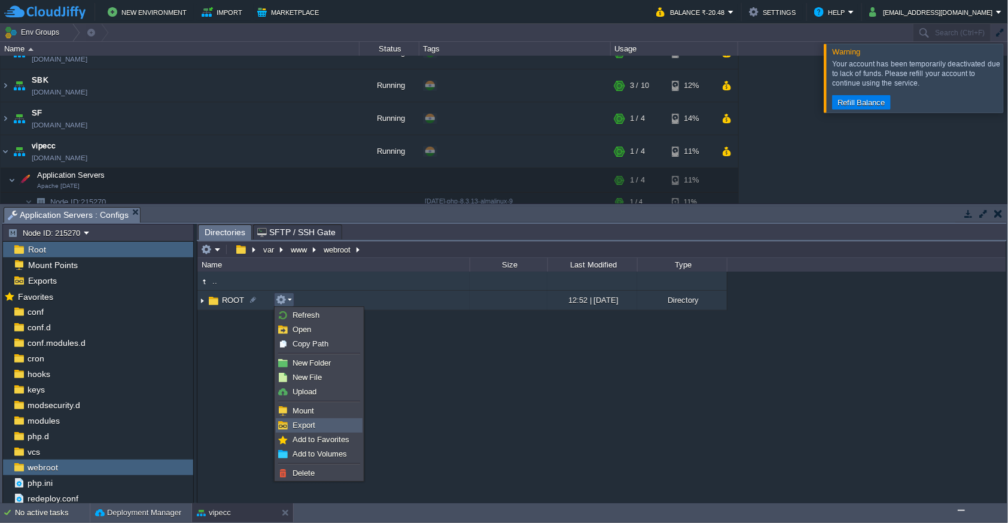
click at [327, 429] on link "Export" at bounding box center [319, 425] width 86 height 13
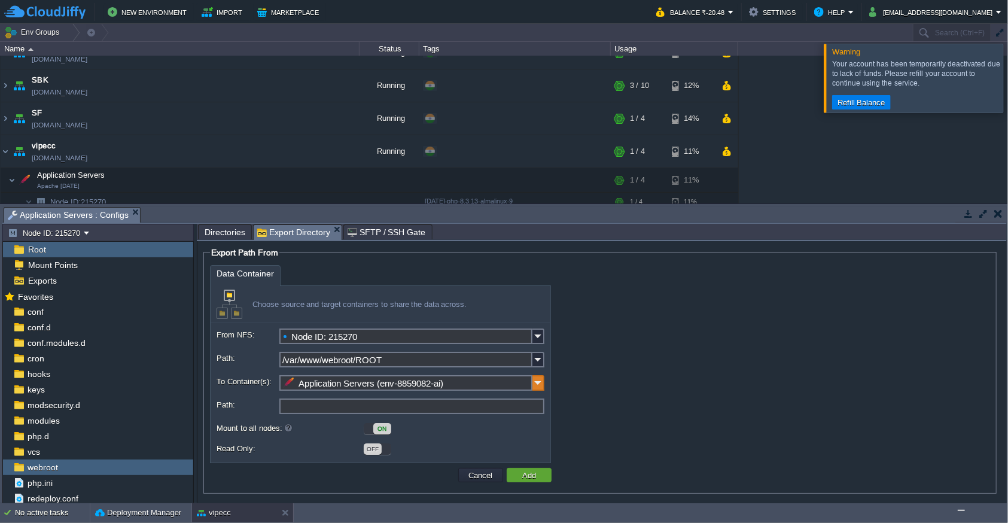
click at [533, 388] on img at bounding box center [539, 383] width 12 height 16
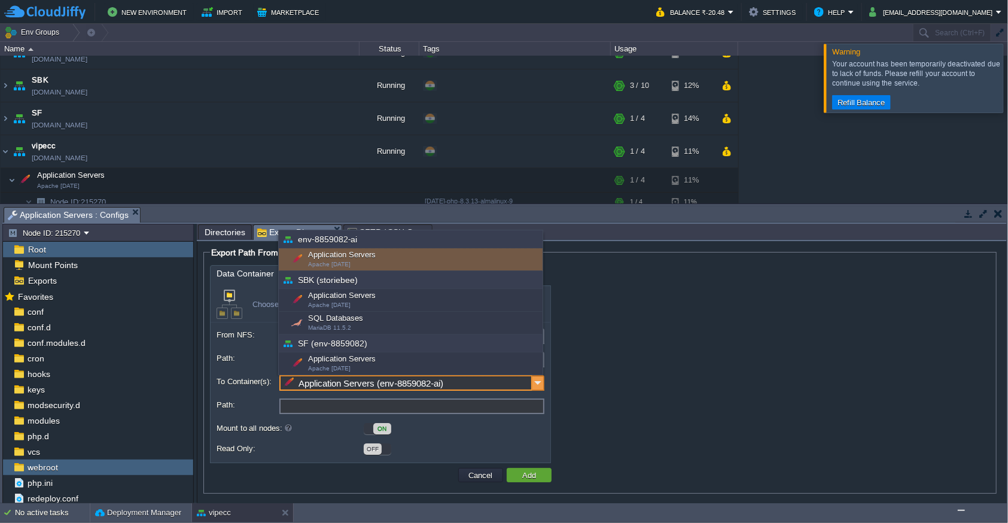
click at [533, 388] on img at bounding box center [539, 383] width 12 height 16
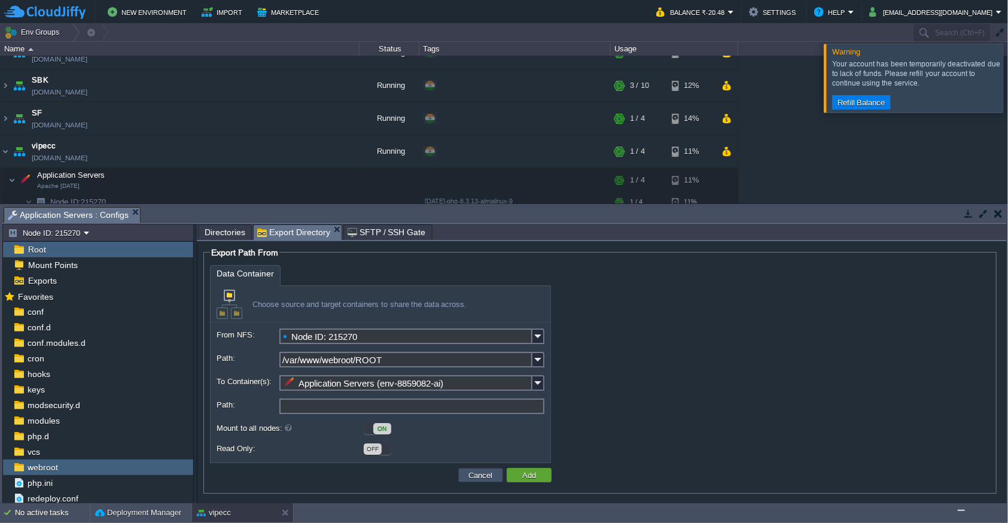
click at [485, 473] on button "Cancel" at bounding box center [481, 475] width 31 height 11
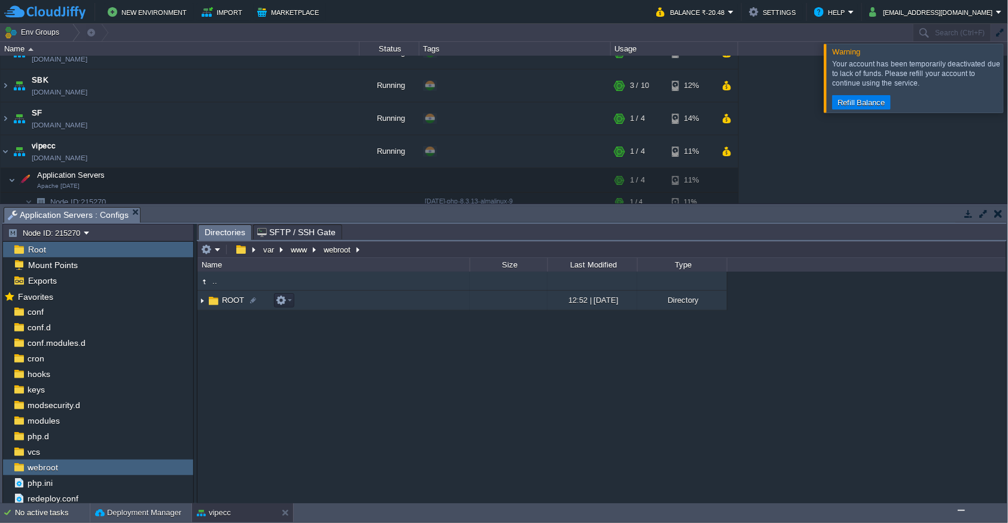
click at [371, 305] on td "ROOT" at bounding box center [333, 301] width 272 height 20
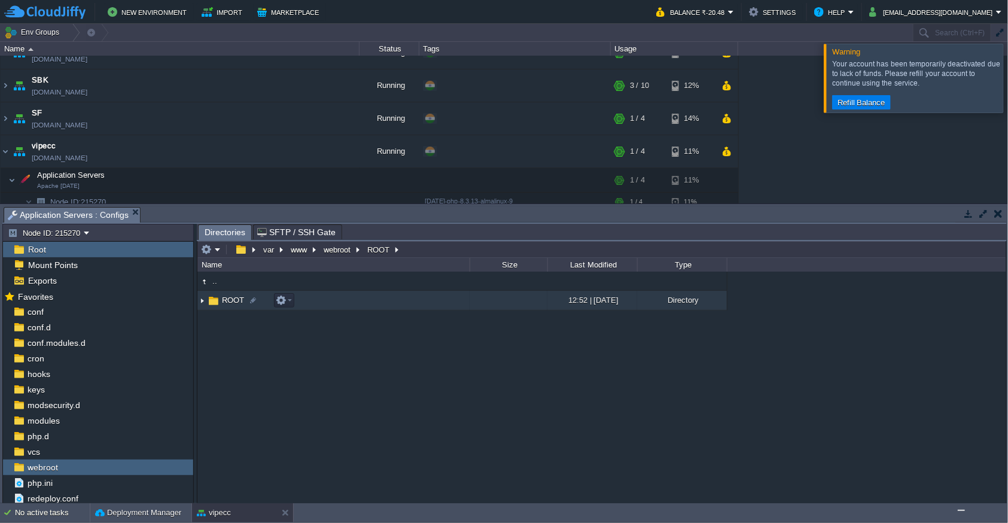
click at [371, 305] on td "ROOT" at bounding box center [333, 301] width 272 height 20
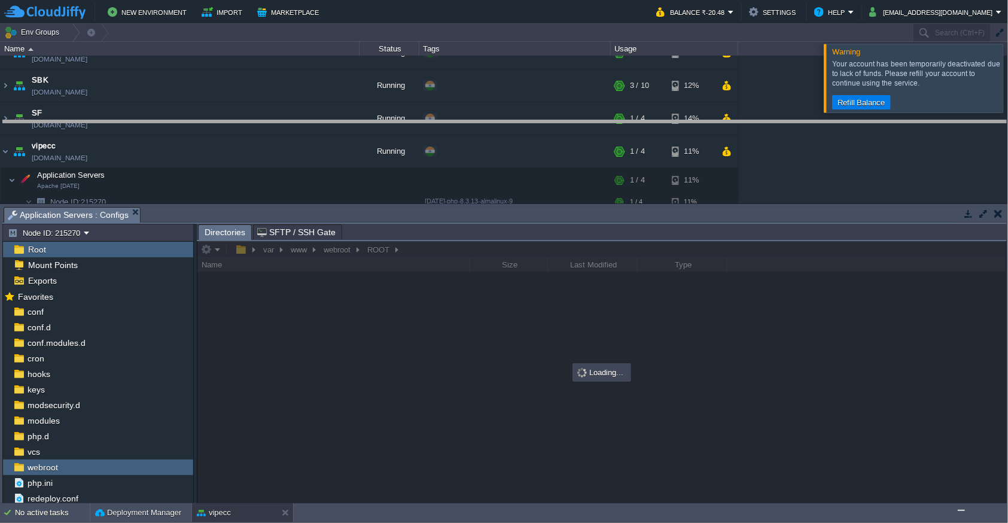
drag, startPoint x: 406, startPoint y: 217, endPoint x: 406, endPoint y: 115, distance: 102.3
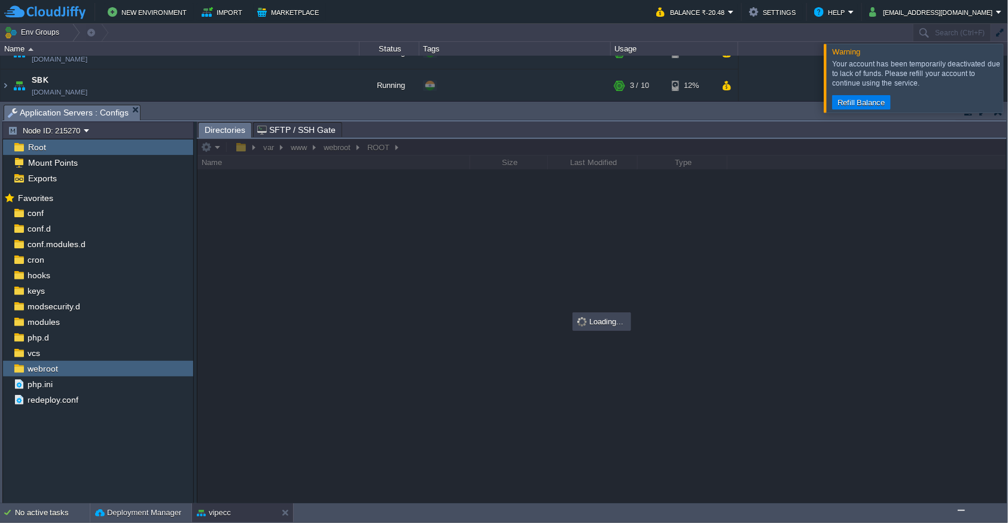
scroll to position [0, 0]
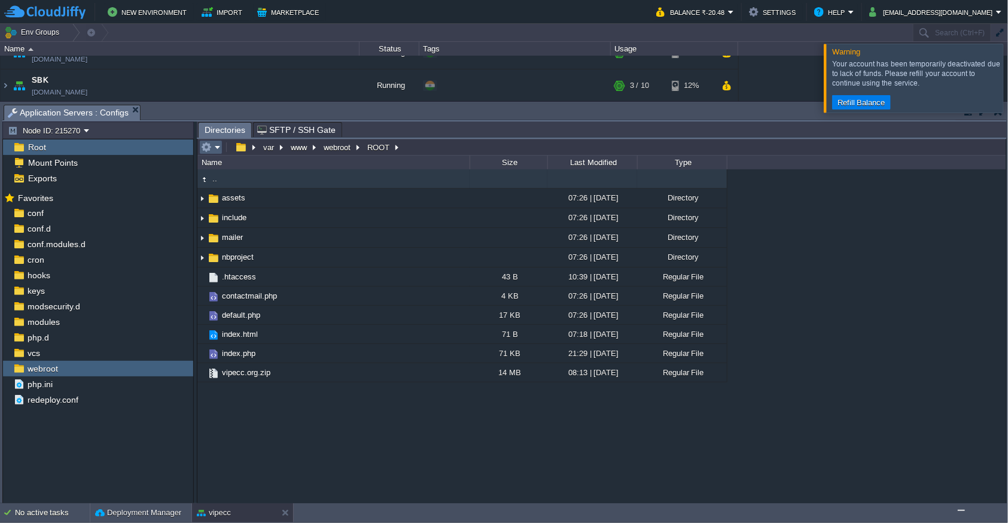
click at [212, 147] on em at bounding box center [211, 147] width 20 height 11
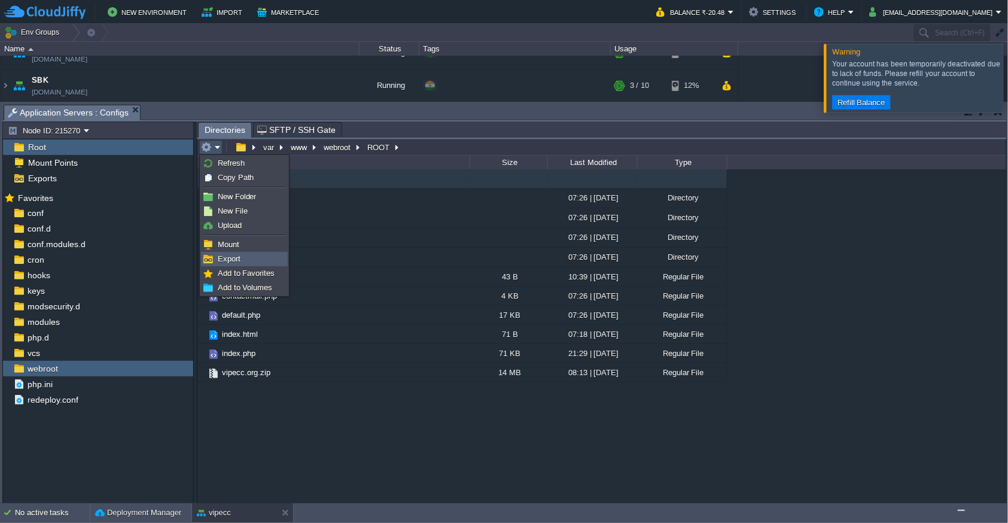
click at [244, 257] on link "Export" at bounding box center [245, 259] width 86 height 13
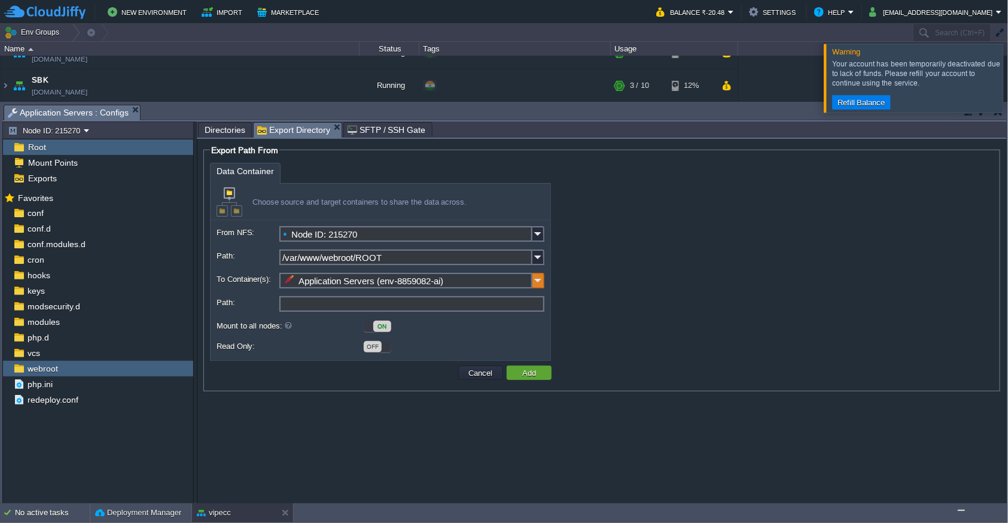
click at [536, 281] on img at bounding box center [539, 281] width 12 height 16
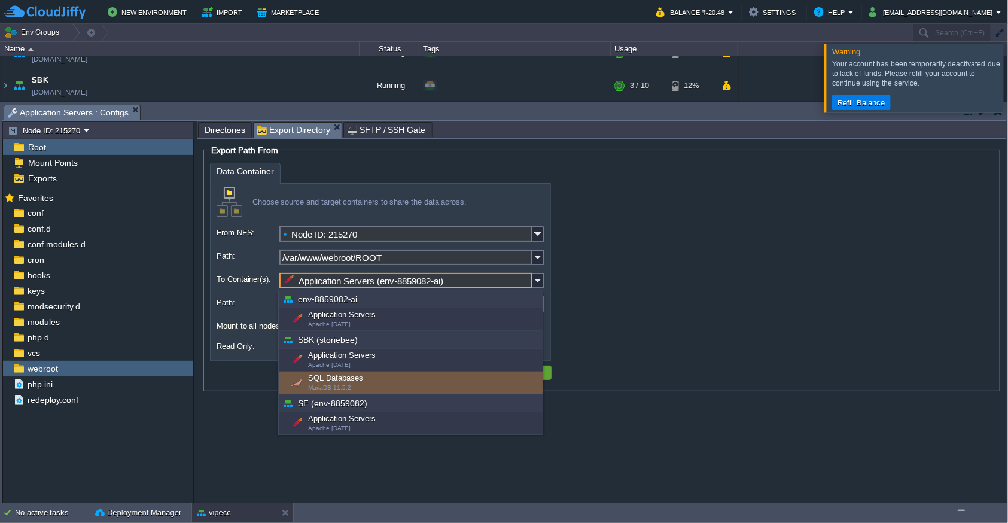
click at [666, 335] on div "Data Container Choose source and target containers to share the data across. Fr…" at bounding box center [602, 262] width 784 height 198
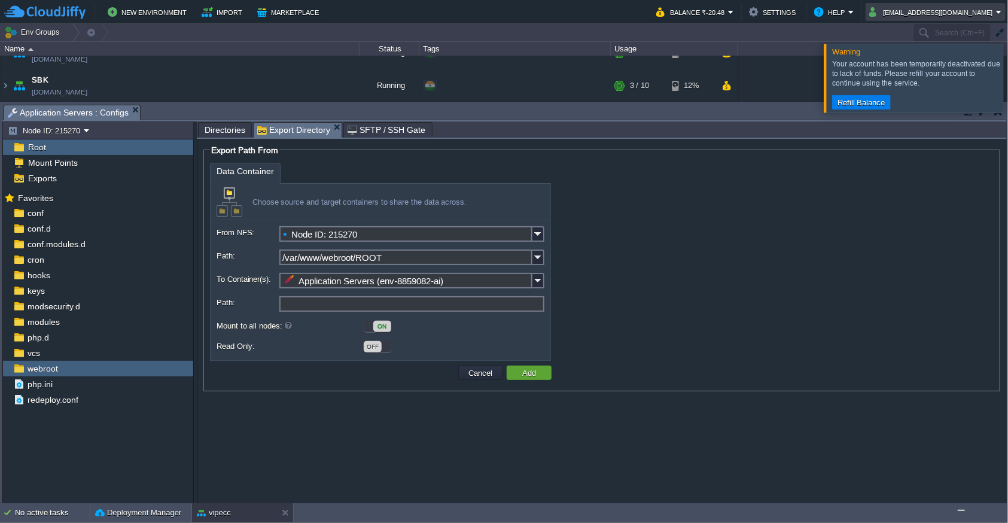
click at [998, 10] on em "[EMAIL_ADDRESS][DOMAIN_NAME]" at bounding box center [936, 12] width 133 height 14
click at [922, 66] on span "Sign out" at bounding box center [921, 63] width 29 height 9
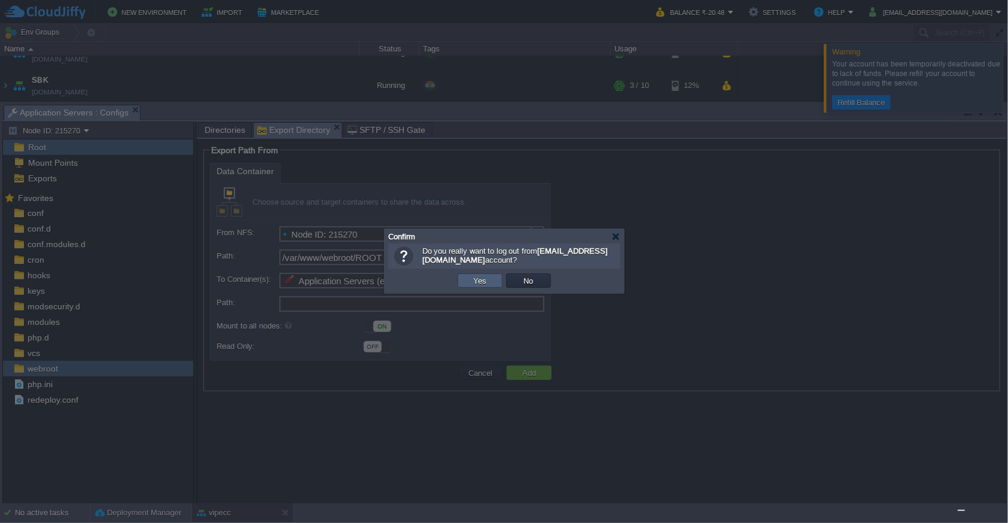
click at [468, 283] on td "Yes" at bounding box center [480, 281] width 45 height 14
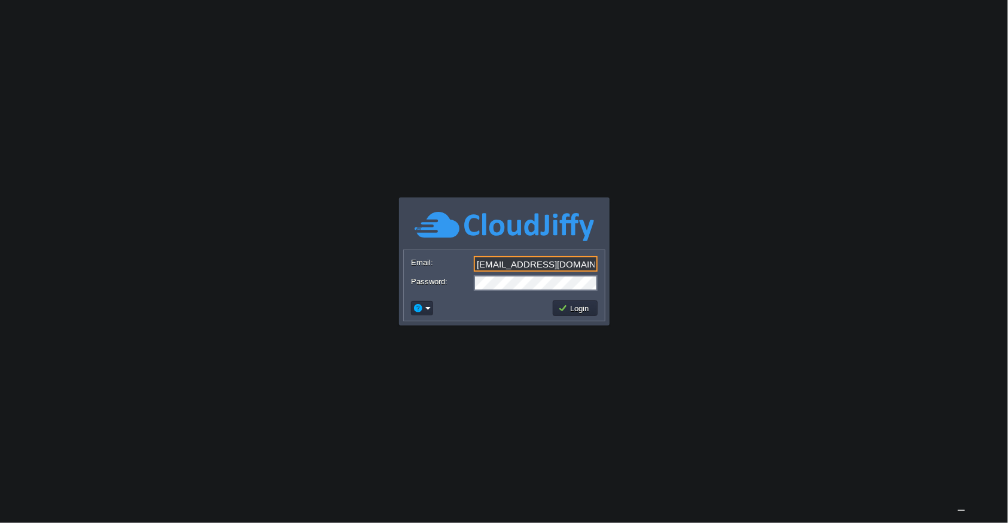
click at [567, 263] on input "[EMAIL_ADDRESS][DOMAIN_NAME]" at bounding box center [536, 264] width 124 height 16
type input "[EMAIL_ADDRESS][DOMAIN_NAME]"
click at [572, 304] on button "Login" at bounding box center [575, 308] width 35 height 11
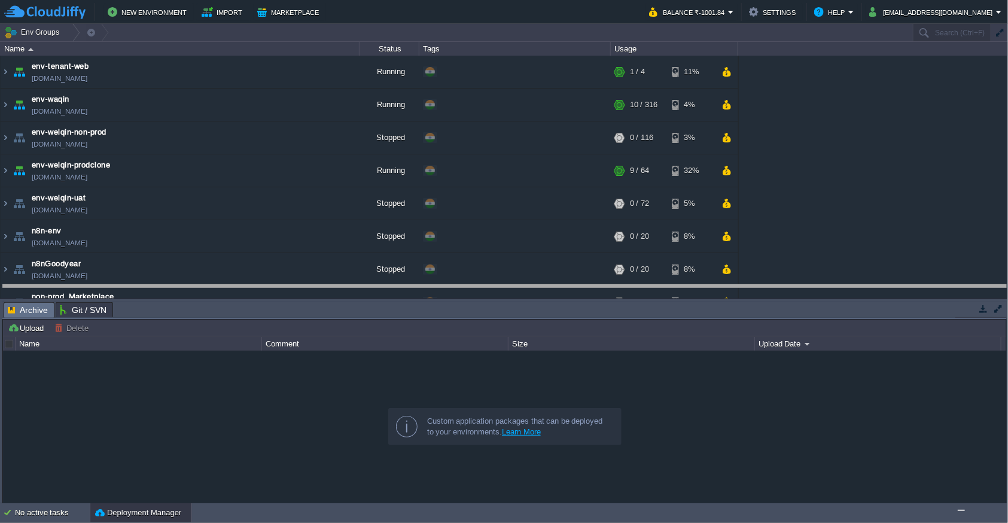
drag, startPoint x: 806, startPoint y: 317, endPoint x: 792, endPoint y: 252, distance: 66.1
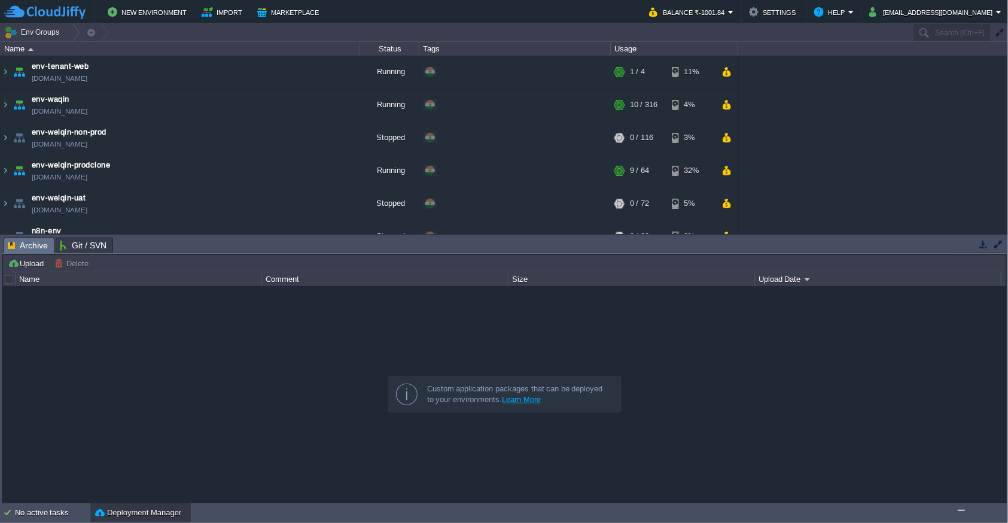
click at [77, 251] on span "Git / SVN" at bounding box center [83, 245] width 47 height 14
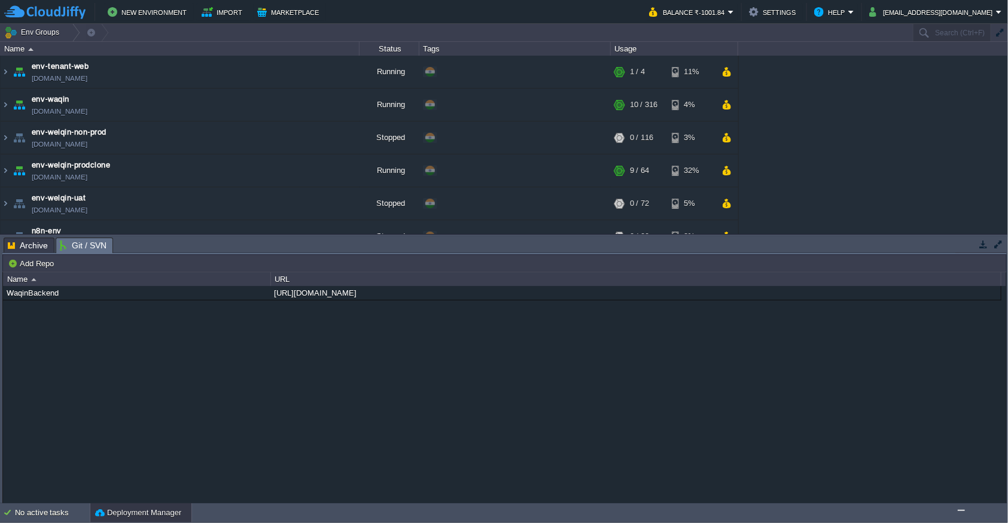
click at [36, 248] on span "Archive" at bounding box center [28, 245] width 40 height 14
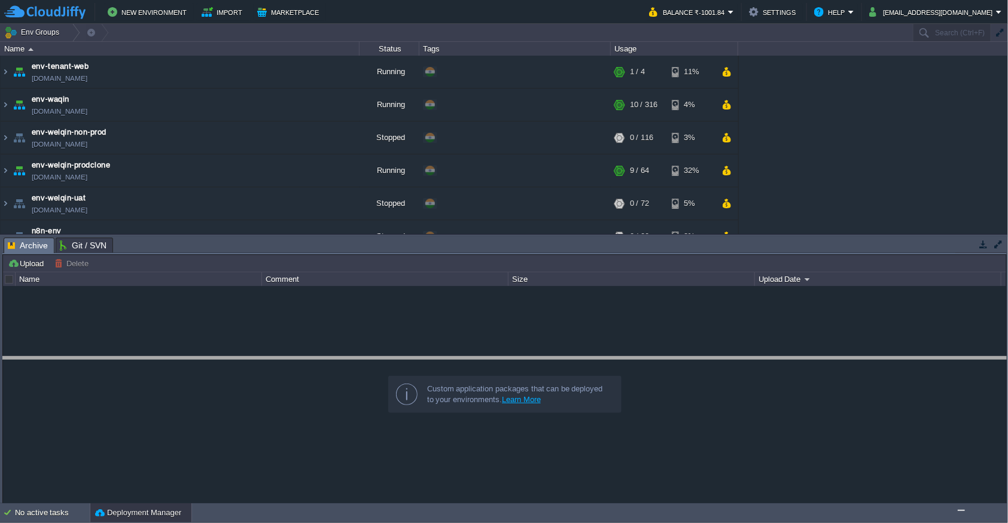
drag, startPoint x: 369, startPoint y: 252, endPoint x: 407, endPoint y: 437, distance: 189.3
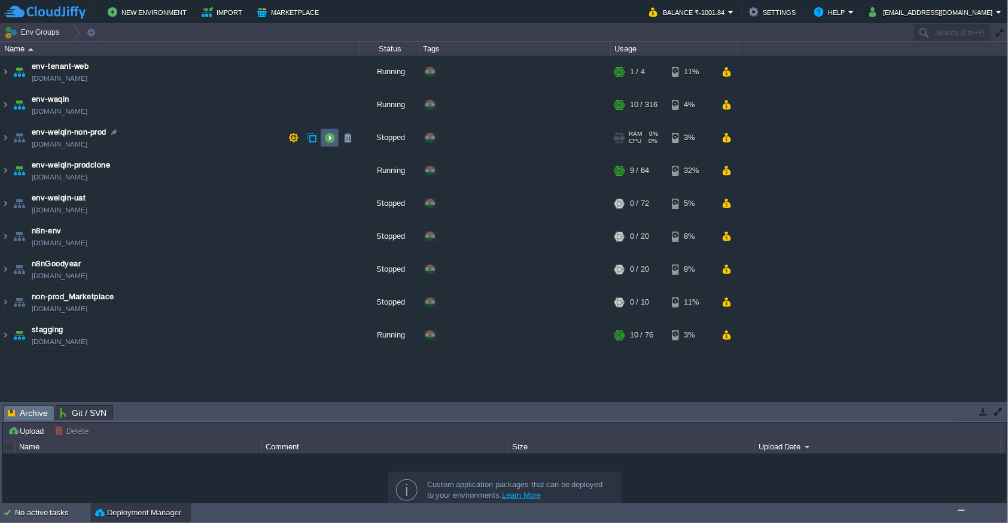
click at [330, 135] on button "button" at bounding box center [329, 137] width 11 height 11
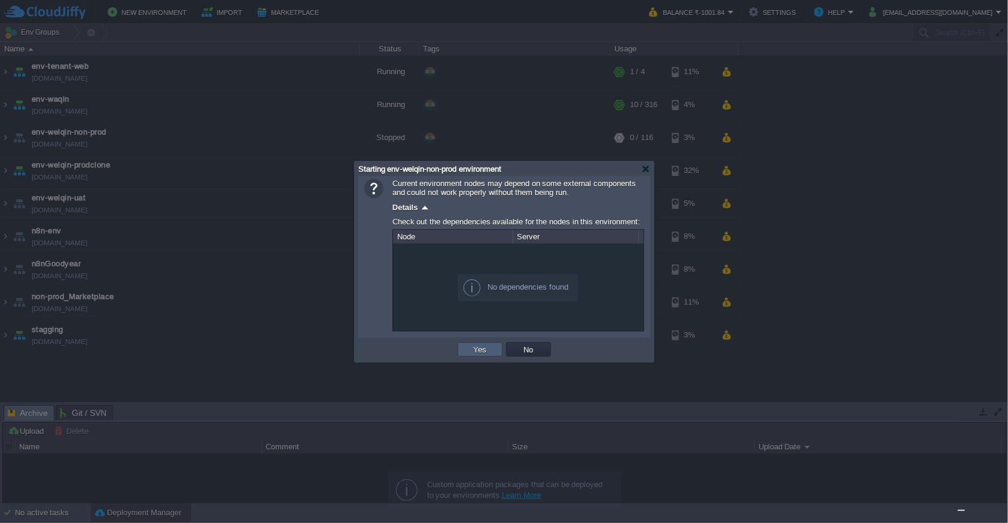
click at [490, 342] on td "Yes" at bounding box center [480, 349] width 45 height 14
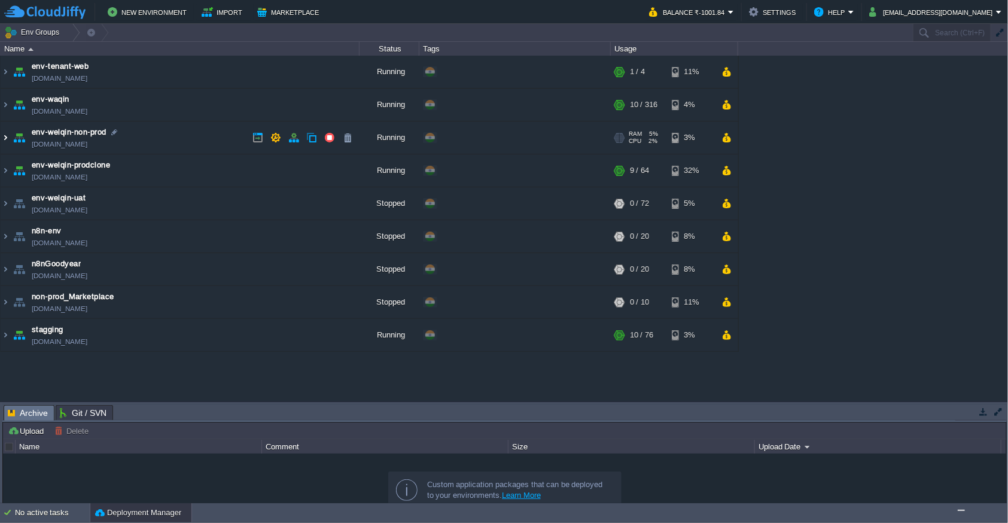
click at [7, 139] on img at bounding box center [6, 137] width 10 height 32
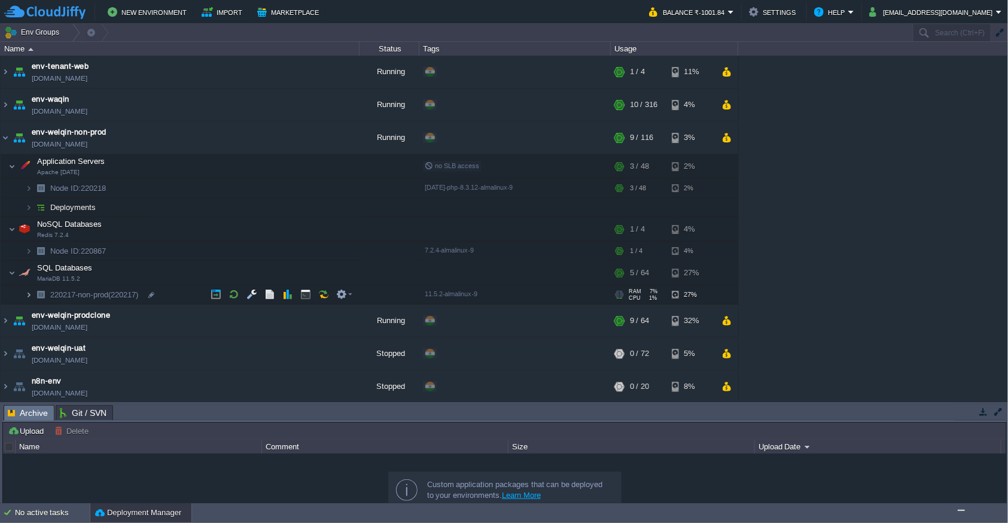
click at [28, 294] on img at bounding box center [28, 294] width 7 height 19
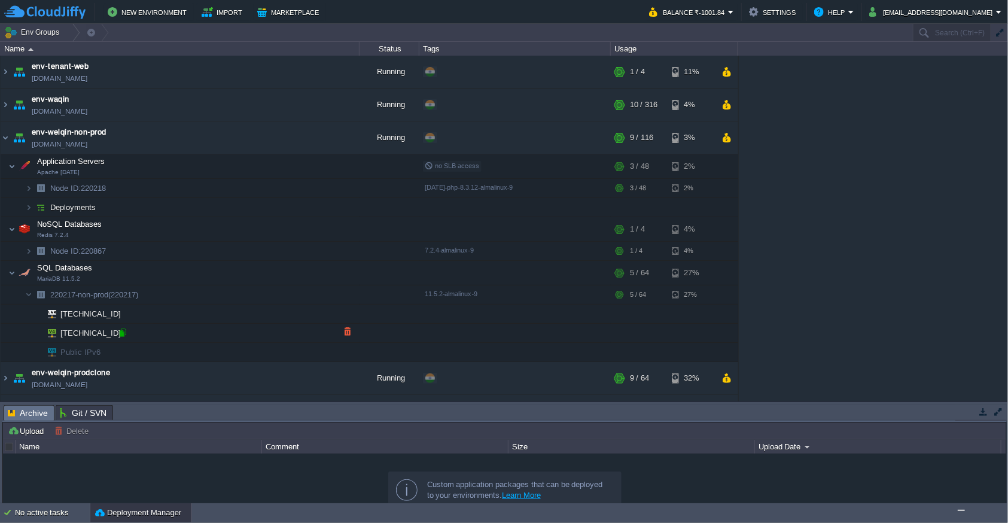
click at [117, 335] on div at bounding box center [122, 332] width 11 height 11
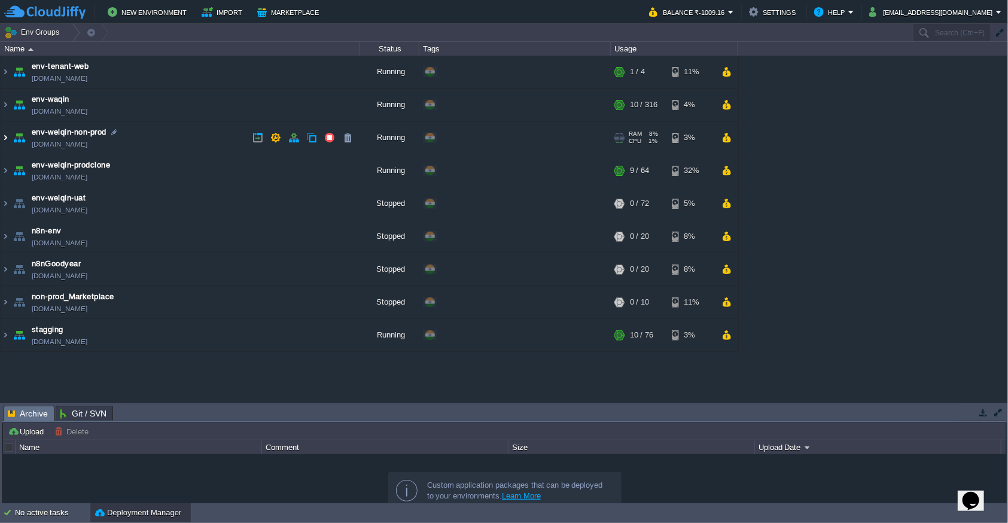
click at [5, 138] on img at bounding box center [6, 137] width 10 height 32
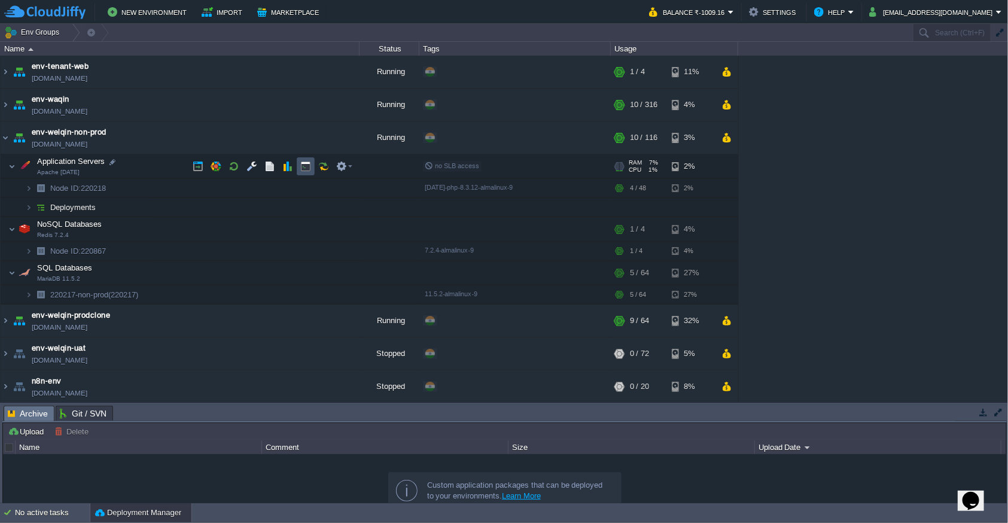
click at [303, 168] on button "button" at bounding box center [305, 166] width 11 height 11
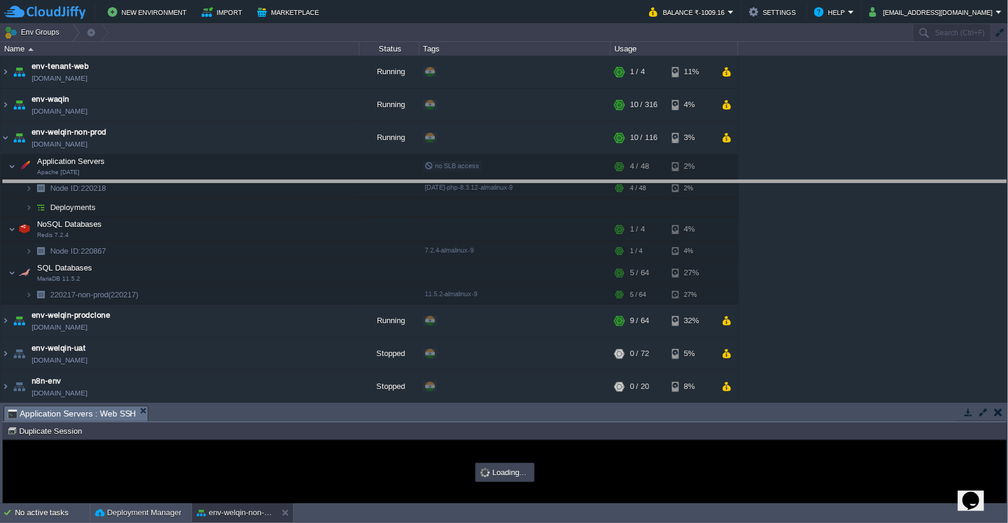
drag, startPoint x: 590, startPoint y: 416, endPoint x: 579, endPoint y: 184, distance: 231.9
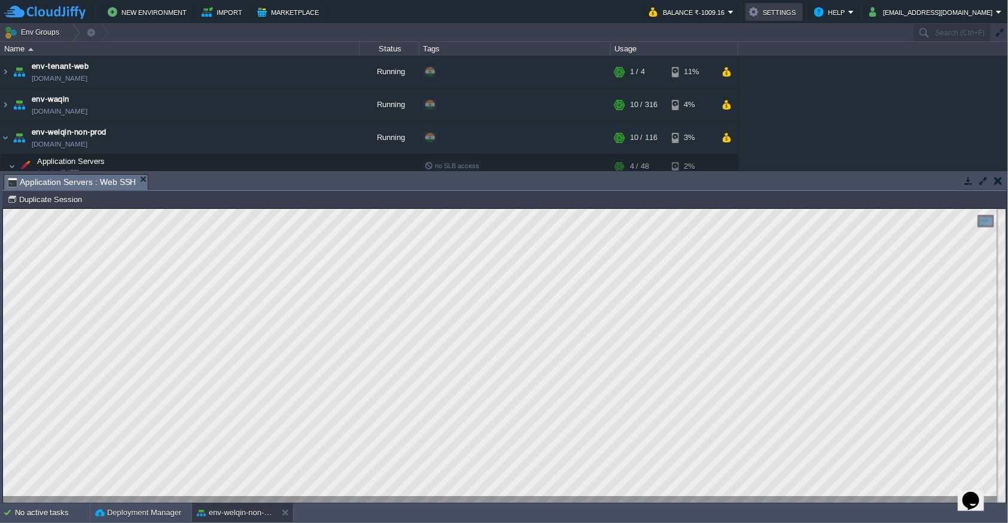
type input "#000000"
click at [375, 497] on div at bounding box center [505, 355] width 1004 height 294
click at [259, 208] on html "Copy: Ctrl + Shift + C Paste: Ctrl + V Settings: Ctrl + Shift + Alt 0" at bounding box center [505, 208] width 1004 height 0
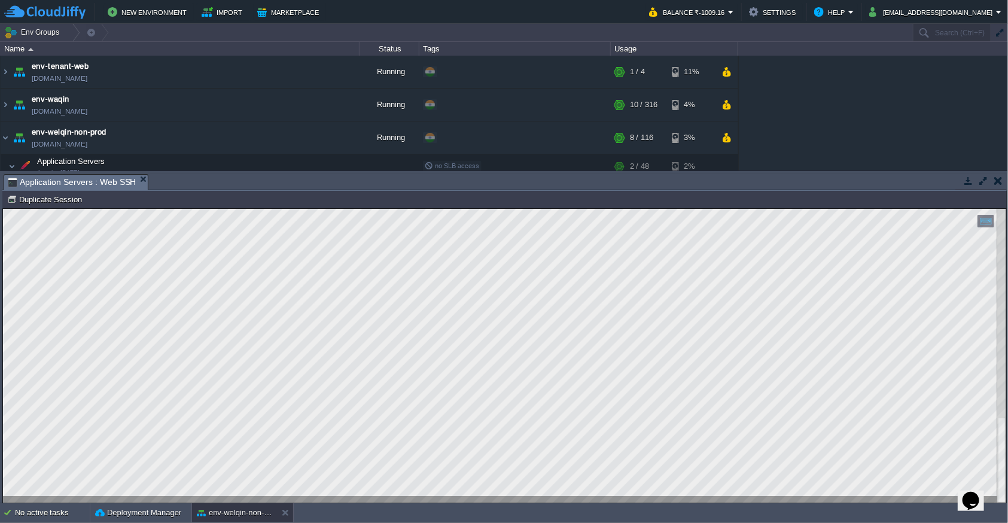
type textarea "sudo^Chown -R apache:apache /var/www/.vscode-server apache@node220218-env-welqi…"
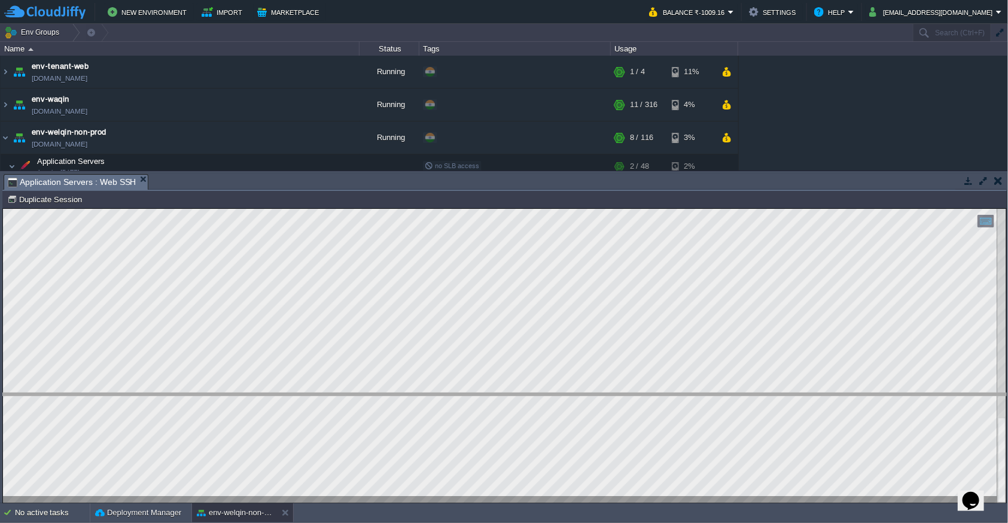
drag, startPoint x: 359, startPoint y: 186, endPoint x: 367, endPoint y: 405, distance: 219.2
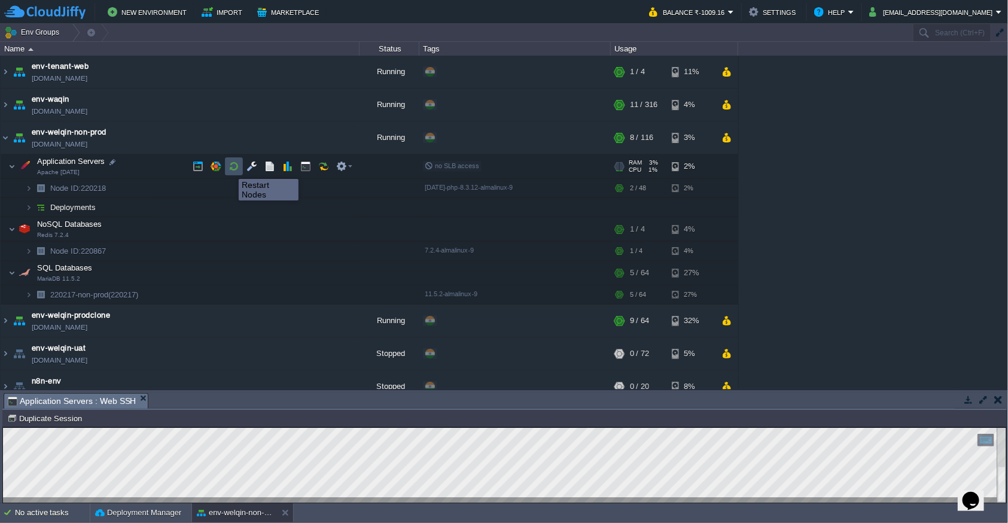
click at [230, 168] on button "button" at bounding box center [234, 166] width 11 height 11
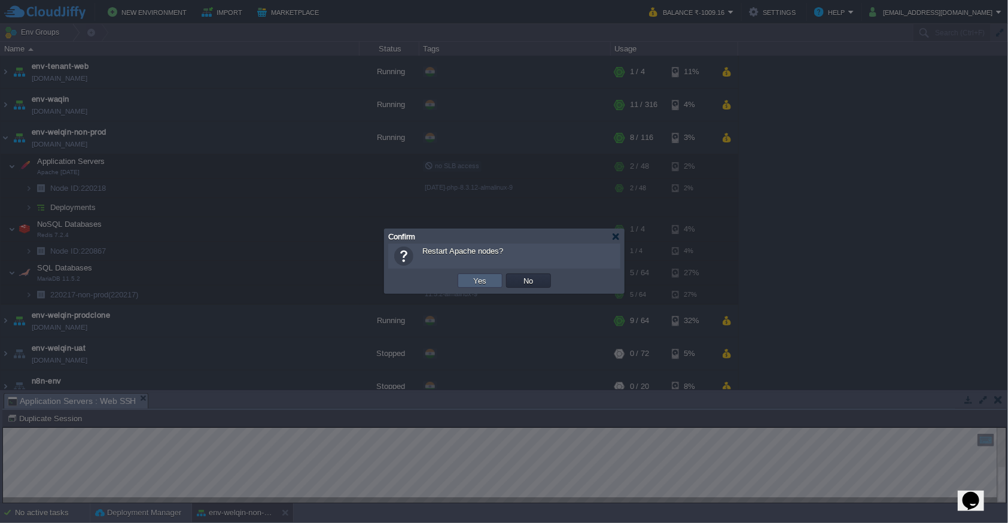
click at [486, 286] on td "Yes" at bounding box center [480, 281] width 45 height 14
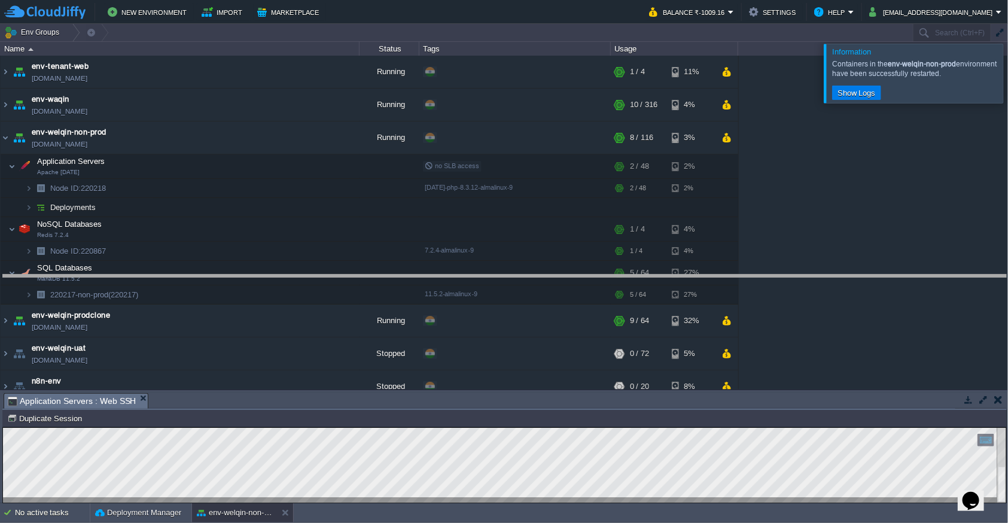
drag, startPoint x: 247, startPoint y: 407, endPoint x: 309, endPoint y: 288, distance: 133.9
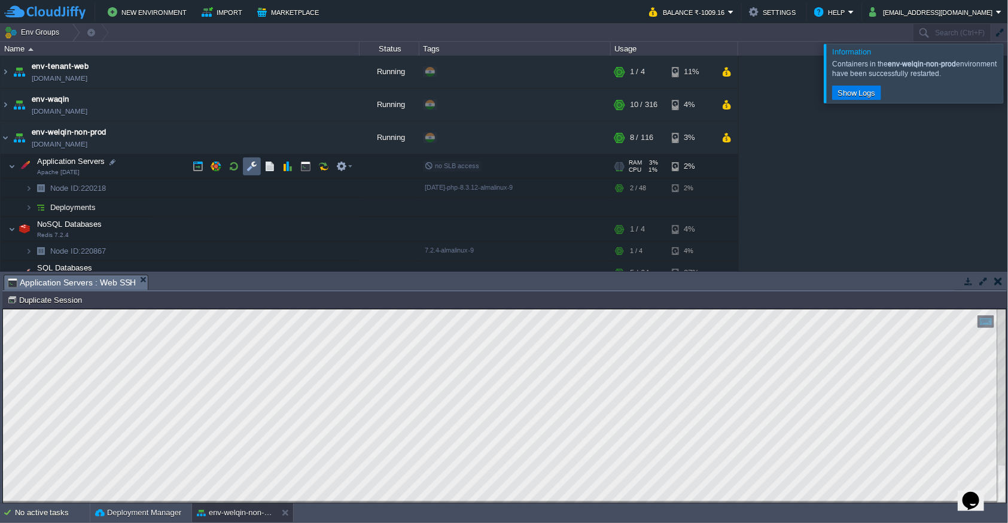
click at [255, 168] on button "button" at bounding box center [252, 166] width 11 height 11
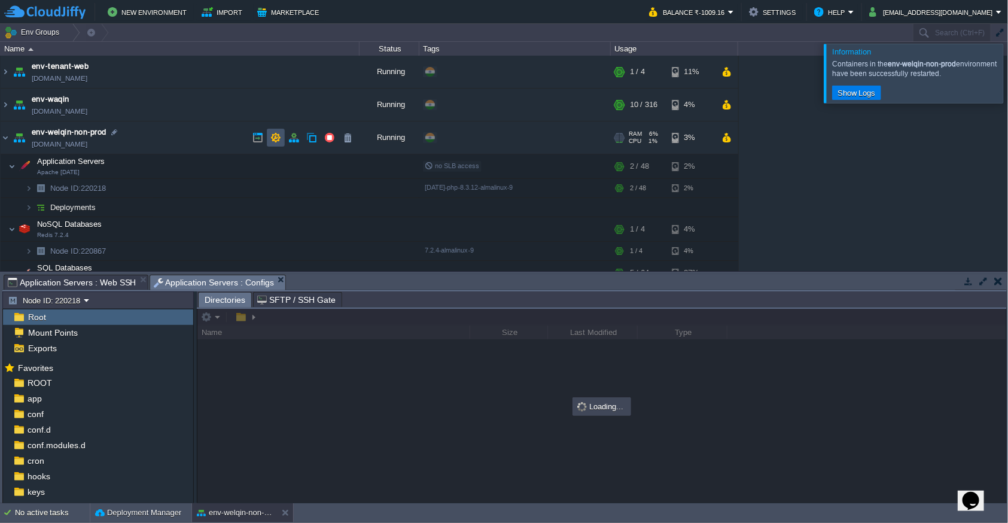
click at [275, 138] on button "button" at bounding box center [276, 137] width 11 height 11
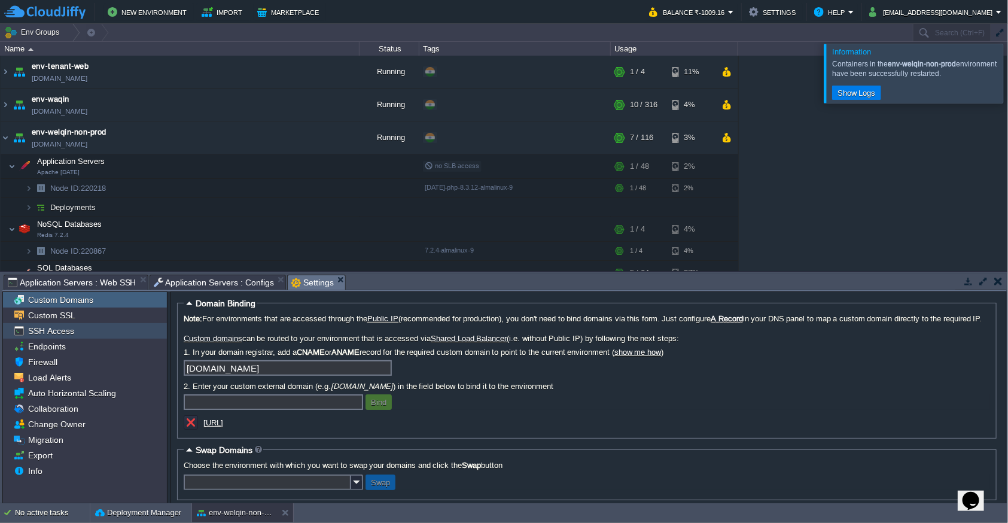
click at [88, 337] on div "SSH Access" at bounding box center [85, 331] width 164 height 16
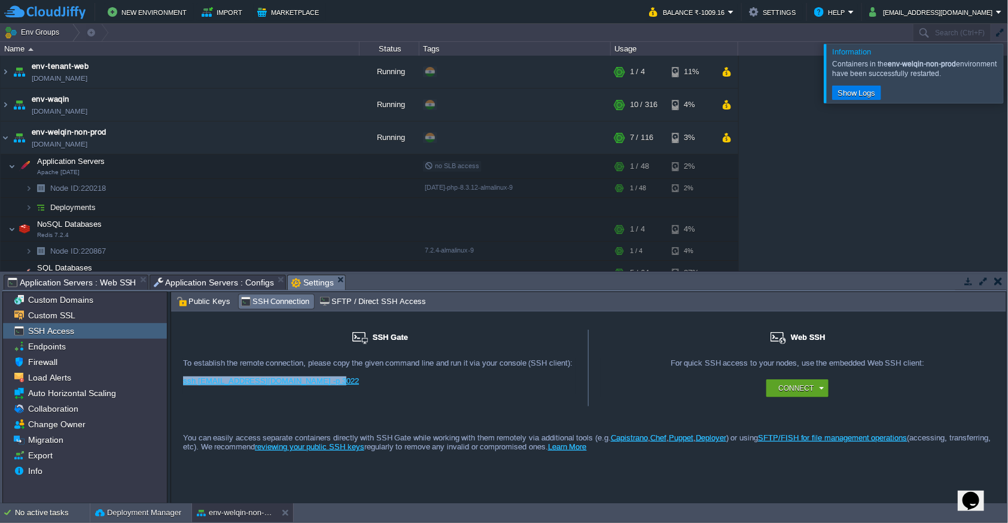
drag, startPoint x: 330, startPoint y: 380, endPoint x: 178, endPoint y: 381, distance: 151.4
click at [178, 381] on div "SSH Gate For remote connection you require SSH public key to be added to the ac…" at bounding box center [380, 368] width 418 height 77
copy link "ssh [EMAIL_ADDRESS][DOMAIN_NAME] -p 3022"
click at [323, 394] on div "SSH Gate For remote connection you require SSH public key to be added to the ac…" at bounding box center [380, 368] width 418 height 77
click at [346, 300] on span "SFTP / Direct SSH Access" at bounding box center [373, 301] width 106 height 13
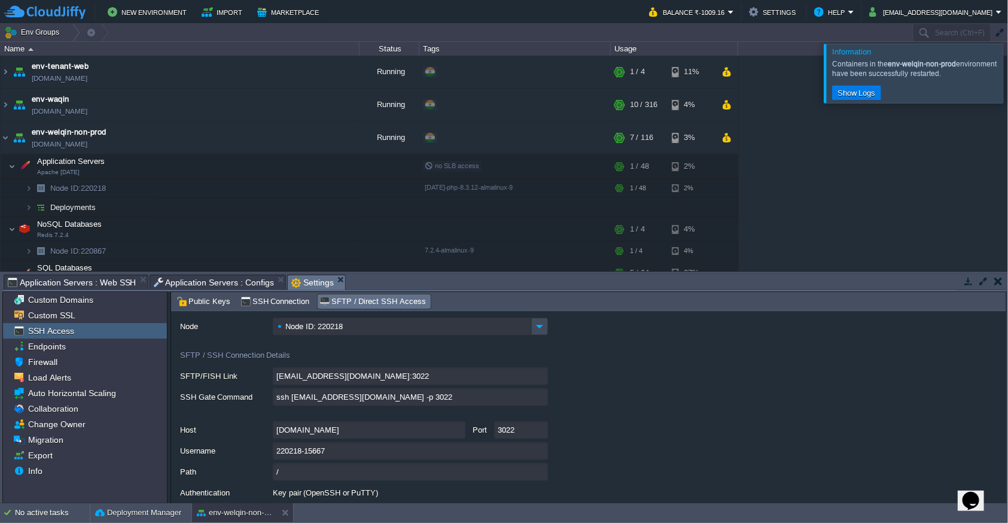
scroll to position [68, 0]
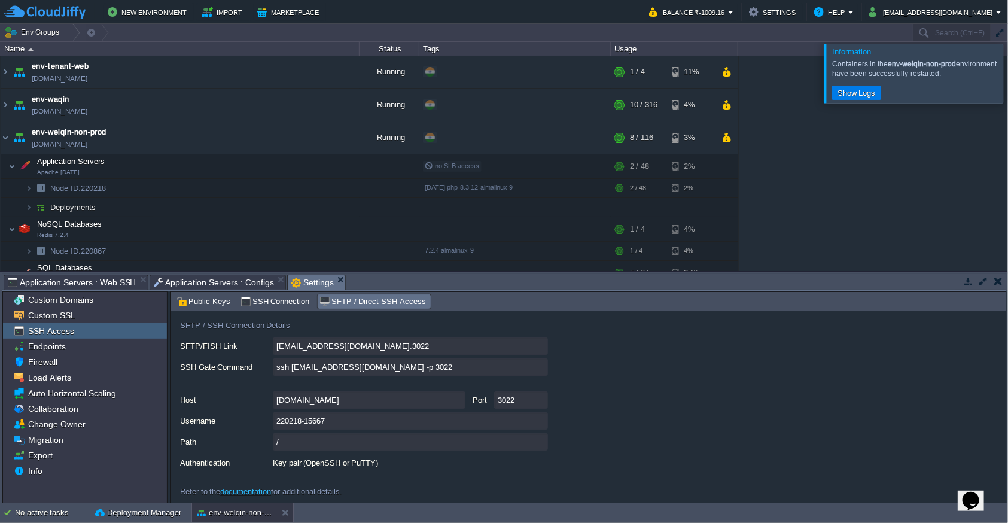
click at [975, 495] on icon "Chat widget" at bounding box center [970, 500] width 17 height 18
type input "919720361880"
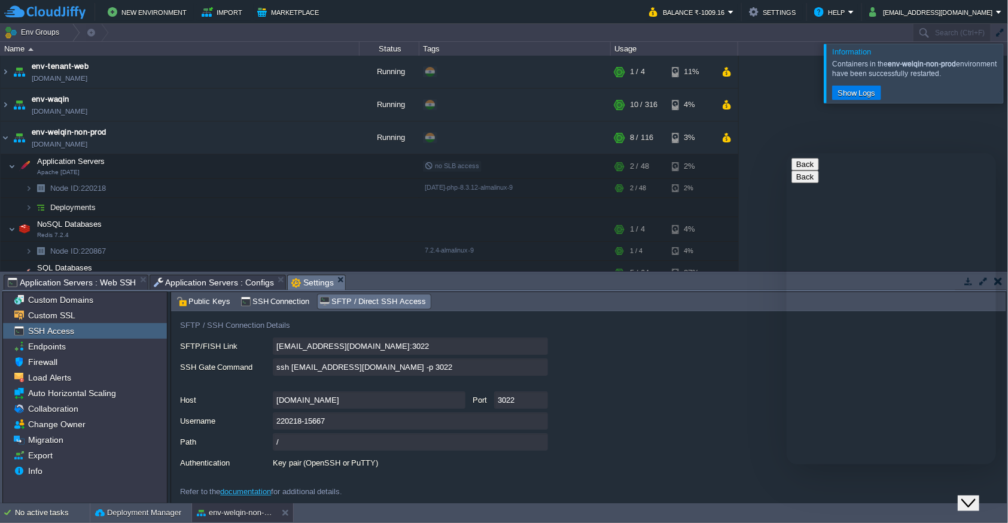
click at [536, 369] on input "ssh [EMAIL_ADDRESS][DOMAIN_NAME] -p 3022" at bounding box center [410, 366] width 275 height 17
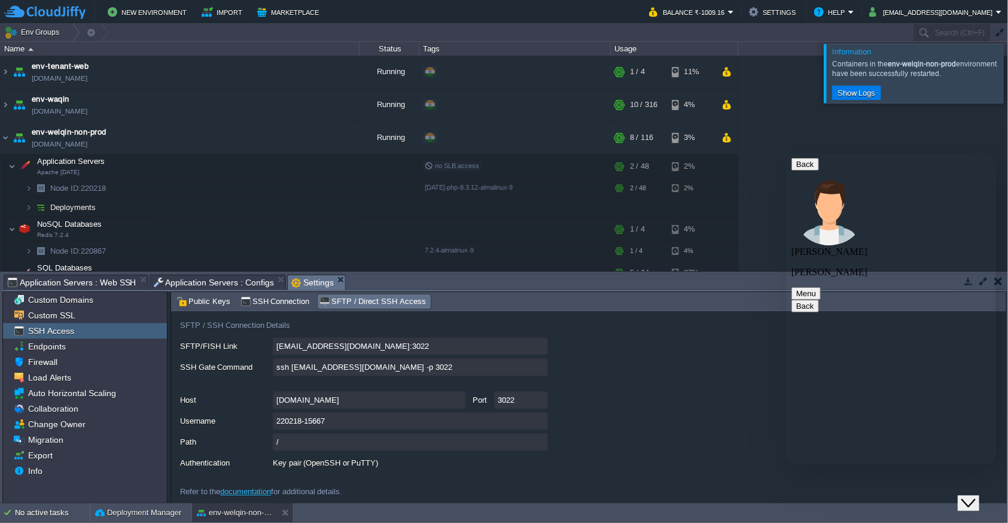
scroll to position [0, 0]
type textarea "not able to connecting SSH ssh [EMAIL_ADDRESS][DOMAIN_NAME] -p 3022"
type textarea "its showing timeout"
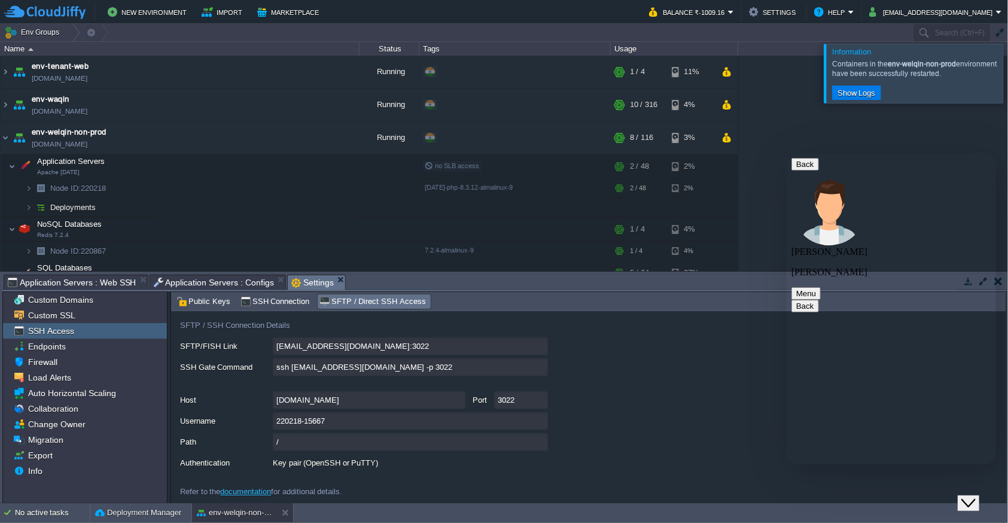
scroll to position [36, 0]
click at [348, 375] on div "ssh [EMAIL_ADDRESS][DOMAIN_NAME] -p 3022" at bounding box center [593, 367] width 827 height 19
click at [281, 303] on span "SSH Connection" at bounding box center [275, 301] width 69 height 13
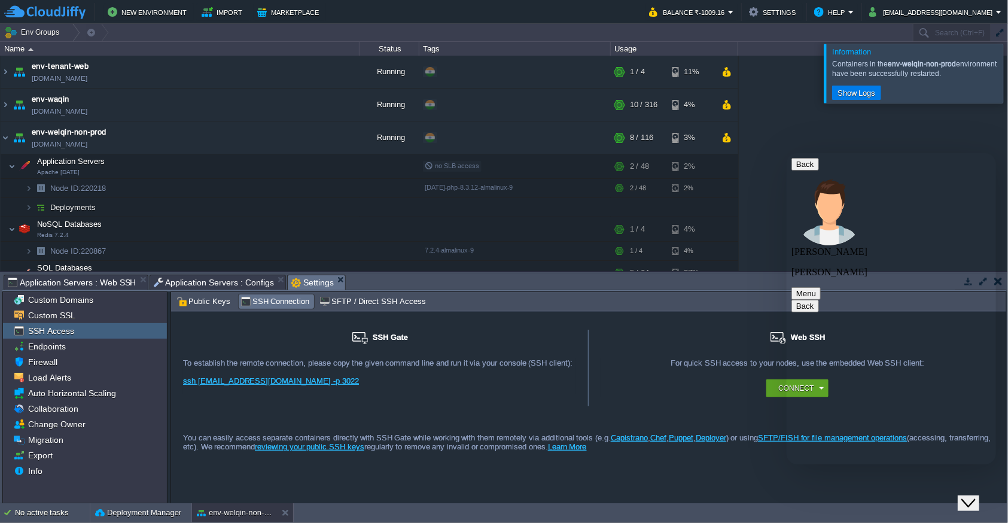
click at [345, 312] on div "SSH Gate For remote connection you require SSH public key to be added to the ac…" at bounding box center [588, 408] width 835 height 192
click at [357, 301] on span "SFTP / Direct SSH Access" at bounding box center [373, 301] width 106 height 13
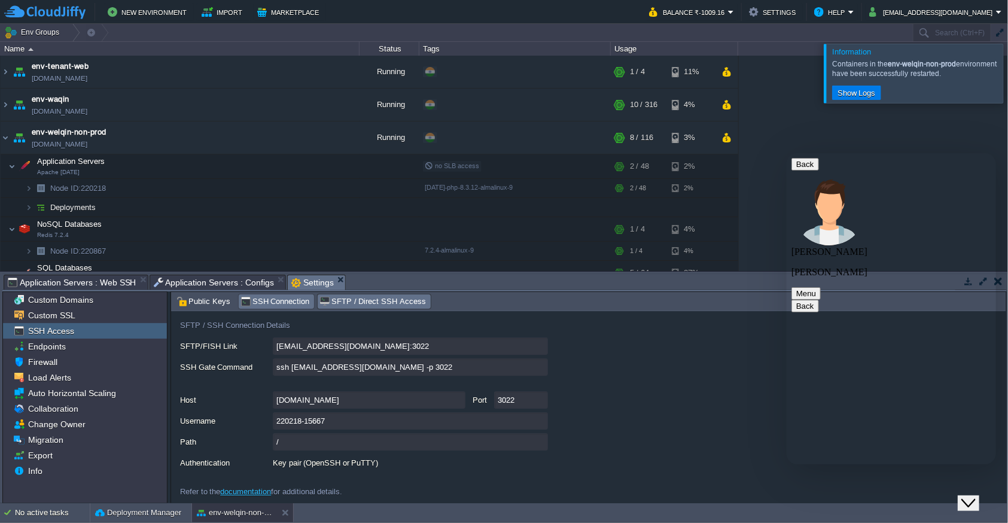
click at [251, 306] on span "SSH Connection" at bounding box center [275, 301] width 69 height 13
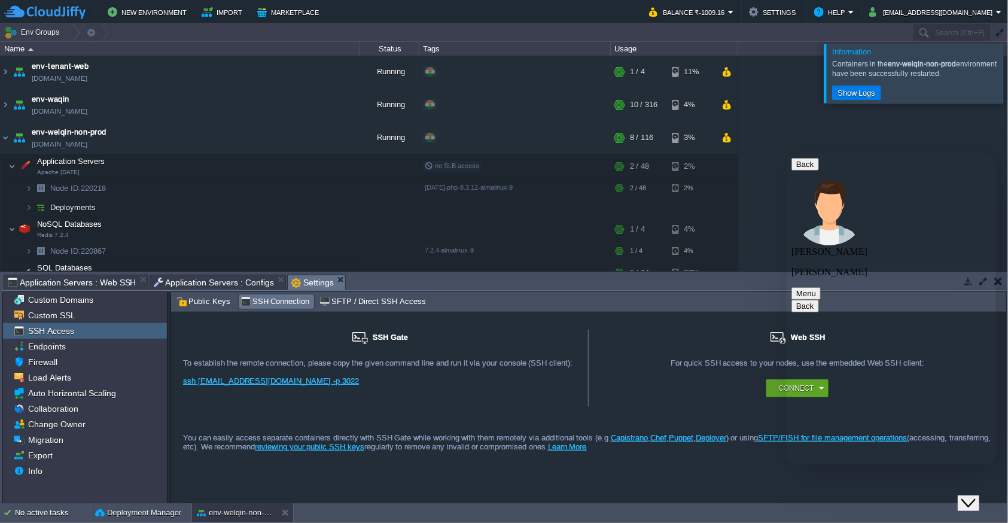
click at [387, 391] on div "ssh [EMAIL_ADDRESS][DOMAIN_NAME] -p 3022" at bounding box center [379, 385] width 393 height 18
click at [216, 308] on span "Public Keys" at bounding box center [204, 301] width 54 height 13
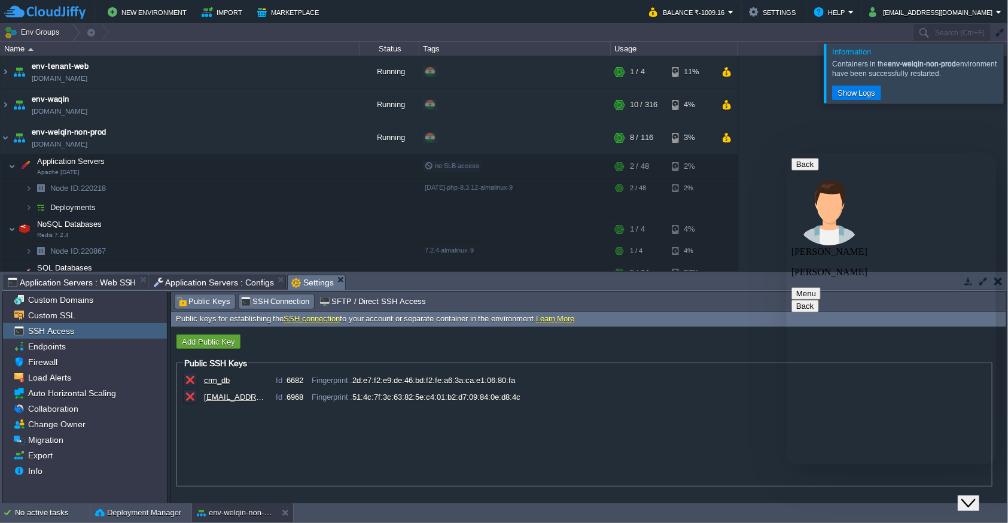
click at [269, 308] on div "SSH Connection" at bounding box center [277, 301] width 76 height 14
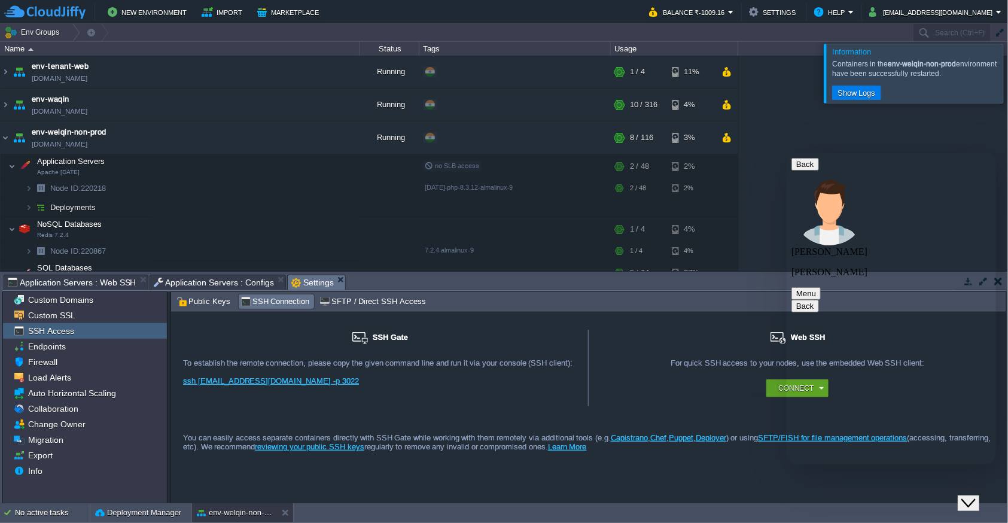
type textarea "morning it was connected now its not connecting"
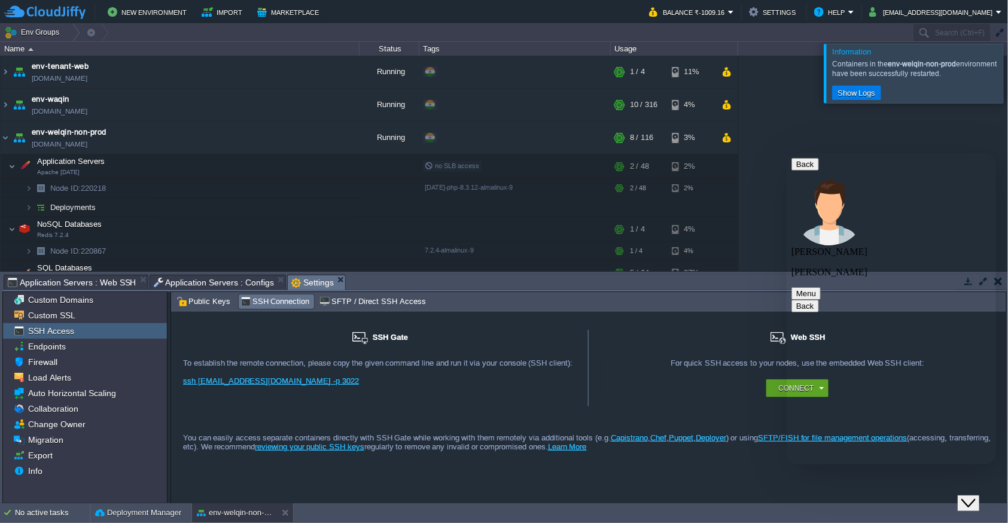
type textarea "1 sec"
type textarea "still same ssh timeout"
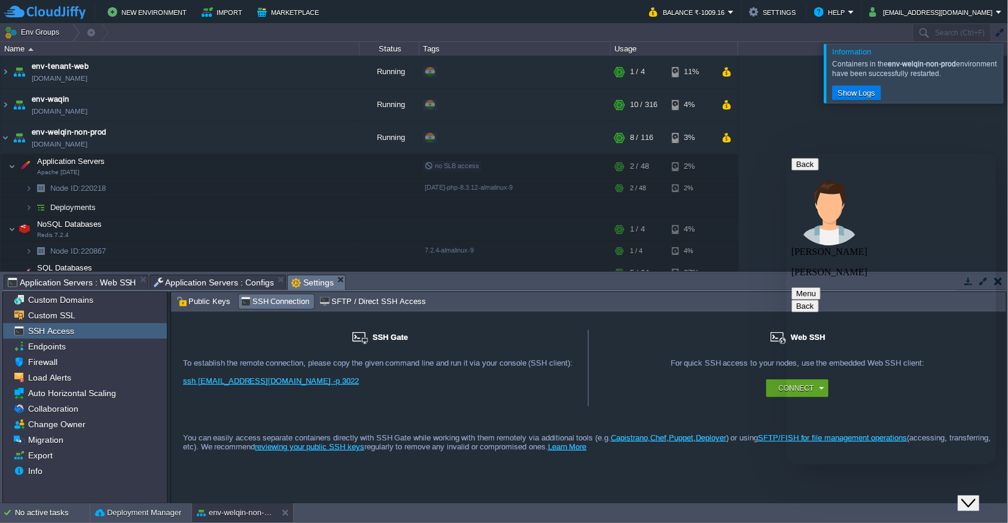
type textarea "connecting i guess"
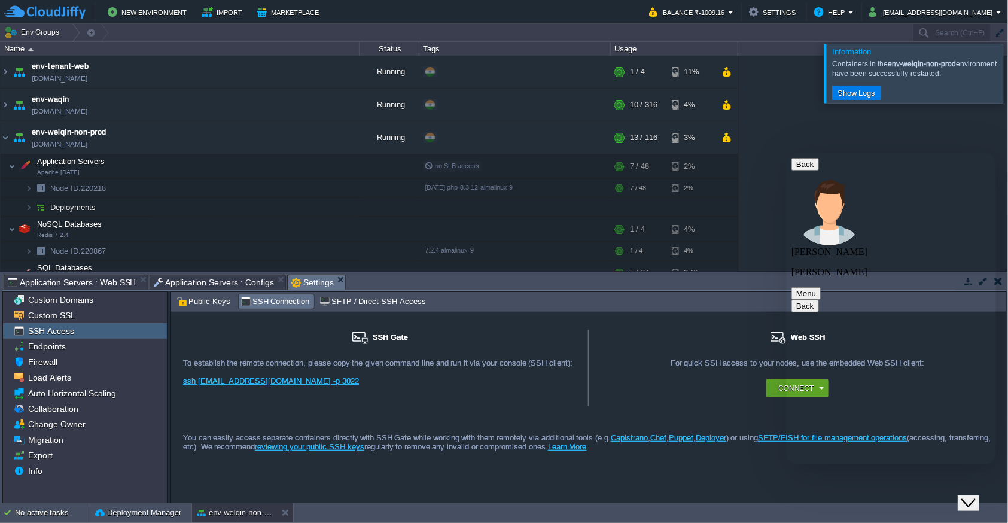
type textarea "its stuck here now"
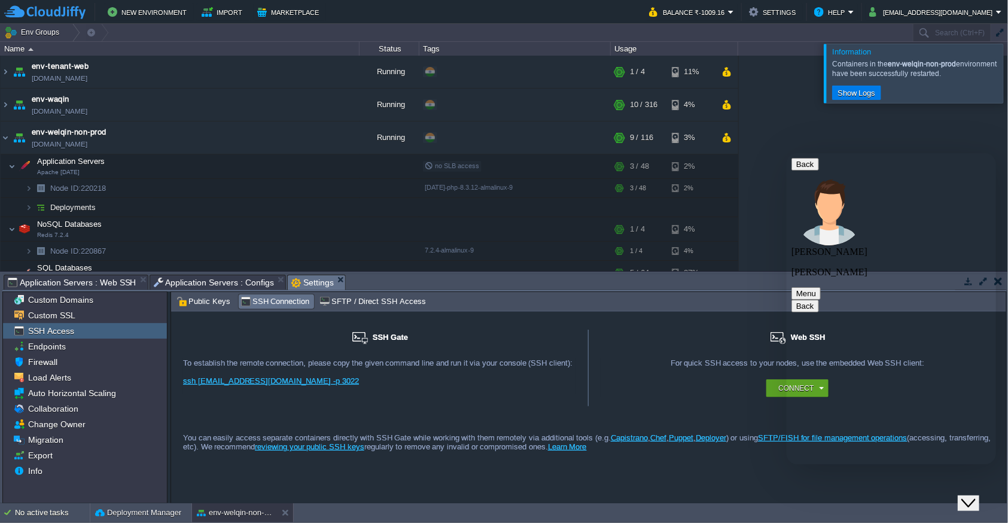
type textarea "what is the issue"
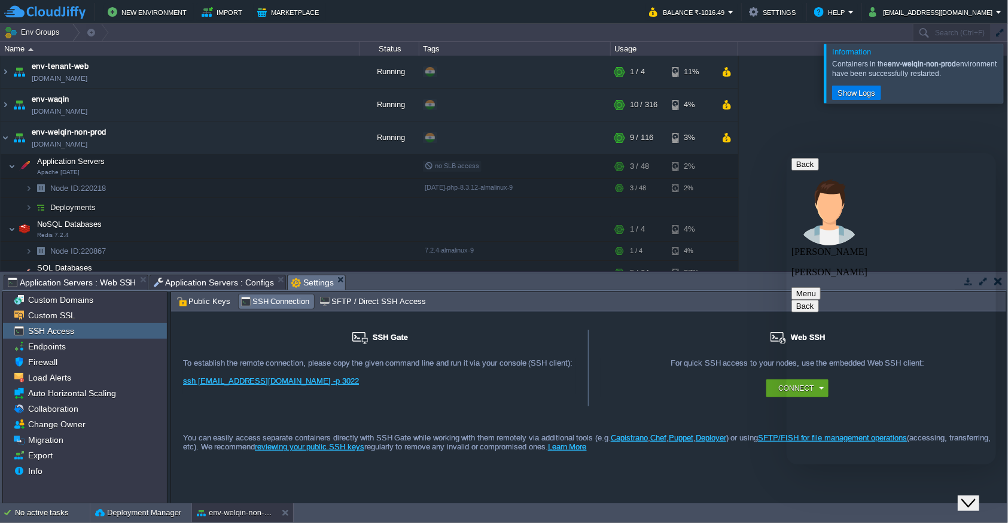
scroll to position [649, 0]
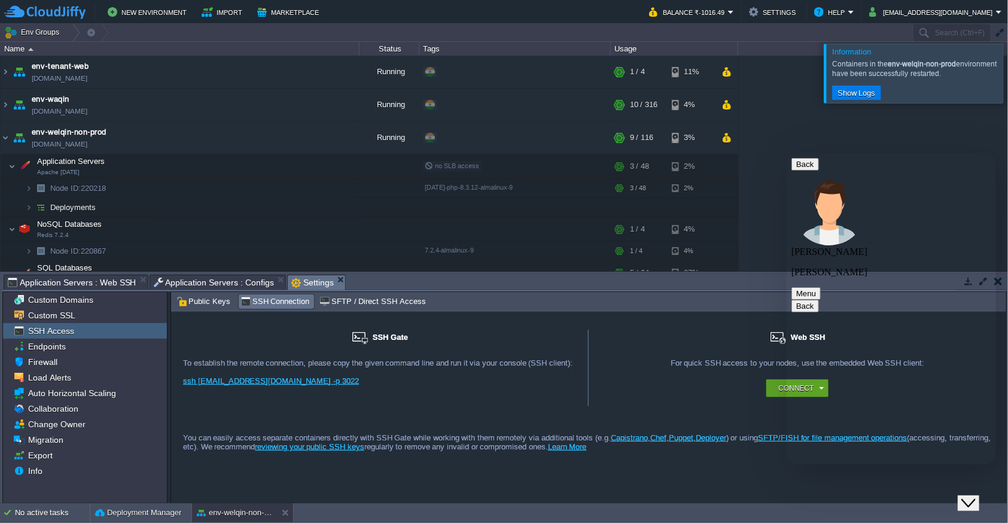
scroll to position [657, 0]
type textarea "its fine only i can connect with staging or different env"
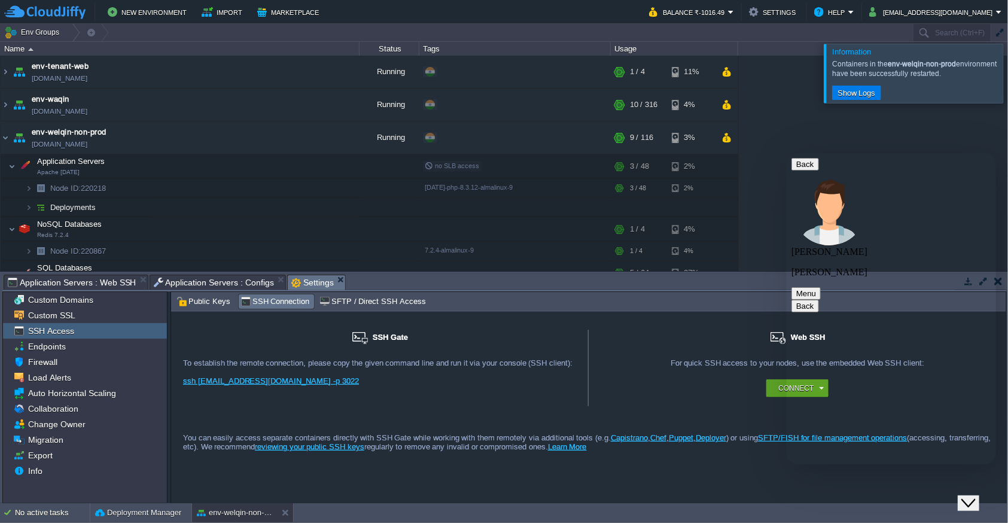
paste textarea "s"
type textarea "still same"
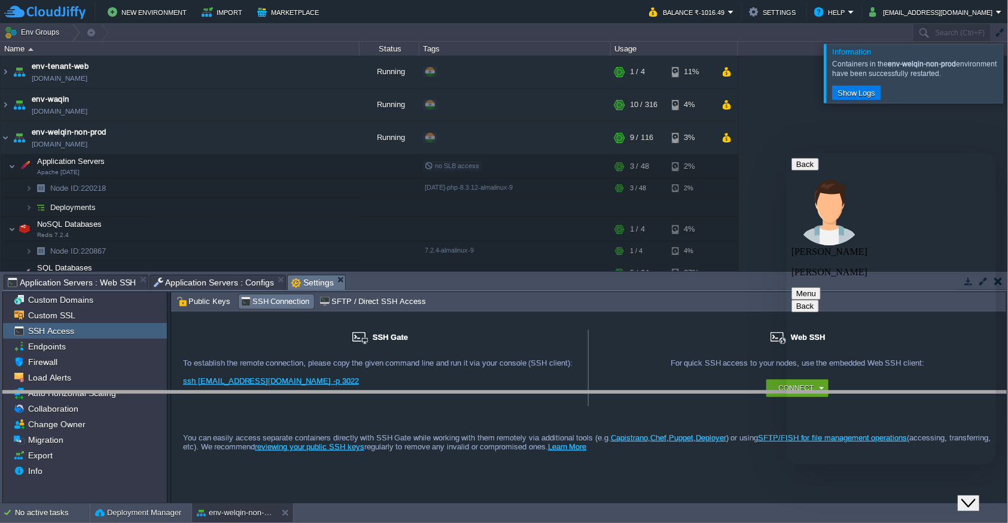
drag, startPoint x: 657, startPoint y: 282, endPoint x: 654, endPoint y: 399, distance: 116.1
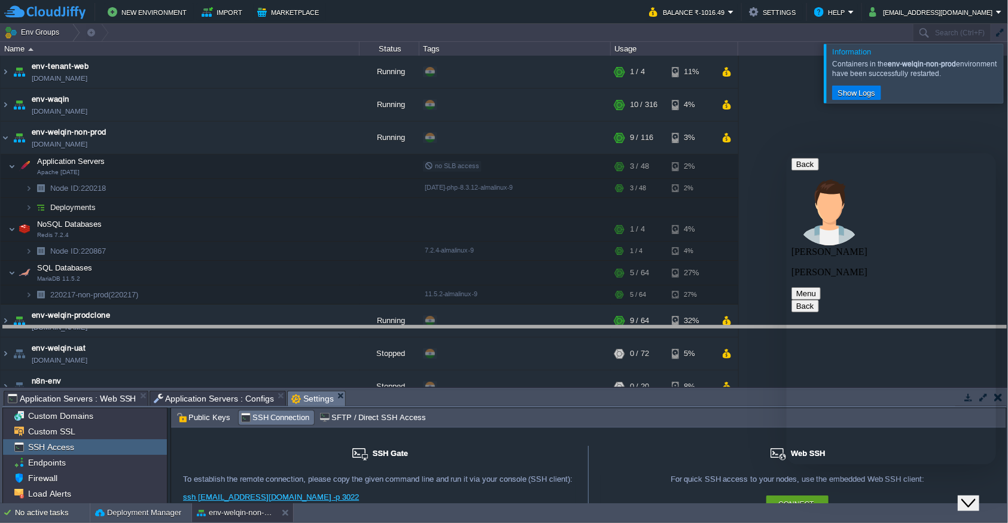
drag, startPoint x: 720, startPoint y: 403, endPoint x: 723, endPoint y: 345, distance: 58.1
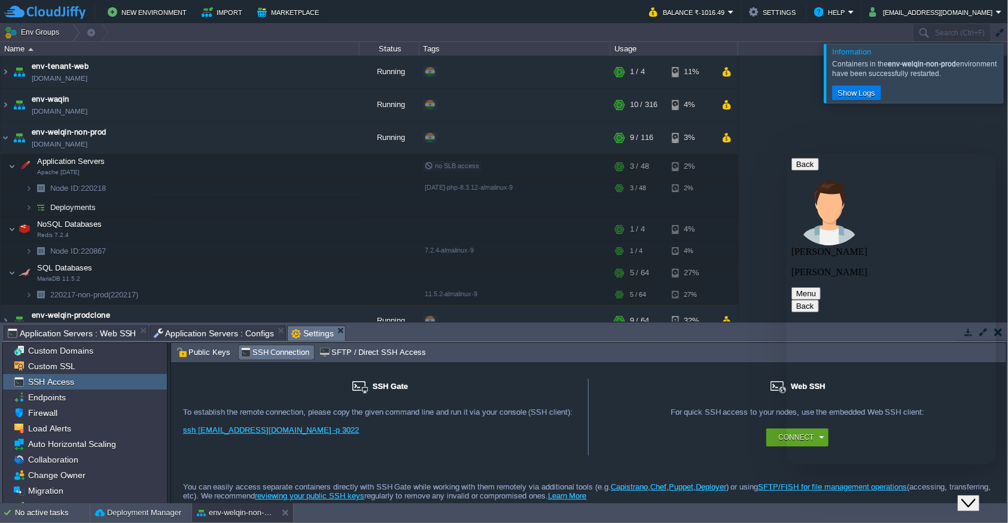
scroll to position [0, 0]
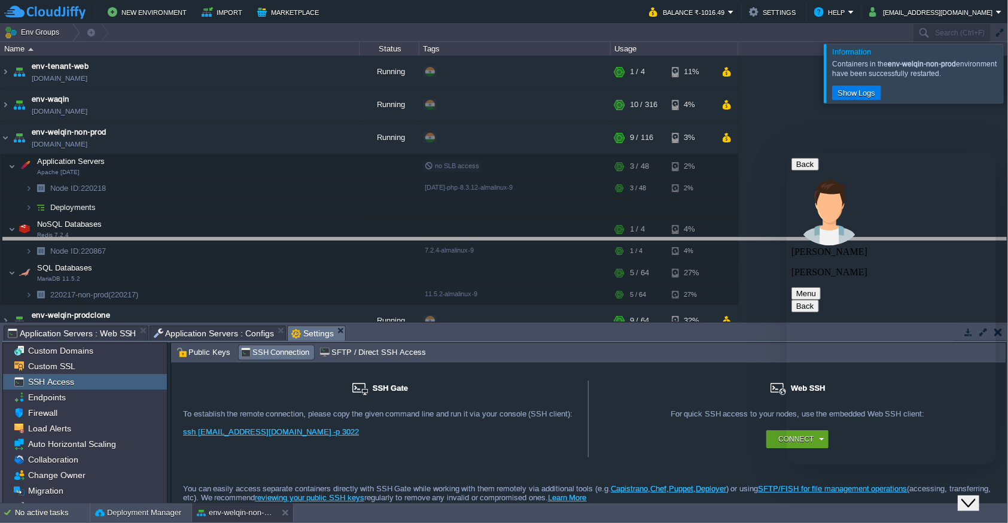
drag, startPoint x: 476, startPoint y: 335, endPoint x: 489, endPoint y: 242, distance: 94.3
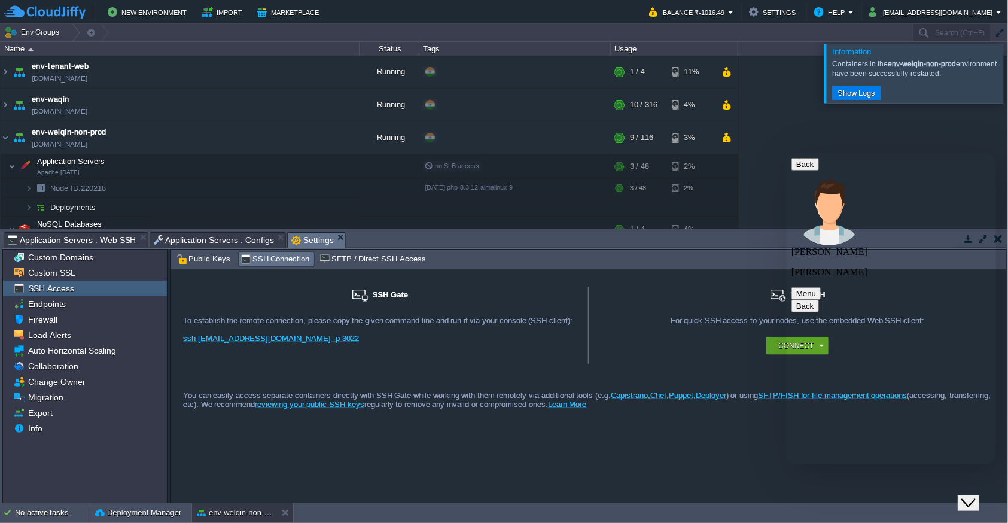
type textarea "you are checking the same?"
click at [807, 170] on button "Back" at bounding box center [805, 163] width 28 height 13
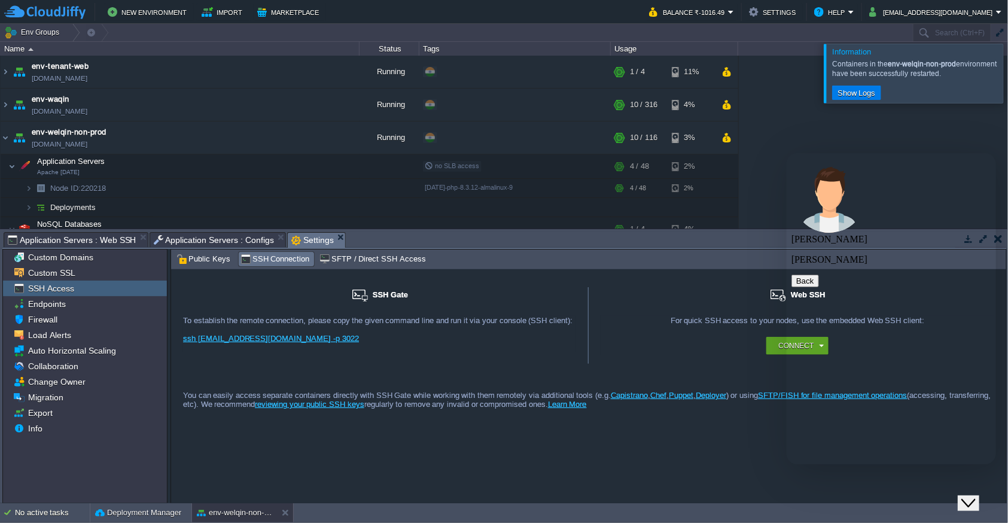
scroll to position [956, 0]
paste textarea "[10:02:32.076] Resolving exec server at port 36115 [10:02:32.077] [Forwarding s…"
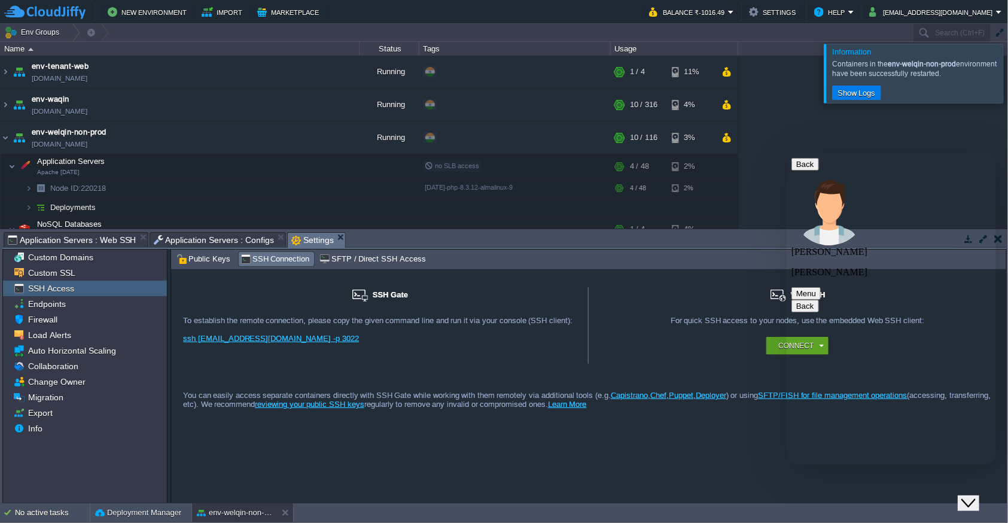
type textarea "[10:02:32.076] Resolving exec server at port 36115 [10:02:32.077] [Forwarding s…"
click at [331, 138] on button "button" at bounding box center [329, 137] width 11 height 11
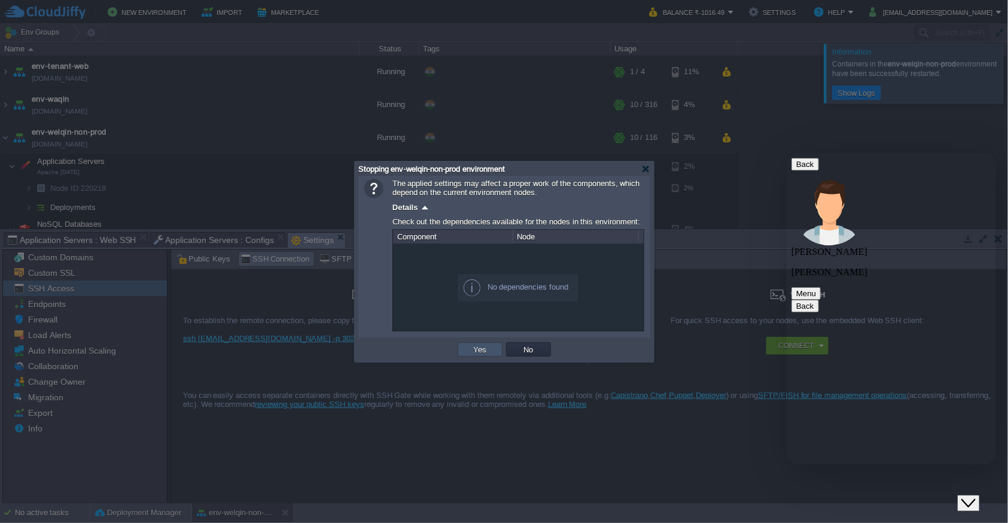
click at [476, 352] on button "Yes" at bounding box center [480, 349] width 20 height 11
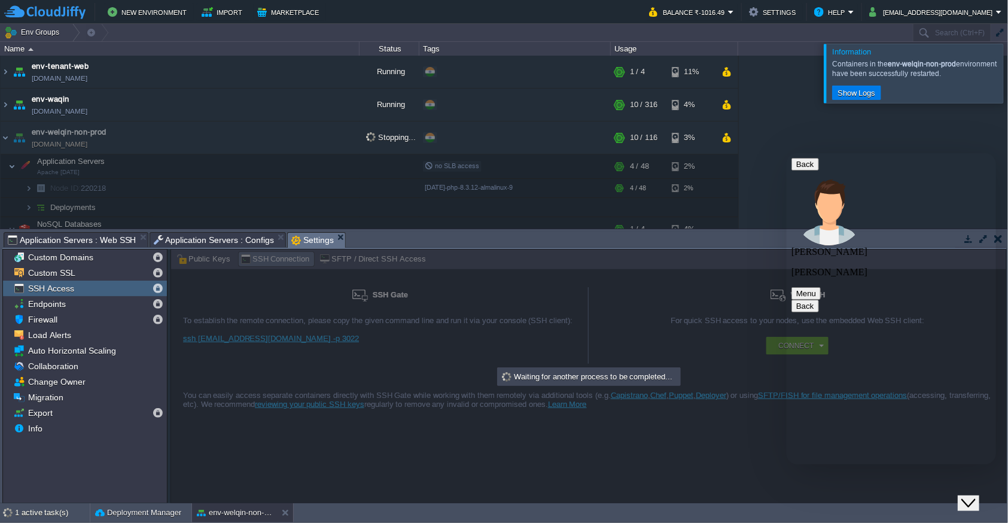
scroll to position [1274, 0]
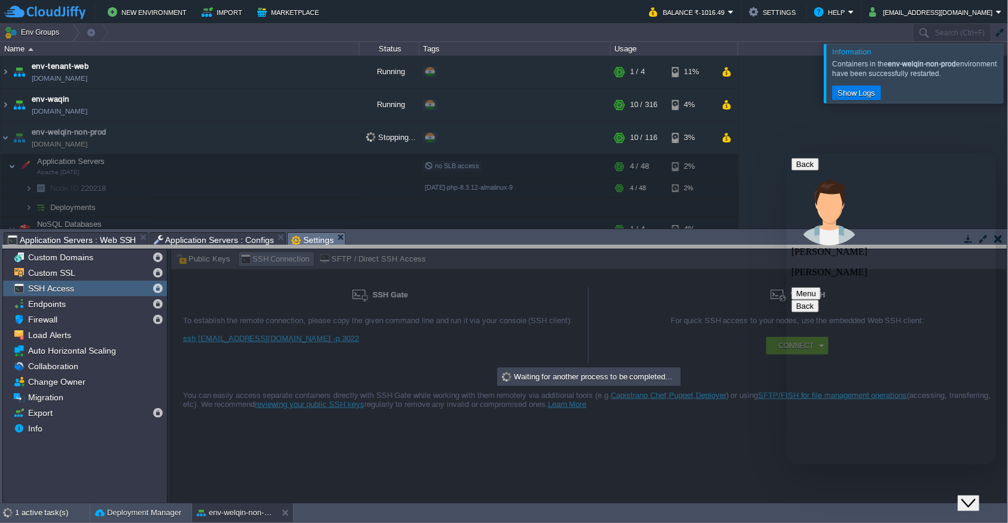
drag, startPoint x: 524, startPoint y: 238, endPoint x: 523, endPoint y: 314, distance: 76.6
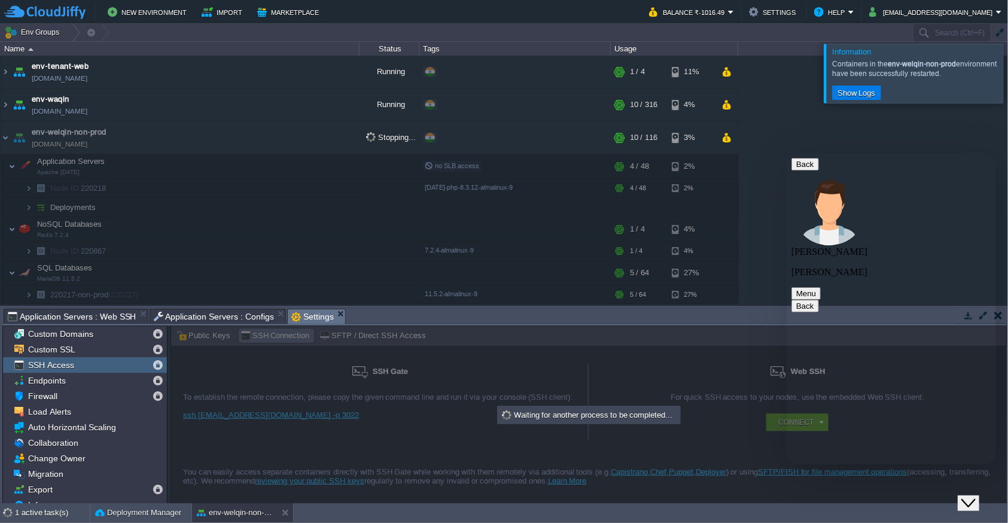
click at [1008, 80] on div at bounding box center [1023, 73] width 0 height 59
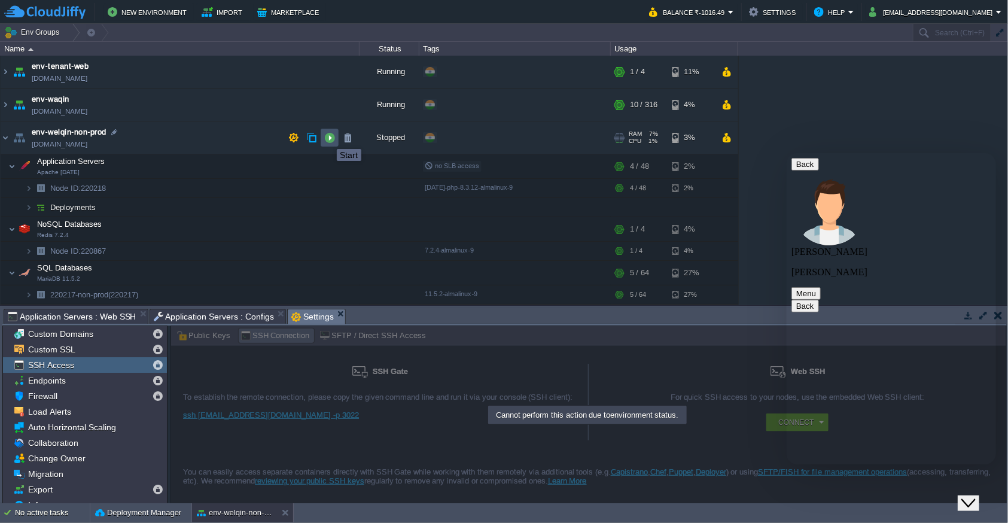
click at [328, 138] on button "button" at bounding box center [329, 137] width 11 height 11
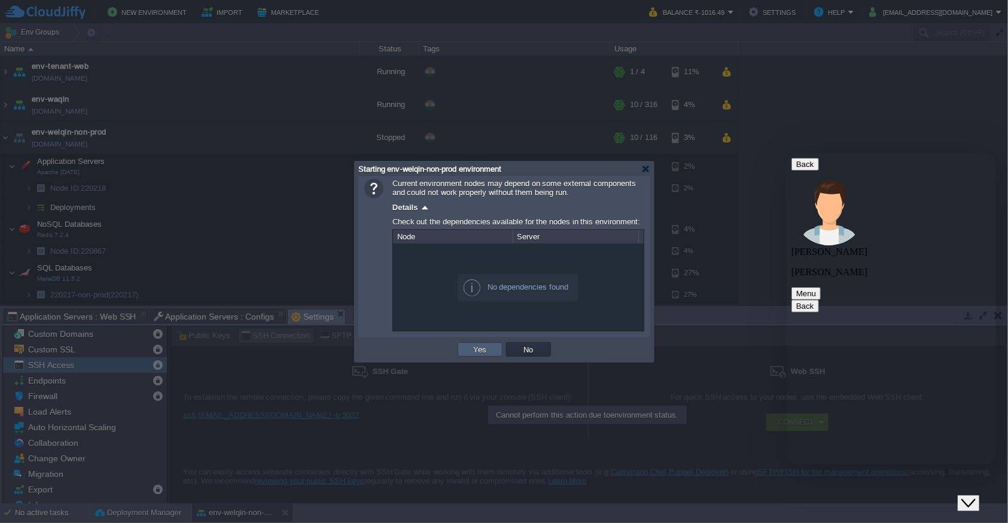
click at [471, 347] on button "Yes" at bounding box center [480, 349] width 20 height 11
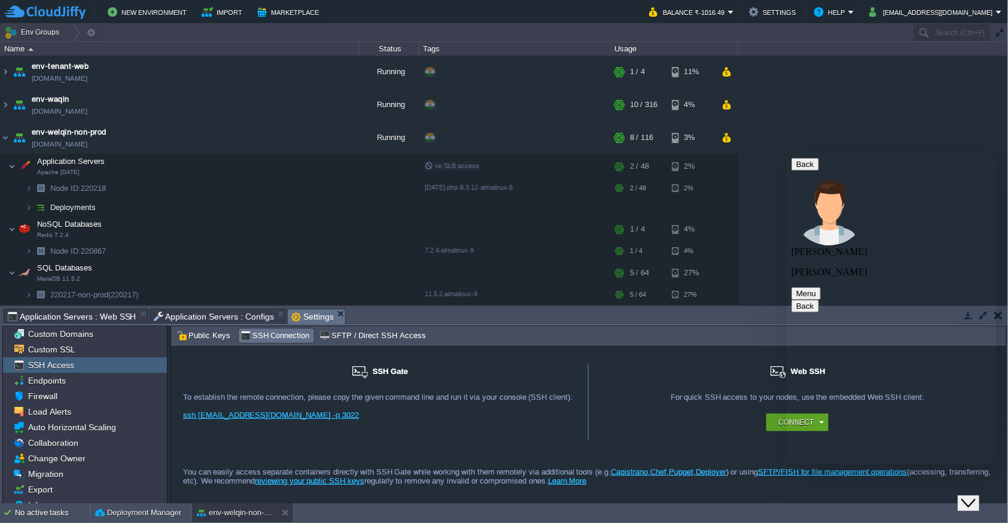
scroll to position [1327, 0]
type textarea "okay"
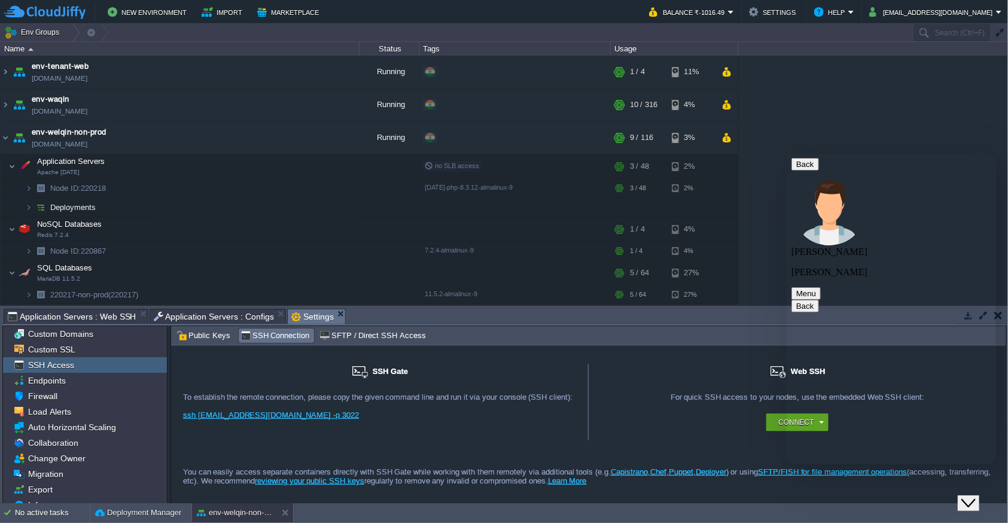
type textarea "still checking"
type textarea "?"
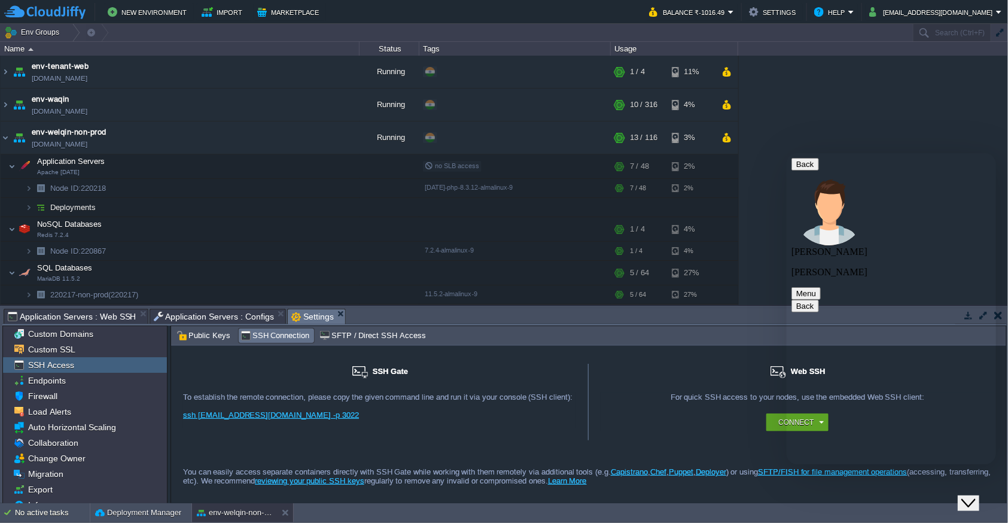
scroll to position [1583, 0]
type textarea "then how i can access other env?"
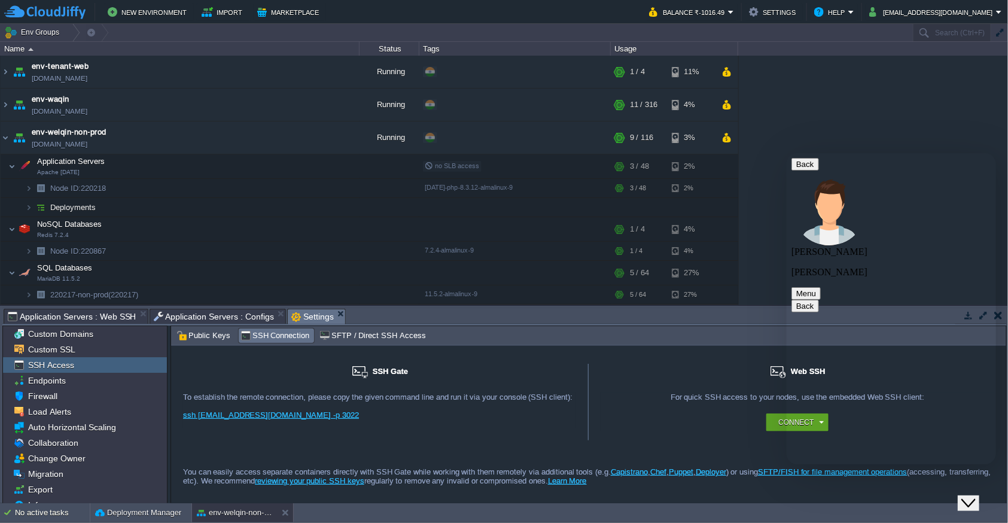
type textarea "i mean i already connected with different env in the same account"
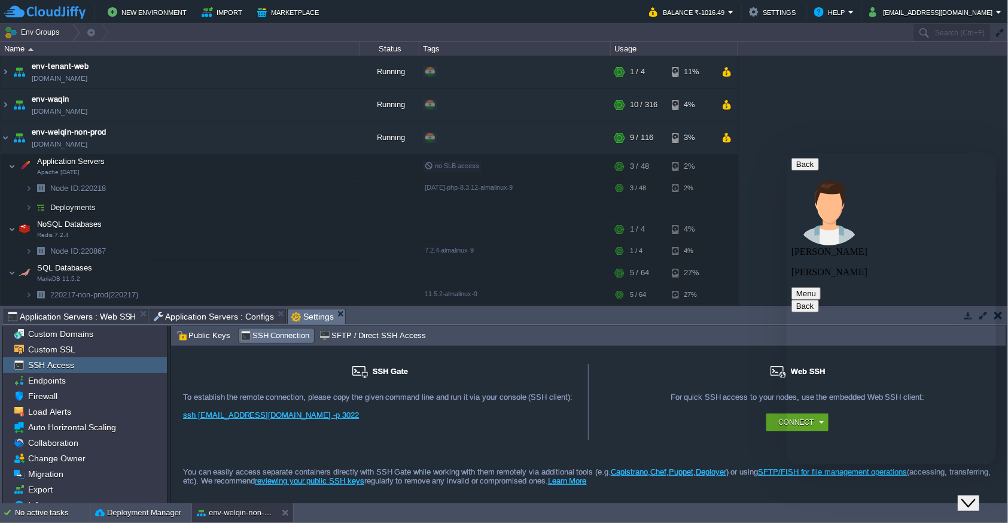
scroll to position [1867, 0]
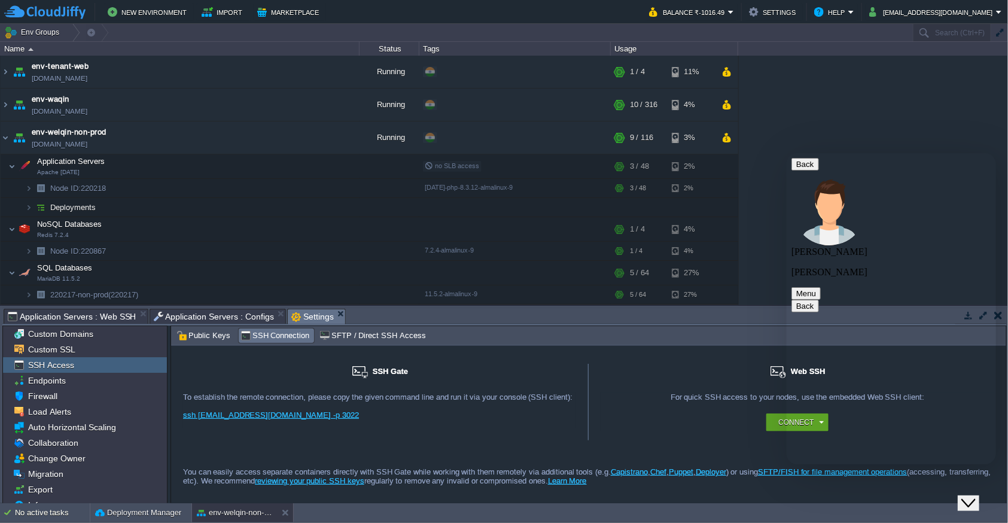
type textarea "t"
type textarea "ssh?"
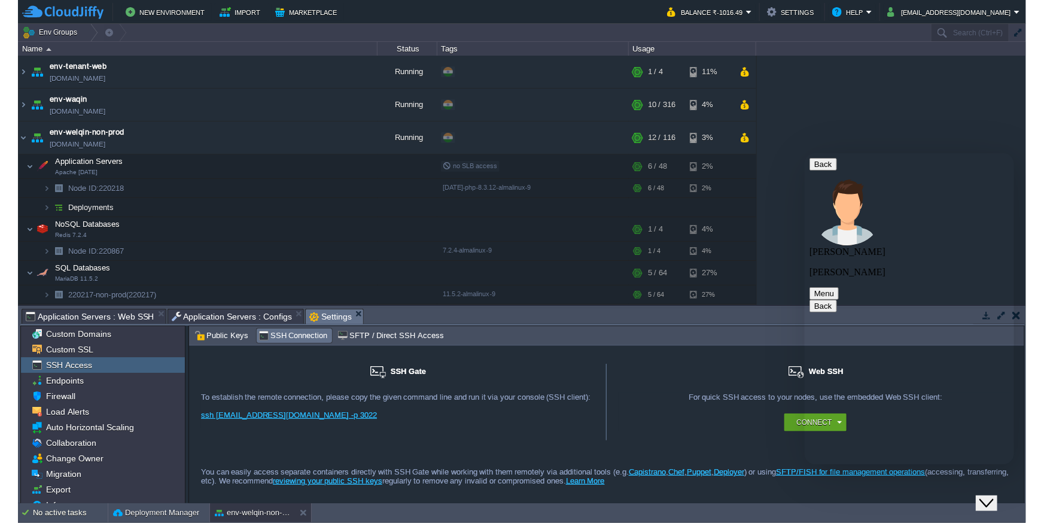
scroll to position [2065, 0]
